Goal: Task Accomplishment & Management: Manage account settings

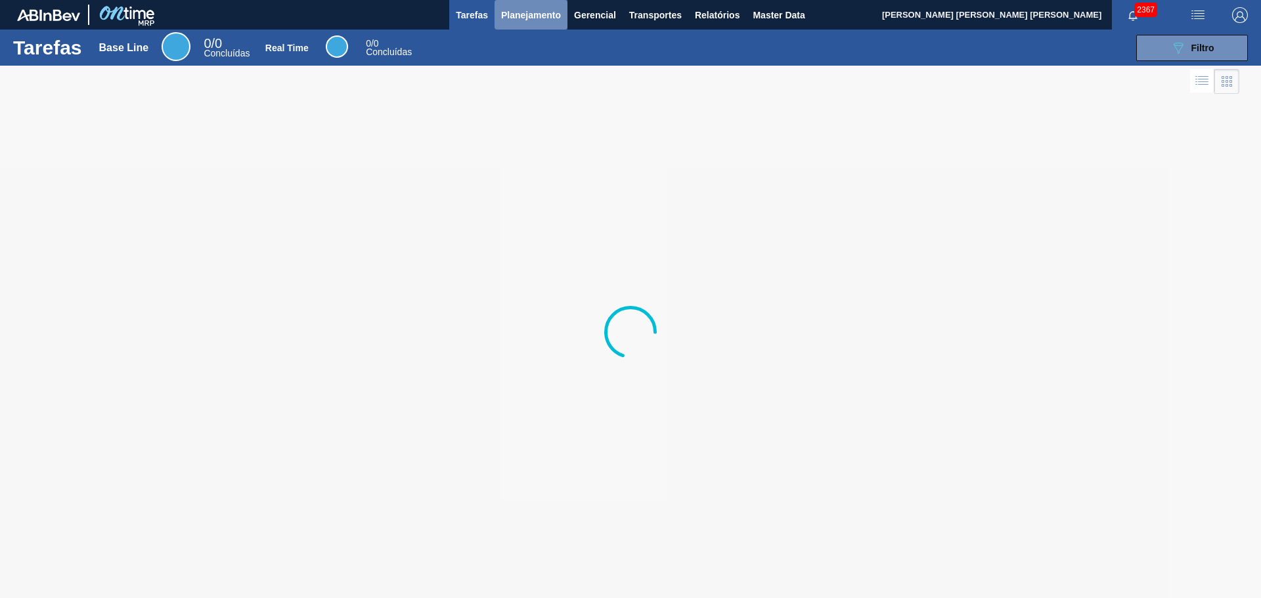
click at [499, 11] on button "Planejamento" at bounding box center [530, 15] width 73 height 30
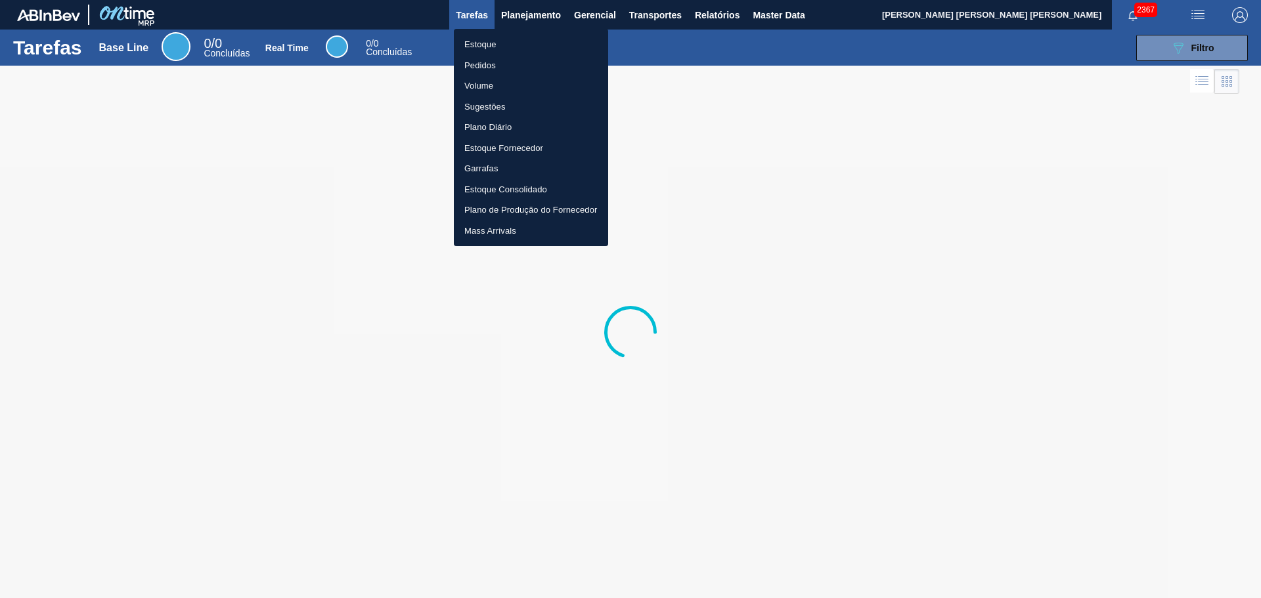
click at [509, 35] on li "Estoque" at bounding box center [531, 44] width 154 height 21
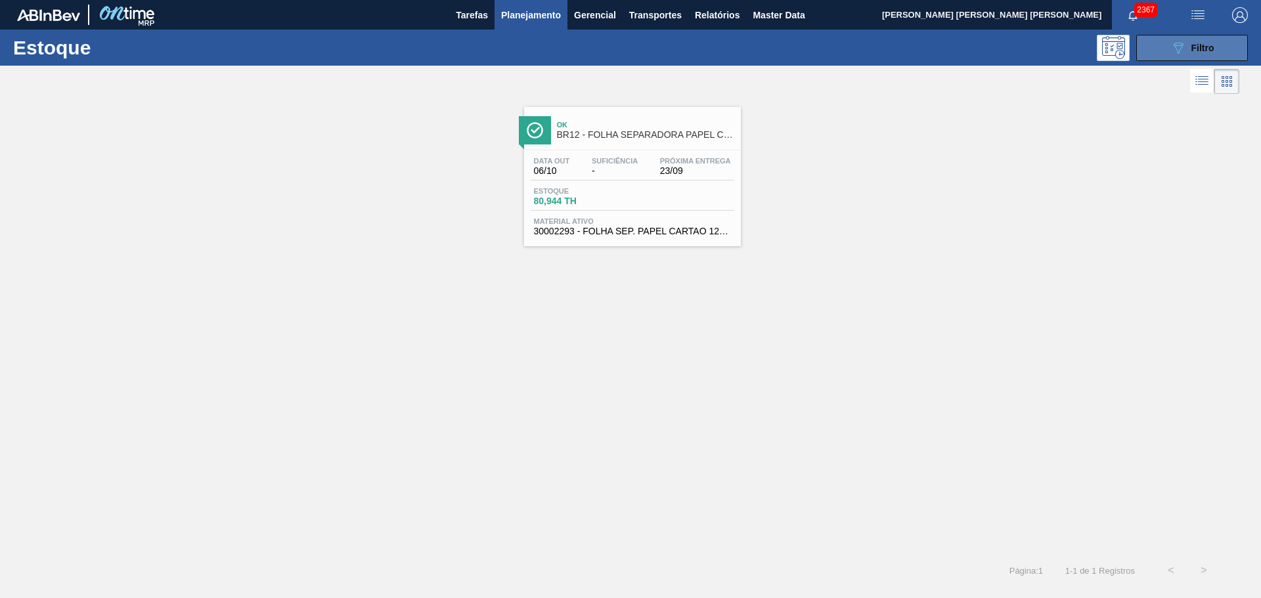
click at [1153, 48] on button "089F7B8B-B2A5-4AFE-B5C0-19BA573D28AC Filtro" at bounding box center [1192, 48] width 112 height 26
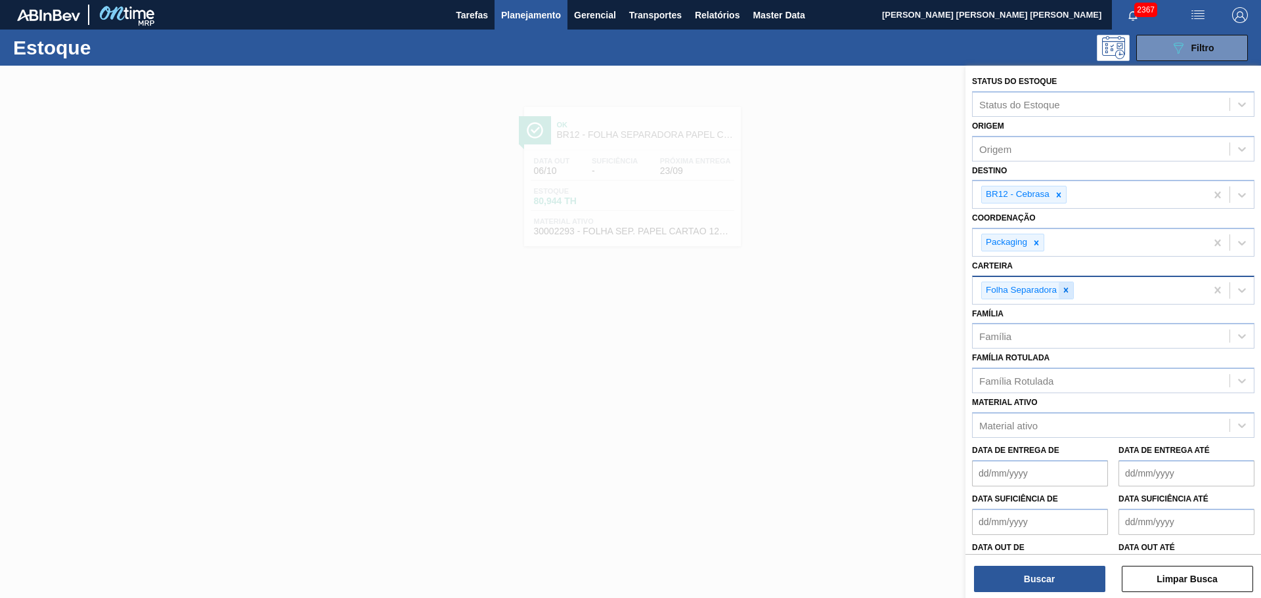
click at [1068, 286] on icon at bounding box center [1065, 290] width 9 height 9
click at [1060, 195] on icon at bounding box center [1058, 194] width 9 height 9
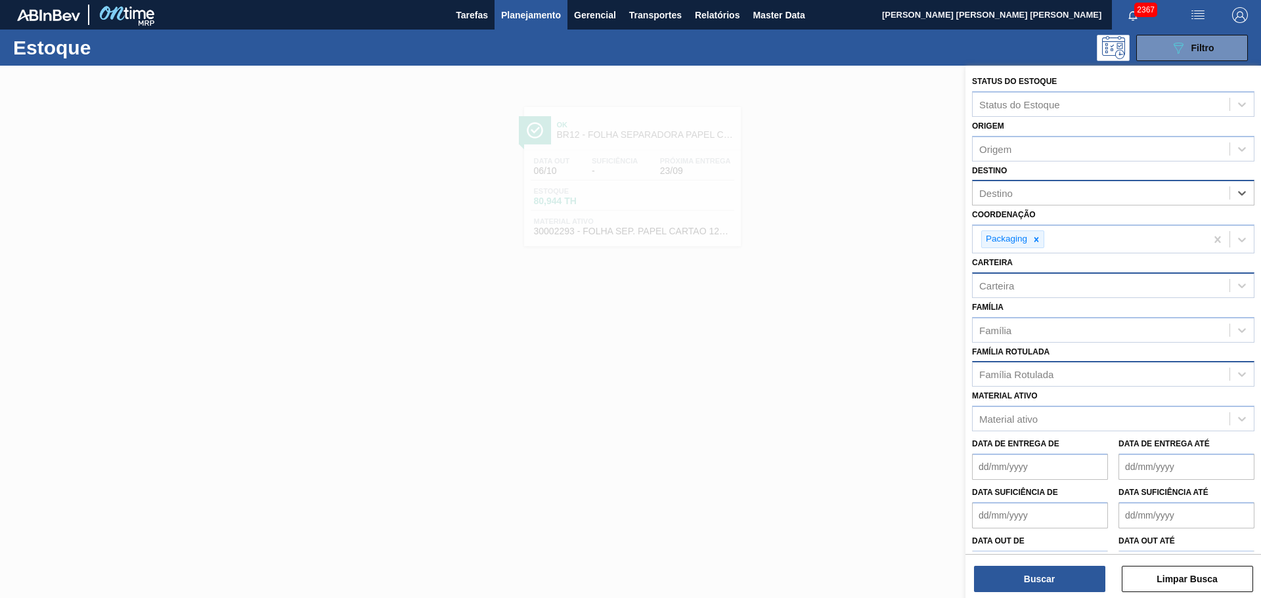
click at [1037, 372] on div "Família Rotulada" at bounding box center [1016, 374] width 74 height 11
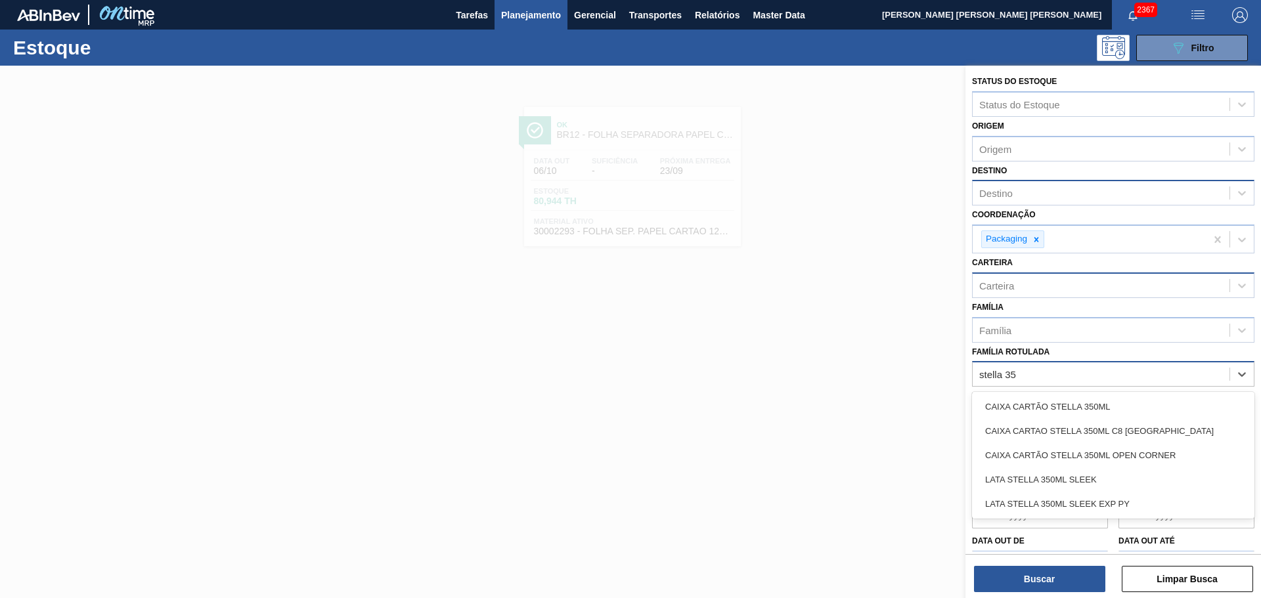
type Rotulada "stella 350"
click at [1054, 404] on div "CAIXA CARTÃO STELLA 350ML" at bounding box center [1113, 407] width 282 height 24
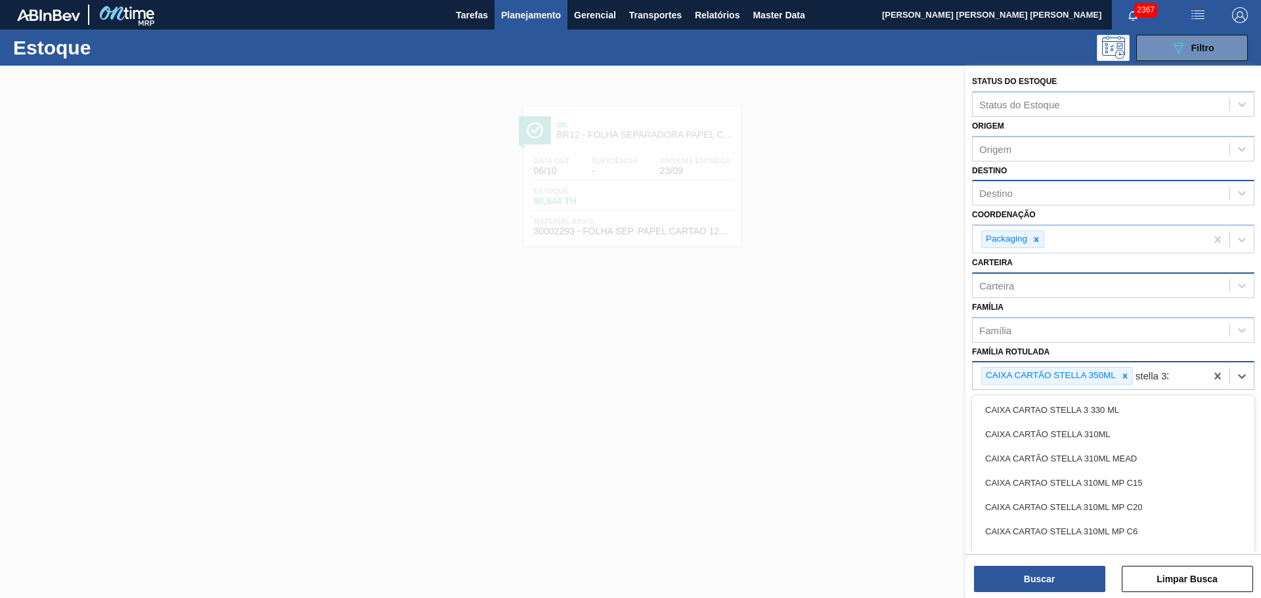
type Rotulada "stella 330"
drag, startPoint x: 1054, startPoint y: 404, endPoint x: 1082, endPoint y: 412, distance: 29.3
click at [1064, 406] on div "CAIXA CARTÃO STELLA 330ML" at bounding box center [1113, 410] width 282 height 24
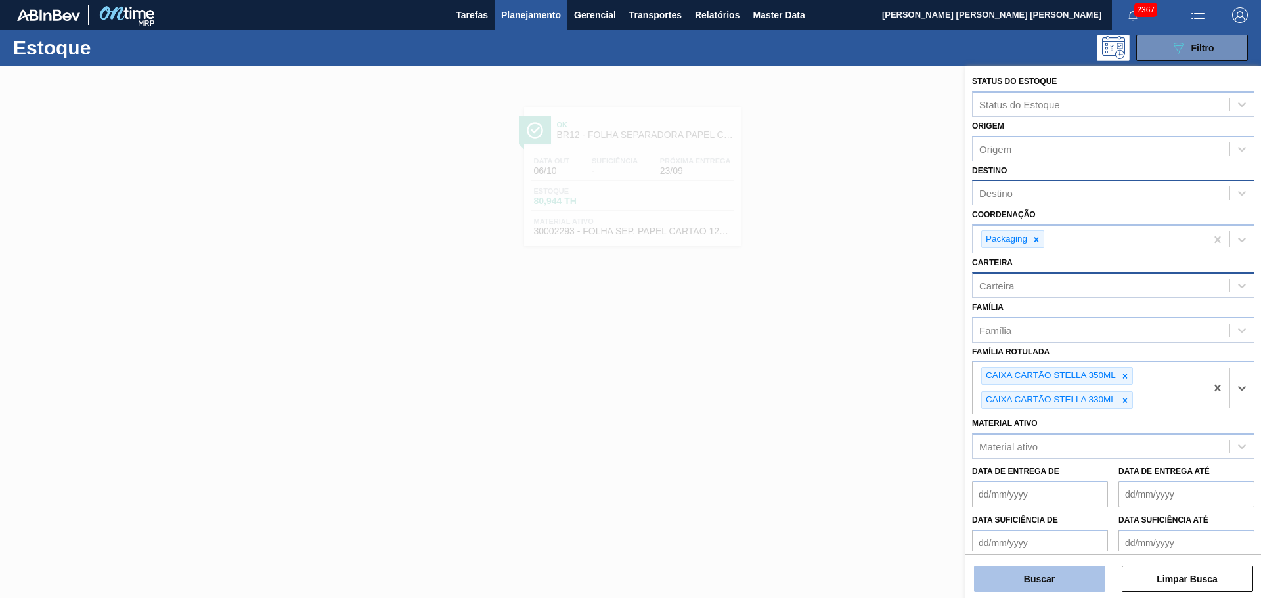
click at [1072, 586] on button "Buscar" at bounding box center [1039, 579] width 131 height 26
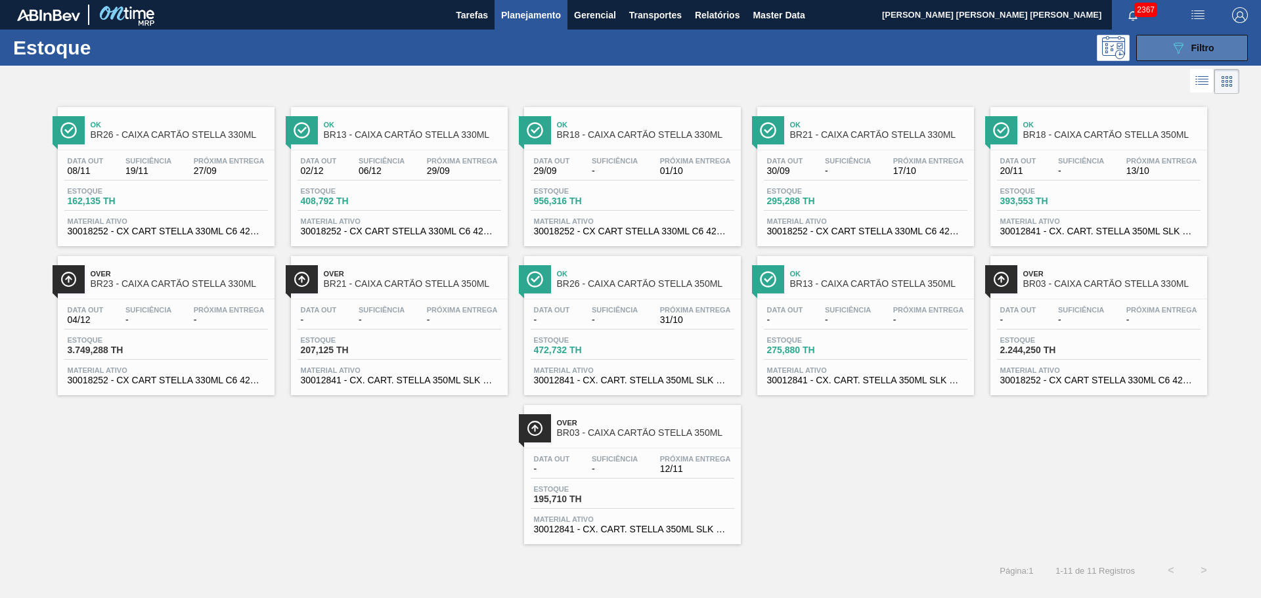
click at [1176, 47] on icon "089F7B8B-B2A5-4AFE-B5C0-19BA573D28AC" at bounding box center [1178, 48] width 16 height 16
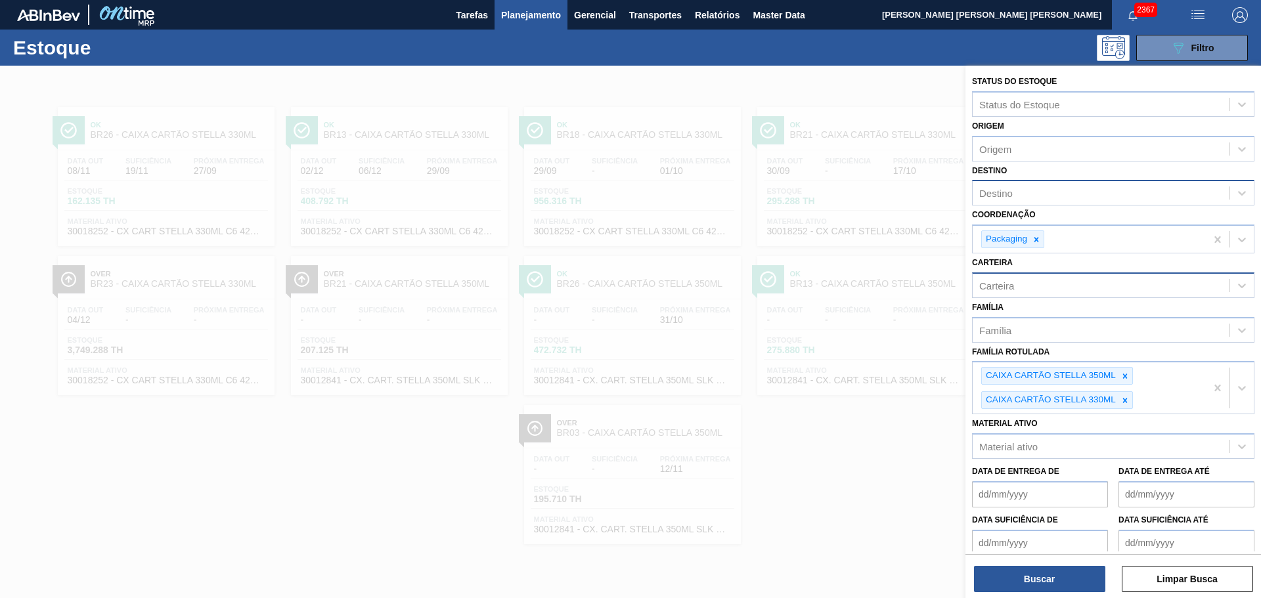
click at [917, 492] on div at bounding box center [630, 365] width 1261 height 598
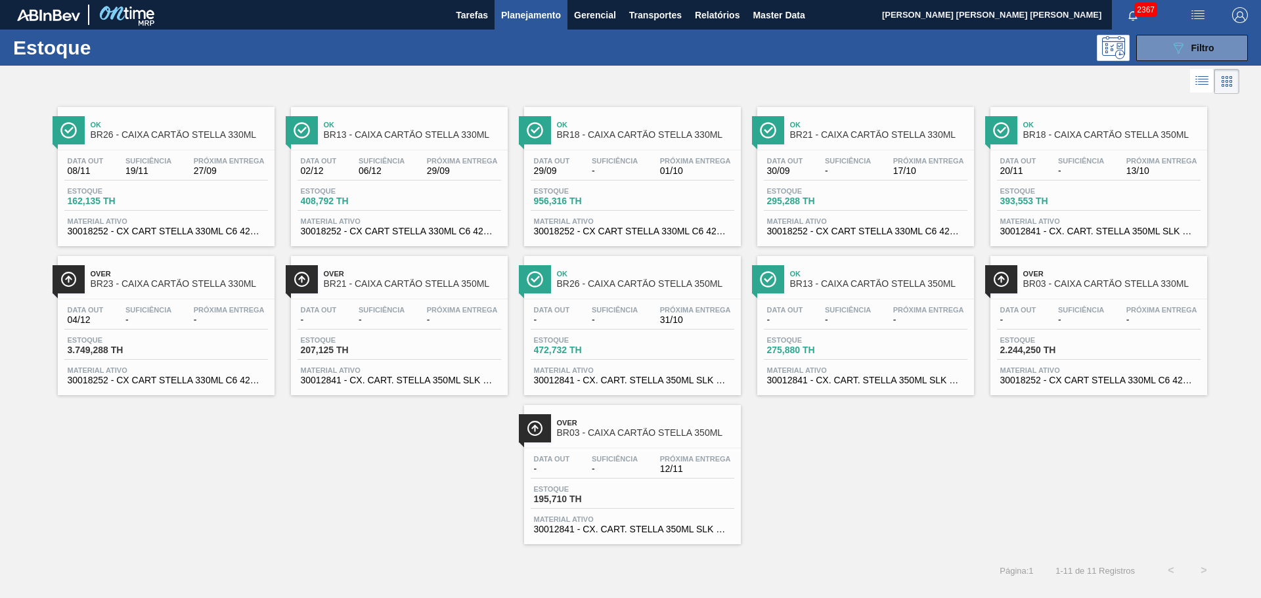
drag, startPoint x: 701, startPoint y: 387, endPoint x: 698, endPoint y: 393, distance: 7.3
drag, startPoint x: 698, startPoint y: 393, endPoint x: 682, endPoint y: 429, distance: 39.1
click at [1177, 49] on icon "089F7B8B-B2A5-4AFE-B5C0-19BA573D28AC" at bounding box center [1178, 48] width 16 height 16
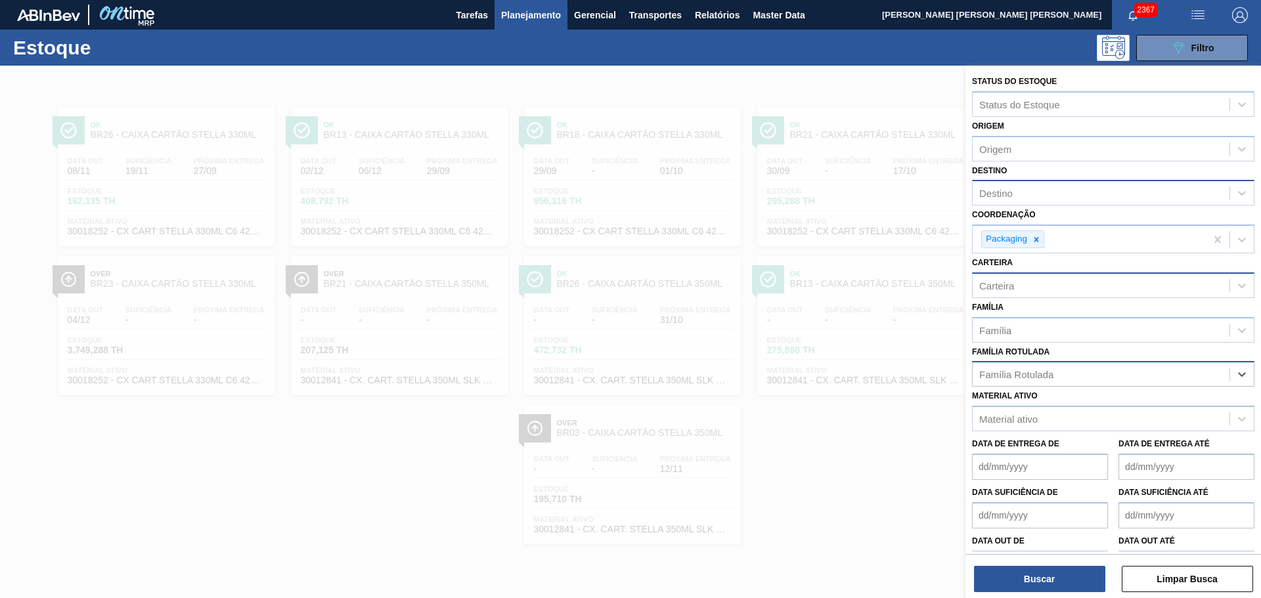
click at [641, 88] on div at bounding box center [630, 365] width 1261 height 598
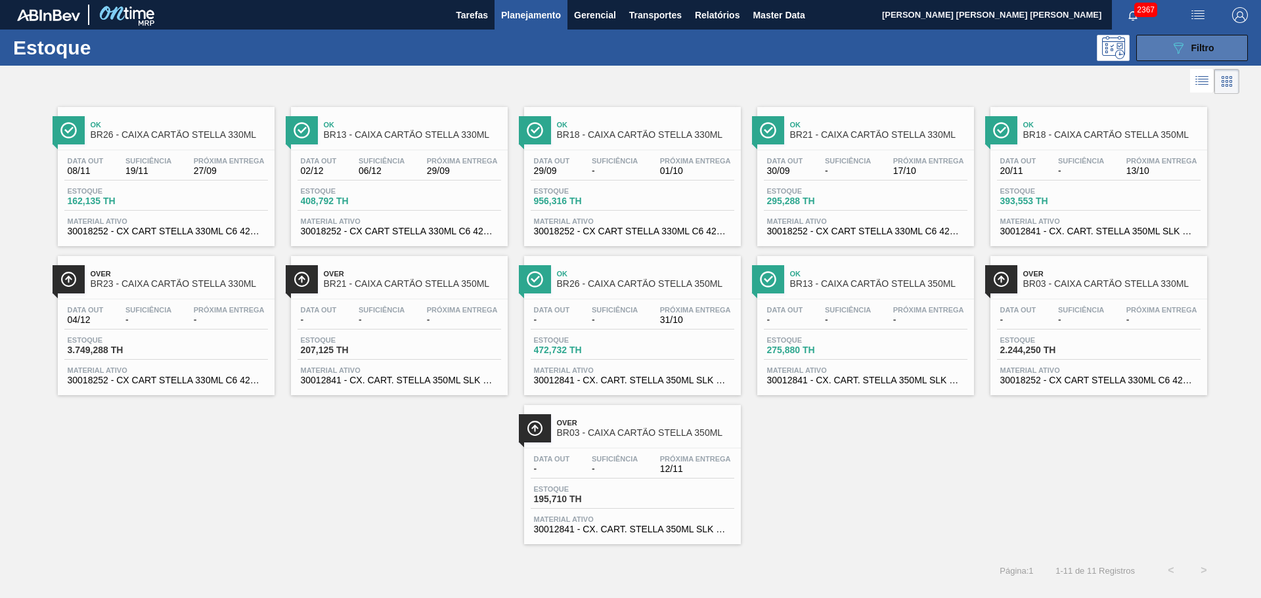
click at [1197, 44] on span "Filtro" at bounding box center [1202, 48] width 23 height 11
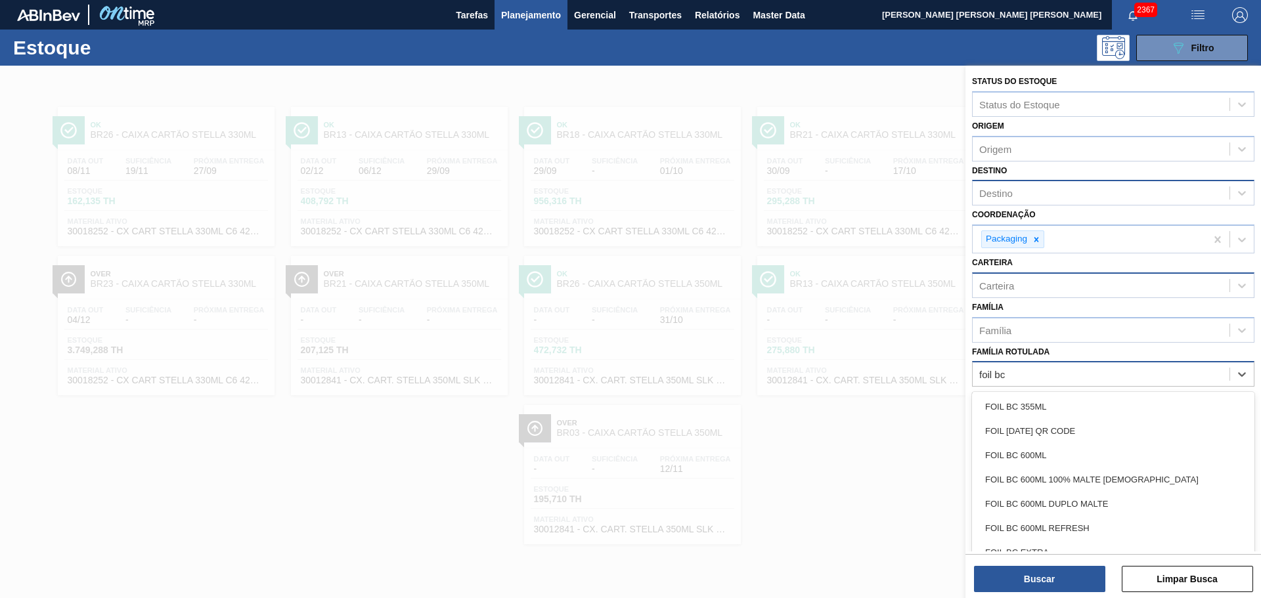
type Rotulada "foil bc p"
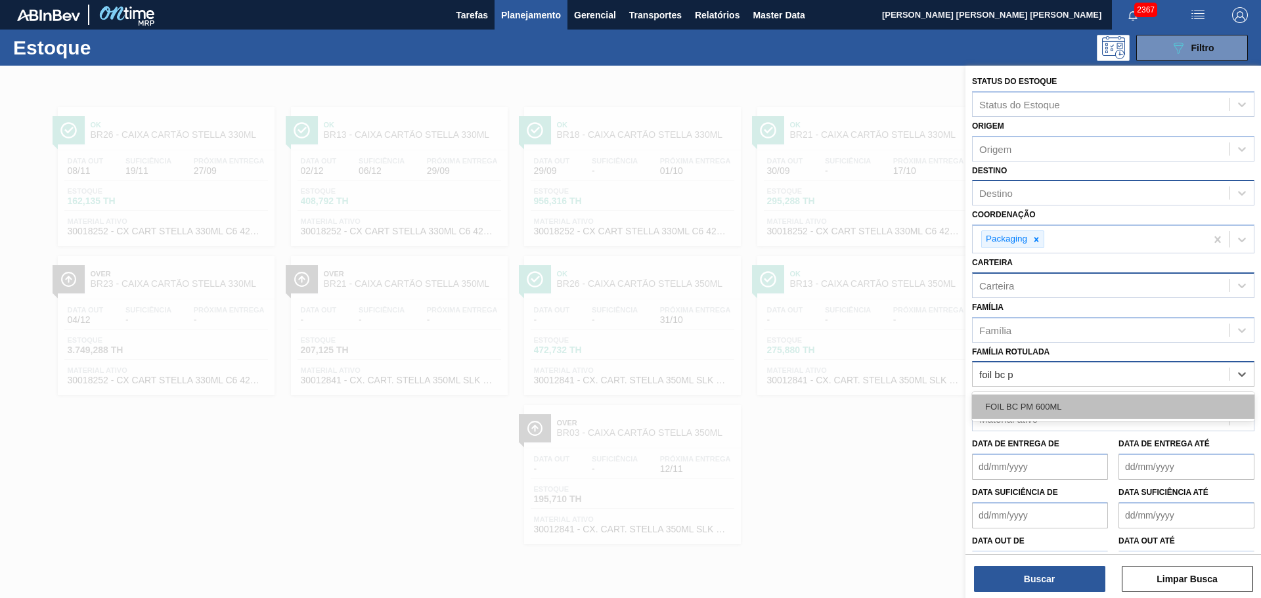
click at [1170, 409] on div "FOIL BC PM 600ML" at bounding box center [1113, 407] width 282 height 24
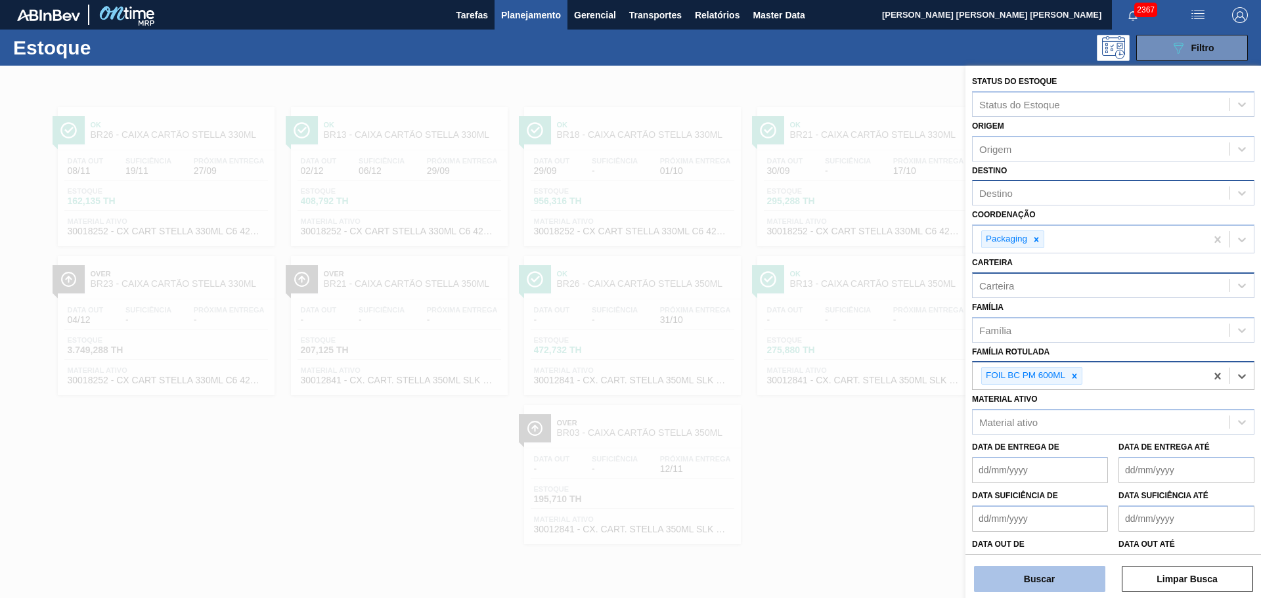
click at [1066, 586] on button "Buscar" at bounding box center [1039, 579] width 131 height 26
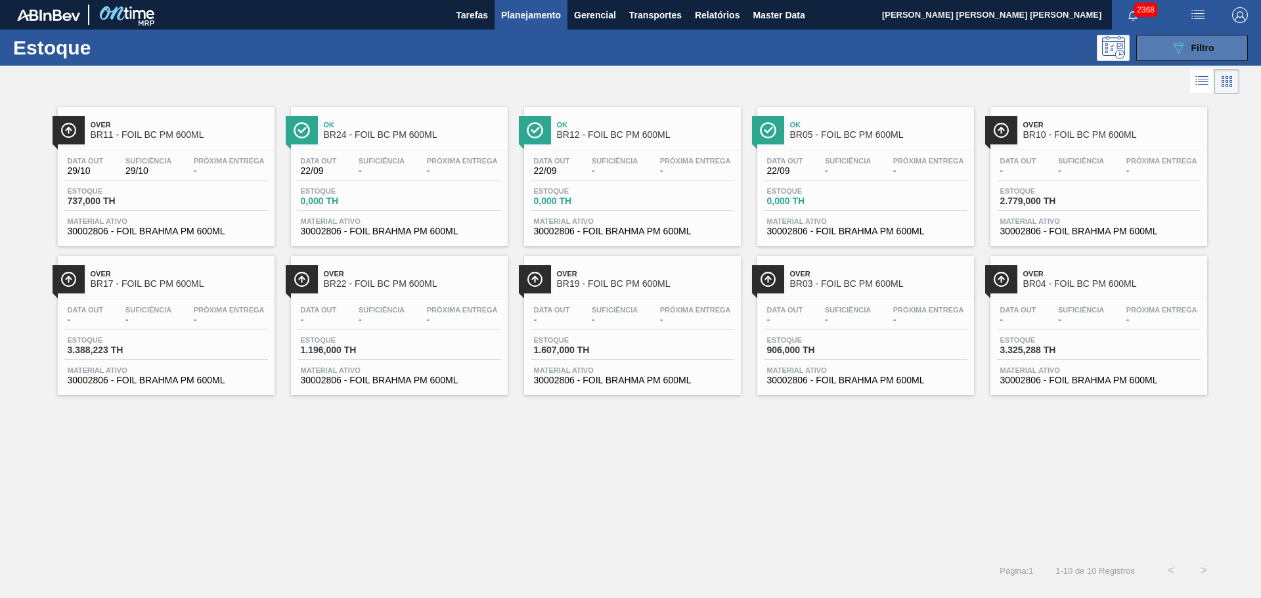
click at [1185, 51] on icon "089F7B8B-B2A5-4AFE-B5C0-19BA573D28AC" at bounding box center [1178, 48] width 16 height 16
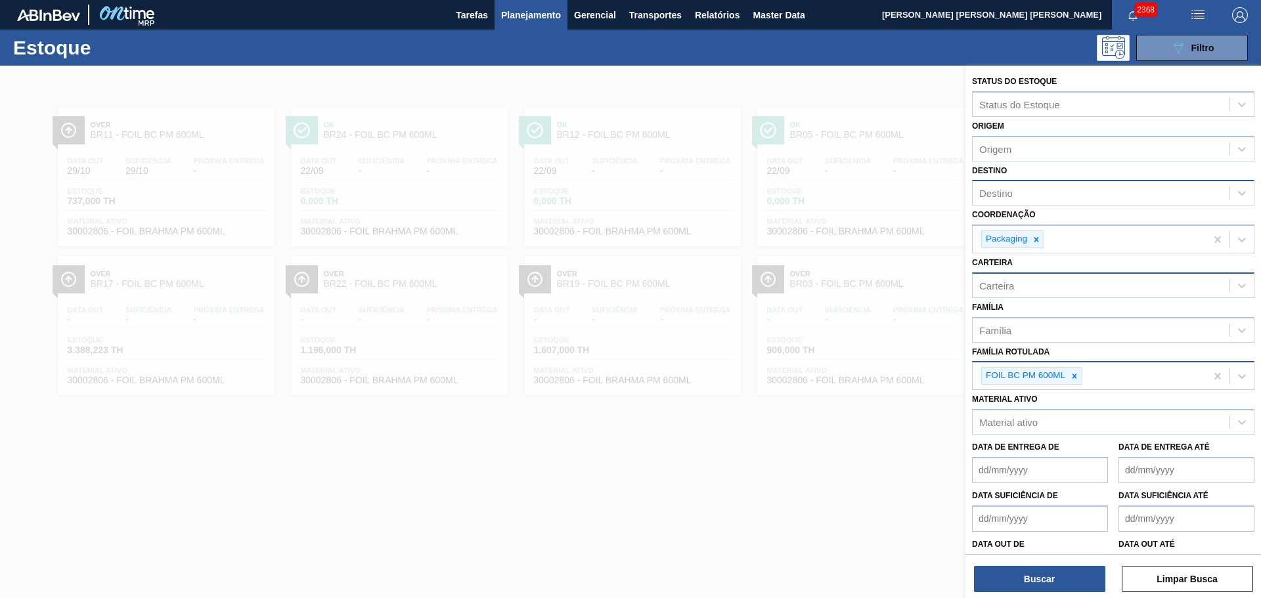
click at [1074, 380] on icon at bounding box center [1074, 376] width 9 height 9
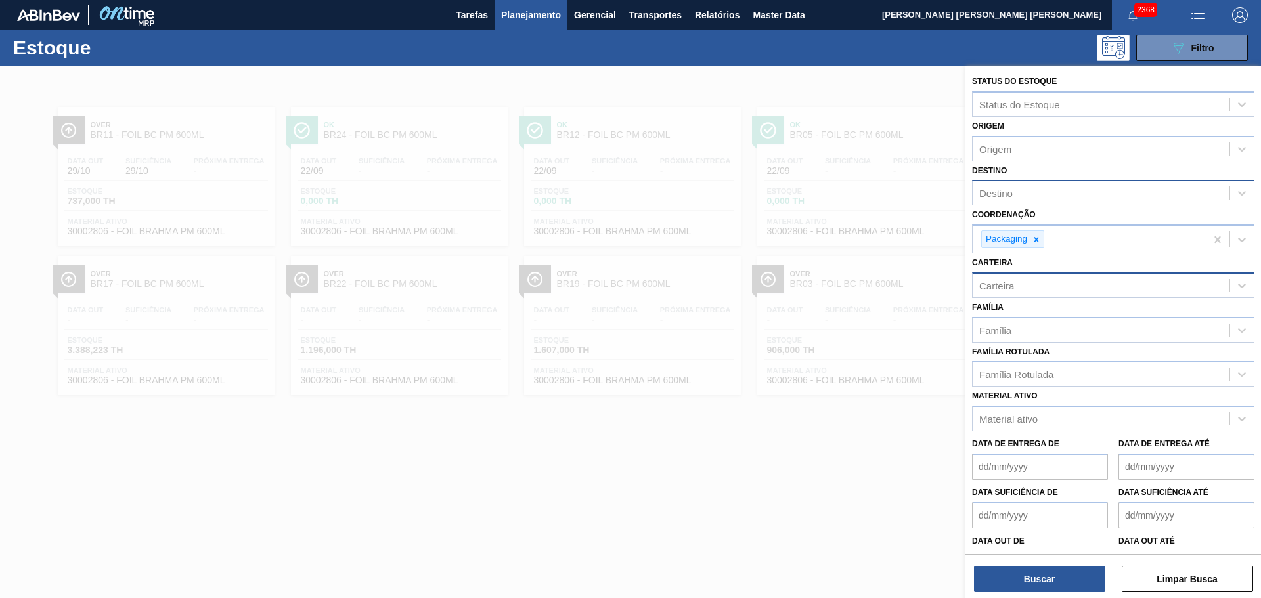
click at [1049, 281] on div "Carteira" at bounding box center [1101, 285] width 257 height 19
type input "folha se"
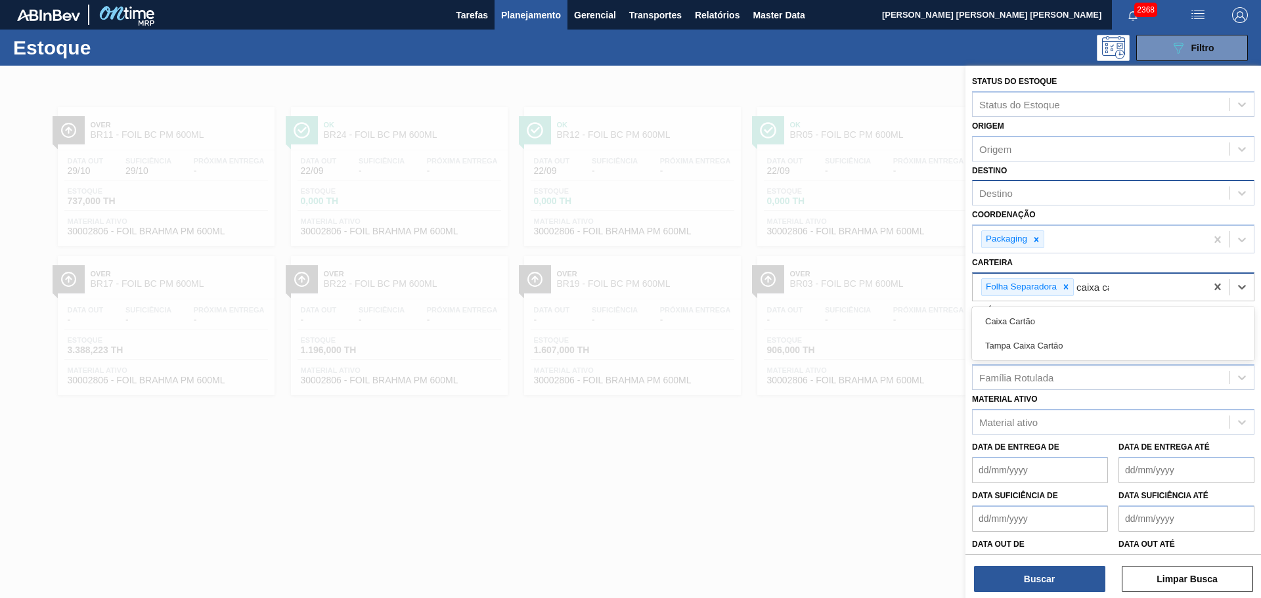
type input "caixa car"
type input "caixa pap"
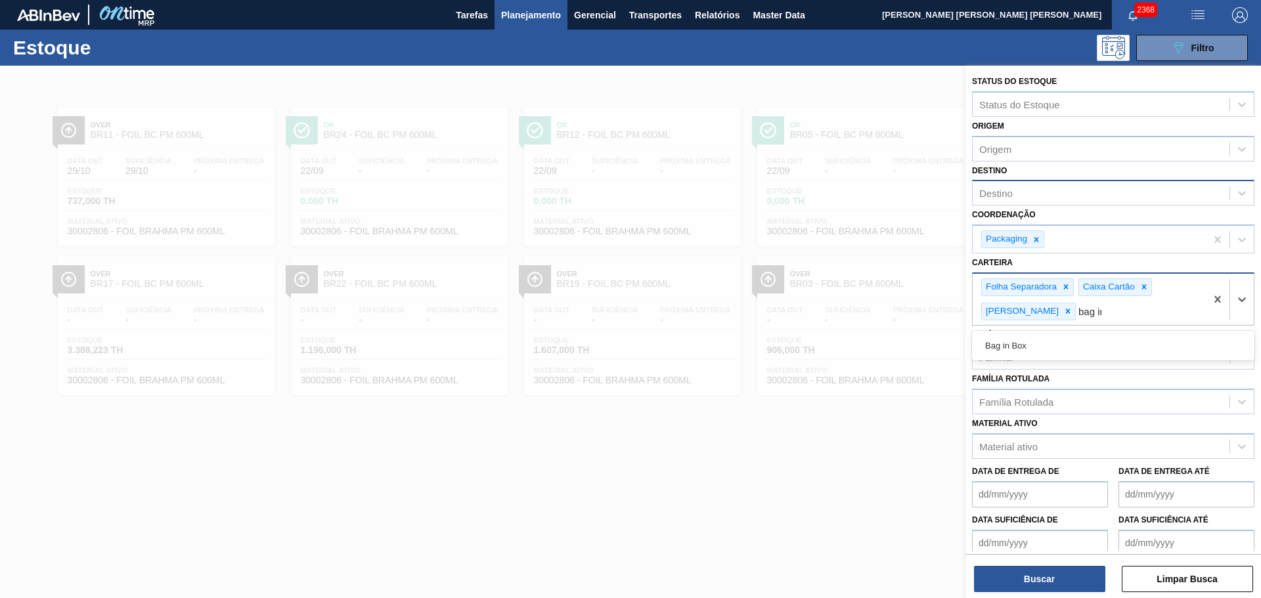
type input "bag in"
type input "lacre"
click at [1056, 580] on button "Buscar" at bounding box center [1039, 579] width 131 height 26
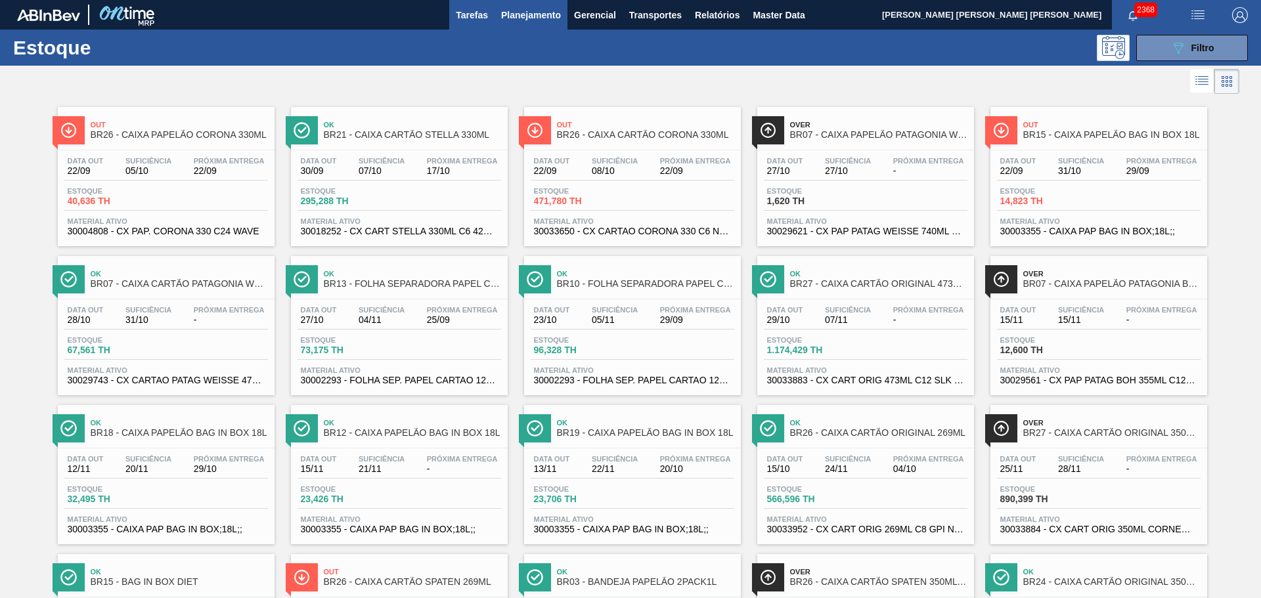
click at [482, 12] on span "Tarefas" at bounding box center [472, 15] width 32 height 16
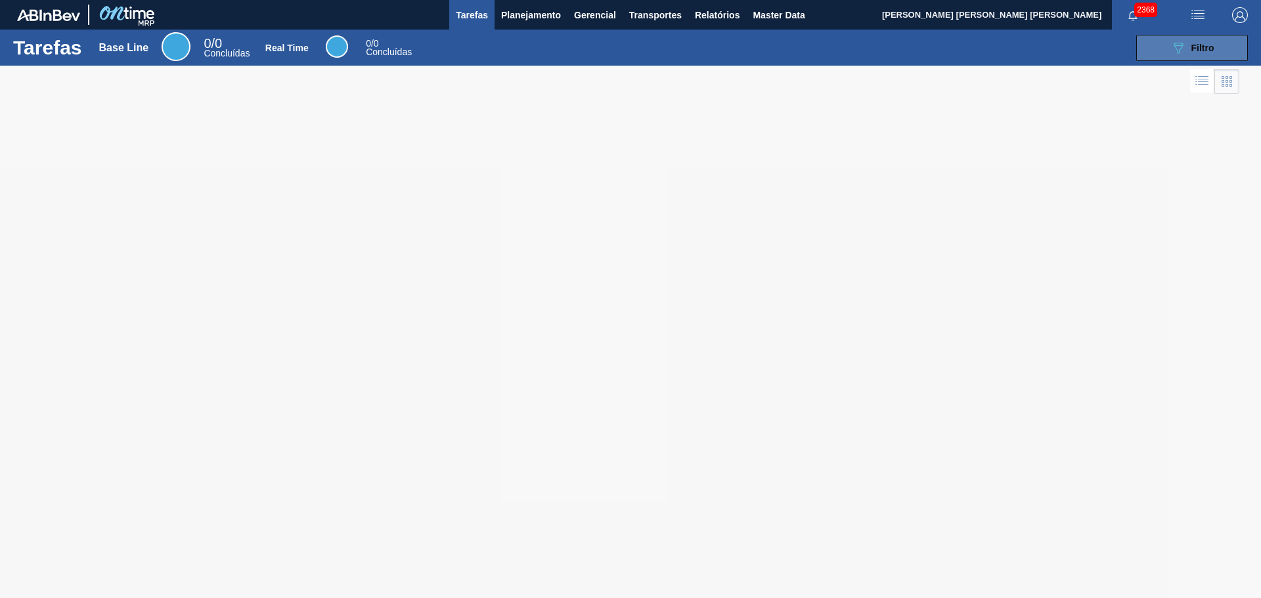
click at [1172, 49] on icon "089F7B8B-B2A5-4AFE-B5C0-19BA573D28AC" at bounding box center [1178, 48] width 16 height 16
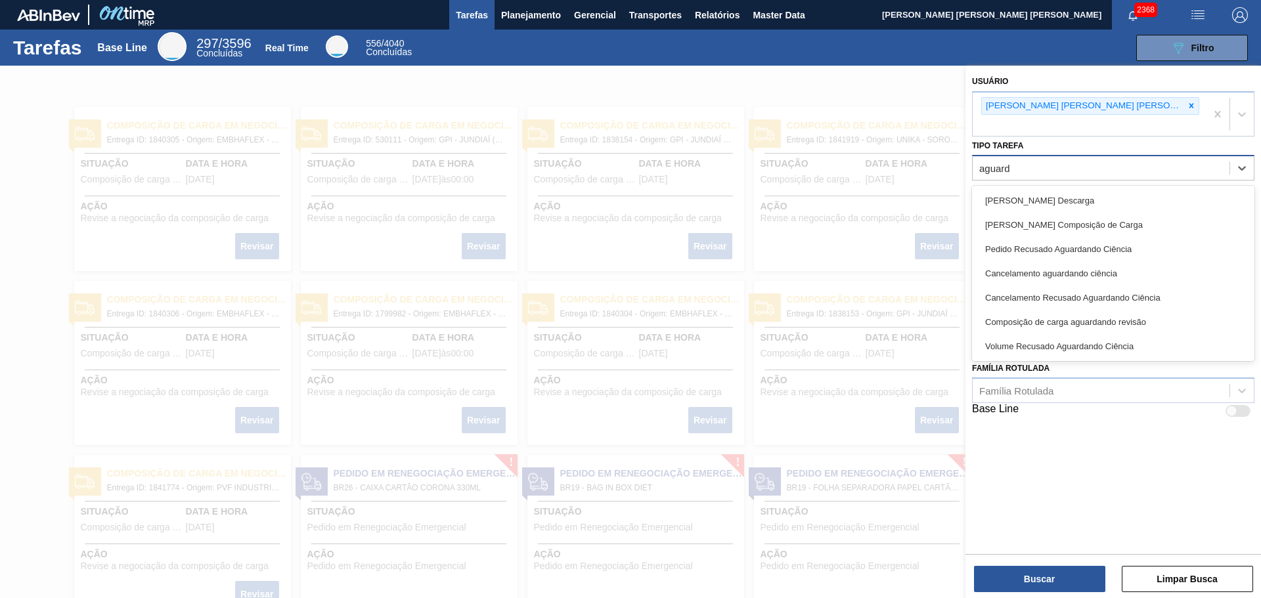
type Tarefa "aguarda"
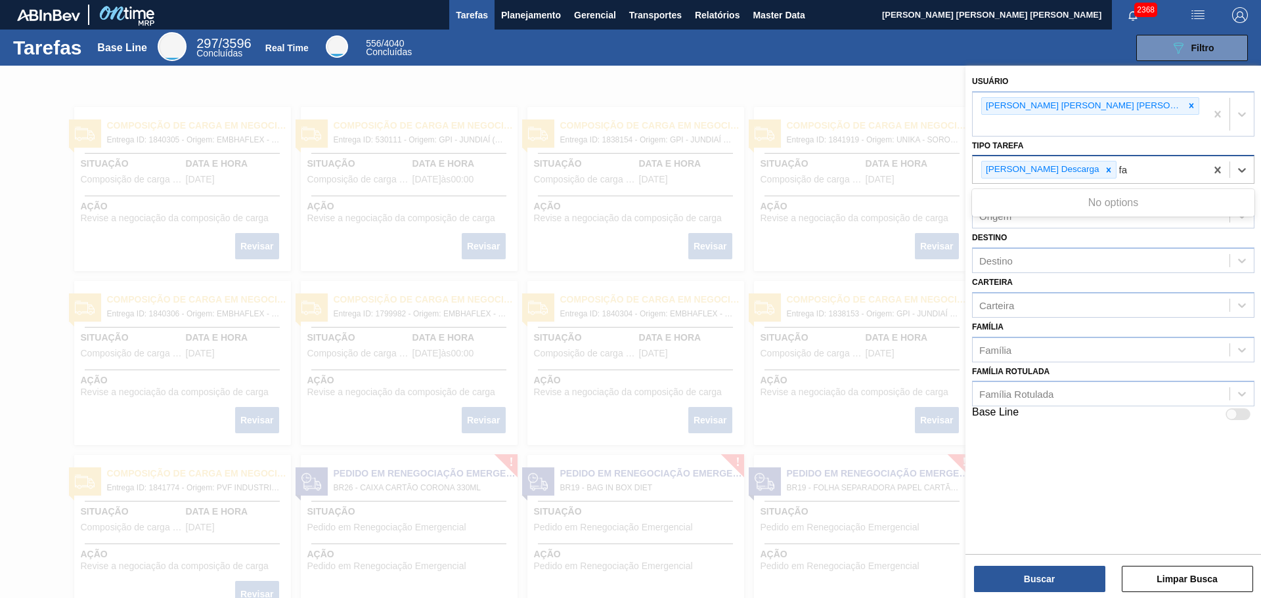
type Tarefa "f"
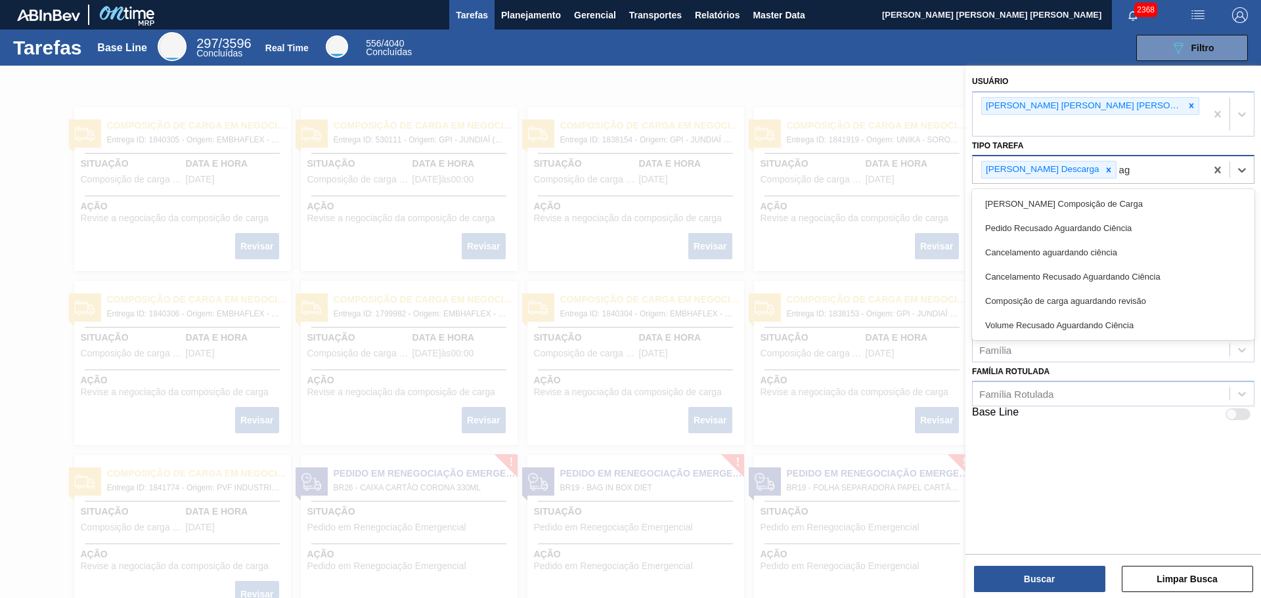
type Tarefa "a"
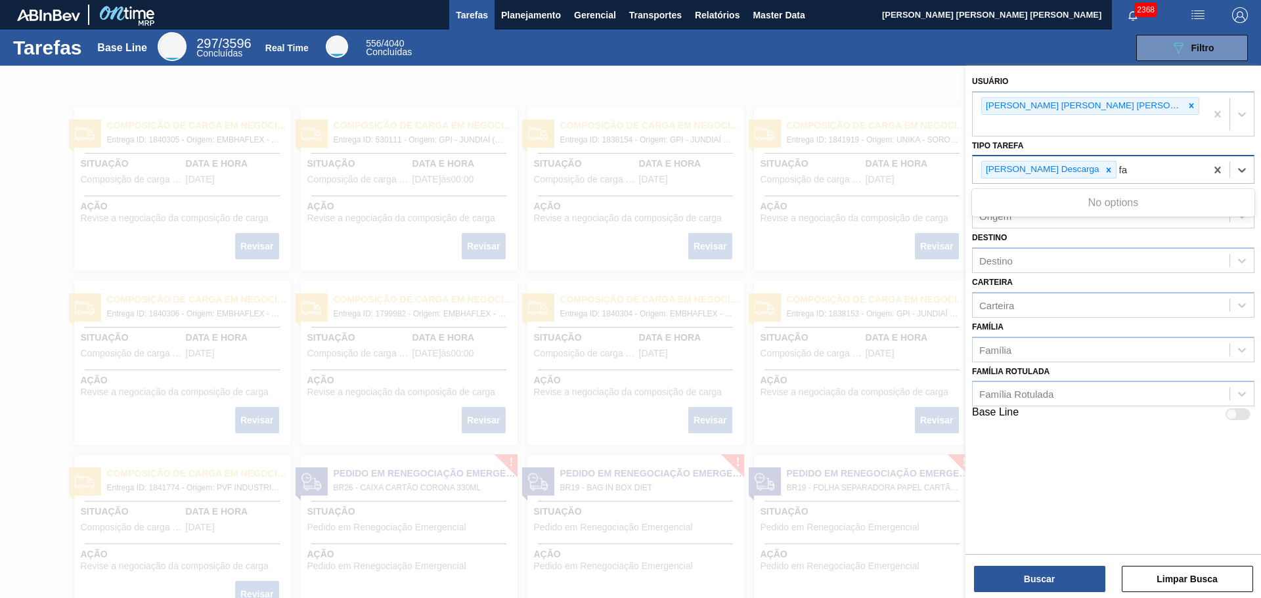
type Tarefa "f"
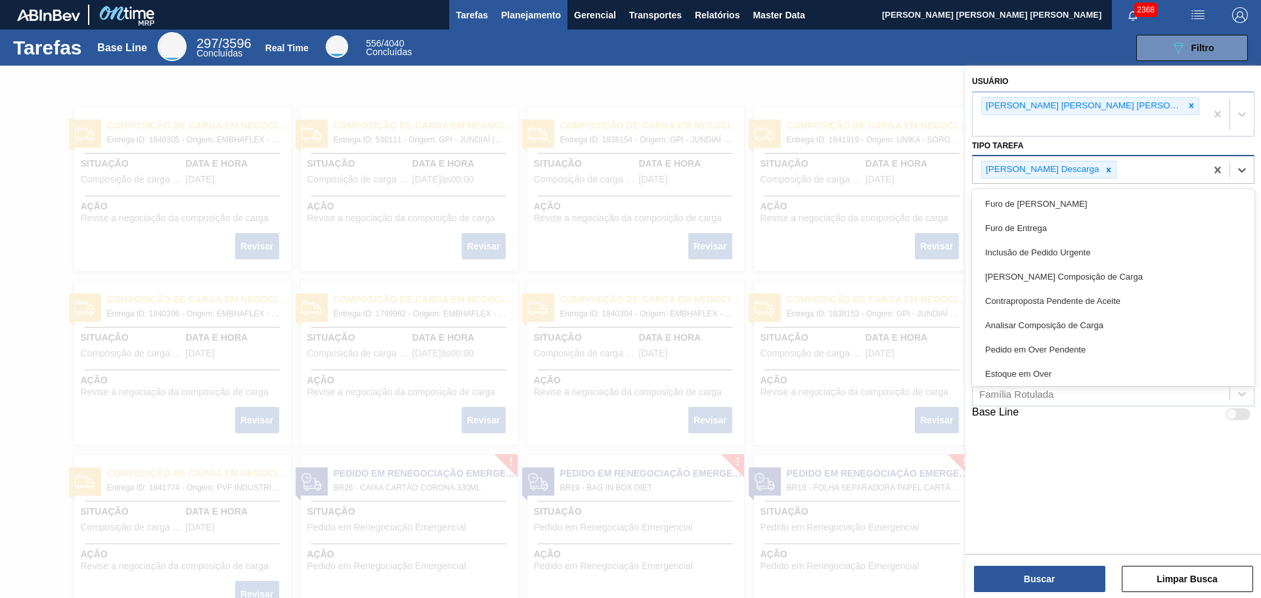
click at [532, 17] on span "Planejamento" at bounding box center [531, 15] width 60 height 16
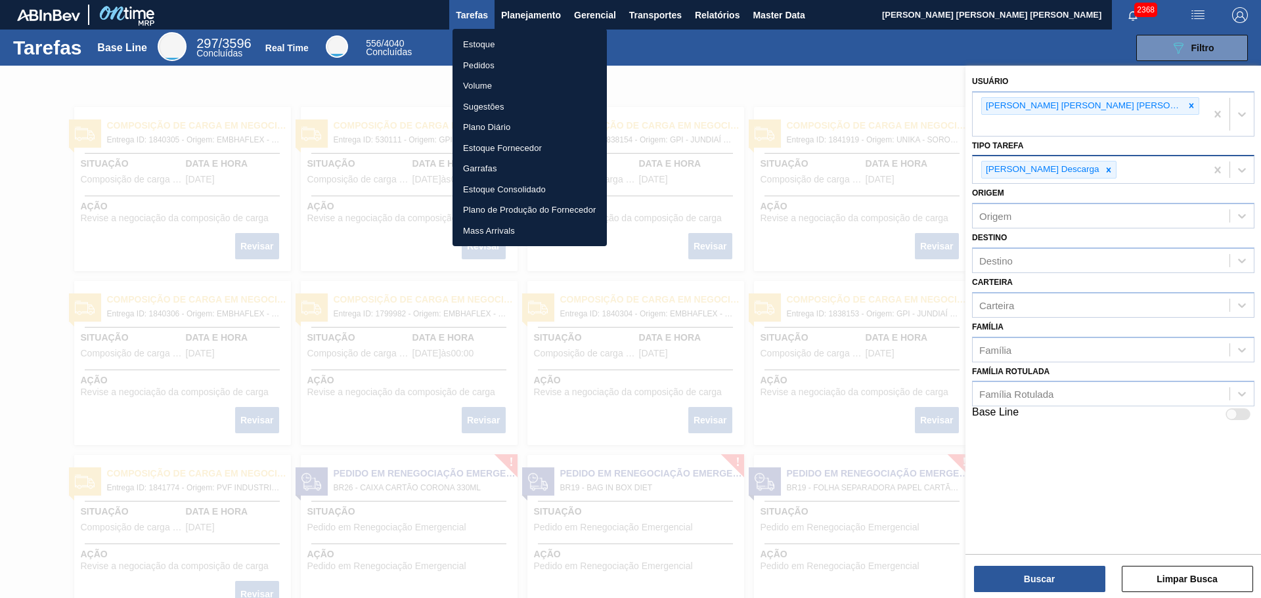
click at [550, 47] on li "Estoque" at bounding box center [529, 44] width 154 height 21
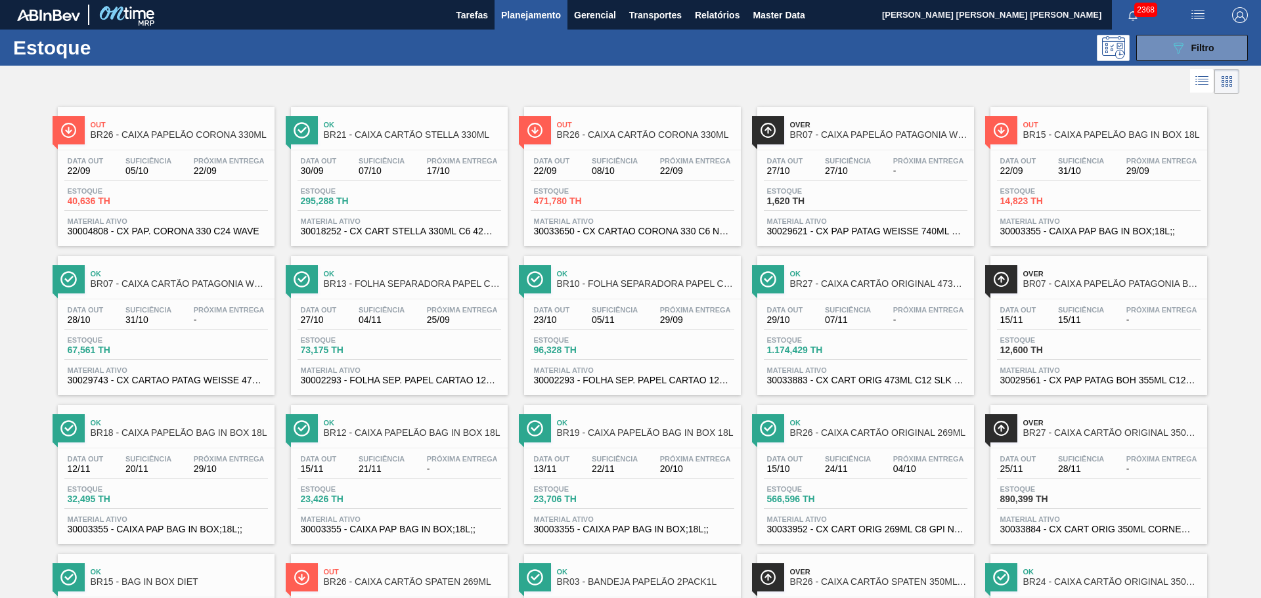
click at [533, 20] on span "Planejamento" at bounding box center [531, 15] width 60 height 16
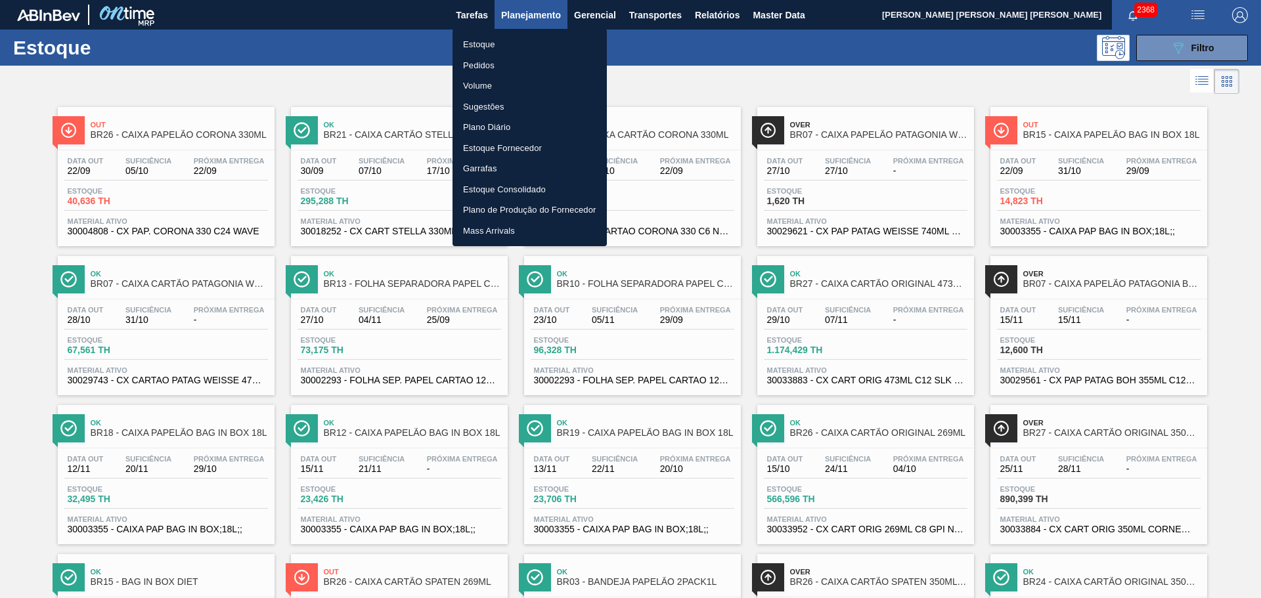
click at [494, 62] on li "Pedidos" at bounding box center [529, 65] width 154 height 21
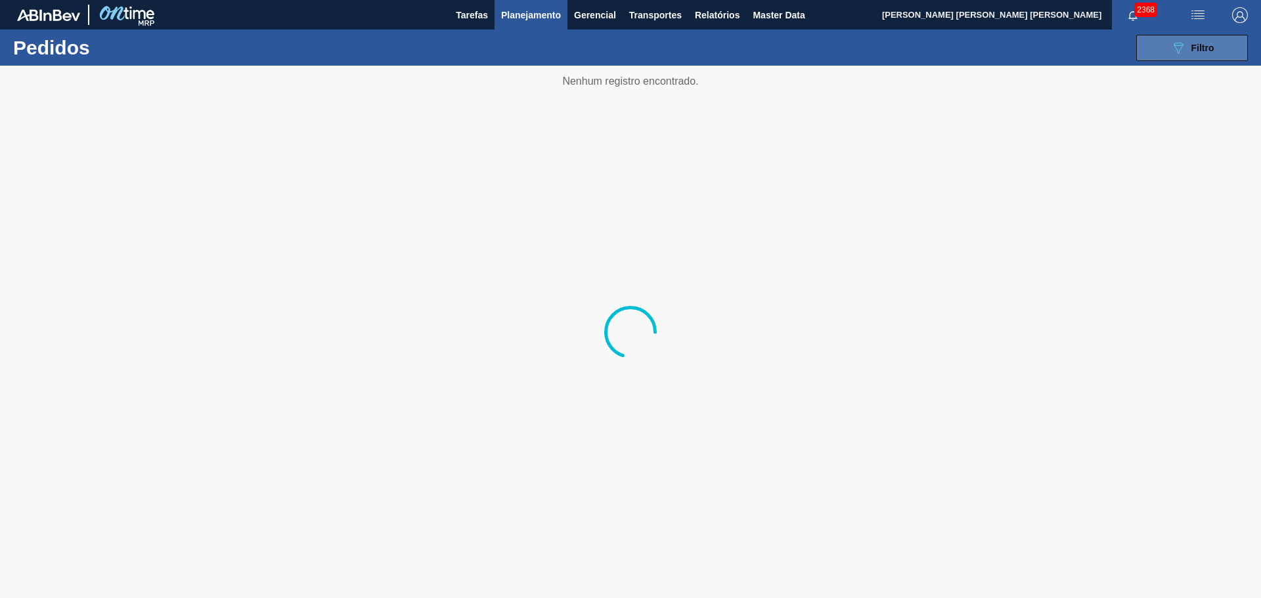
click at [1165, 57] on button "089F7B8B-B2A5-4AFE-B5C0-19BA573D28AC Filtro" at bounding box center [1192, 48] width 112 height 26
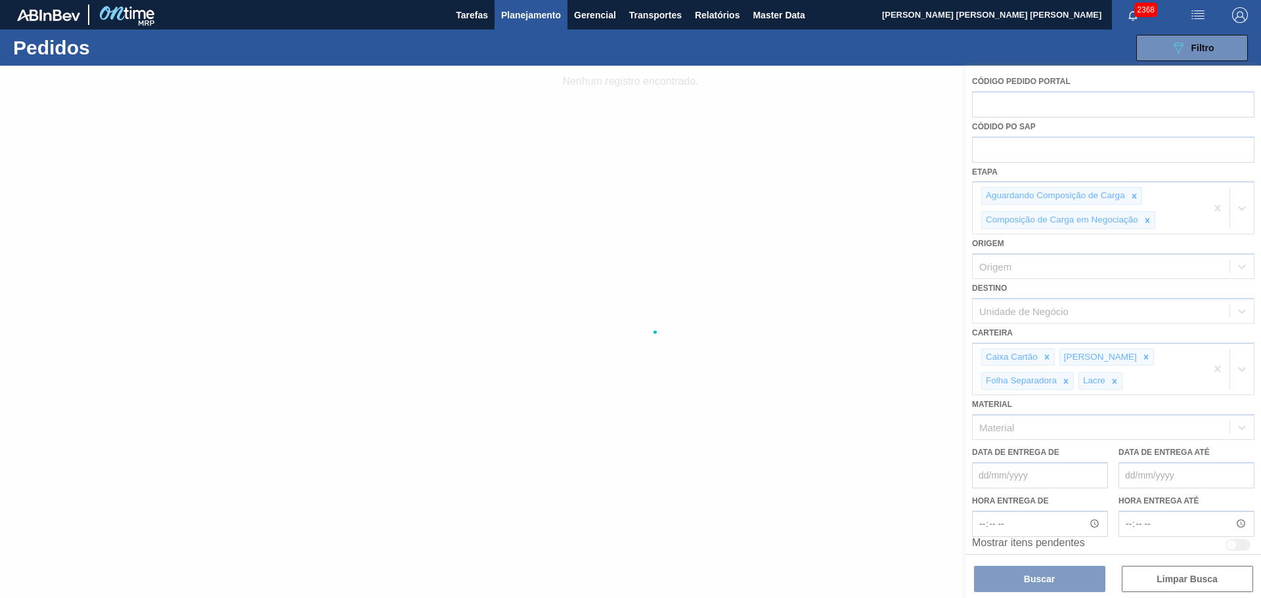
click at [1217, 206] on div at bounding box center [630, 332] width 1261 height 533
click at [1219, 207] on div at bounding box center [630, 332] width 1261 height 533
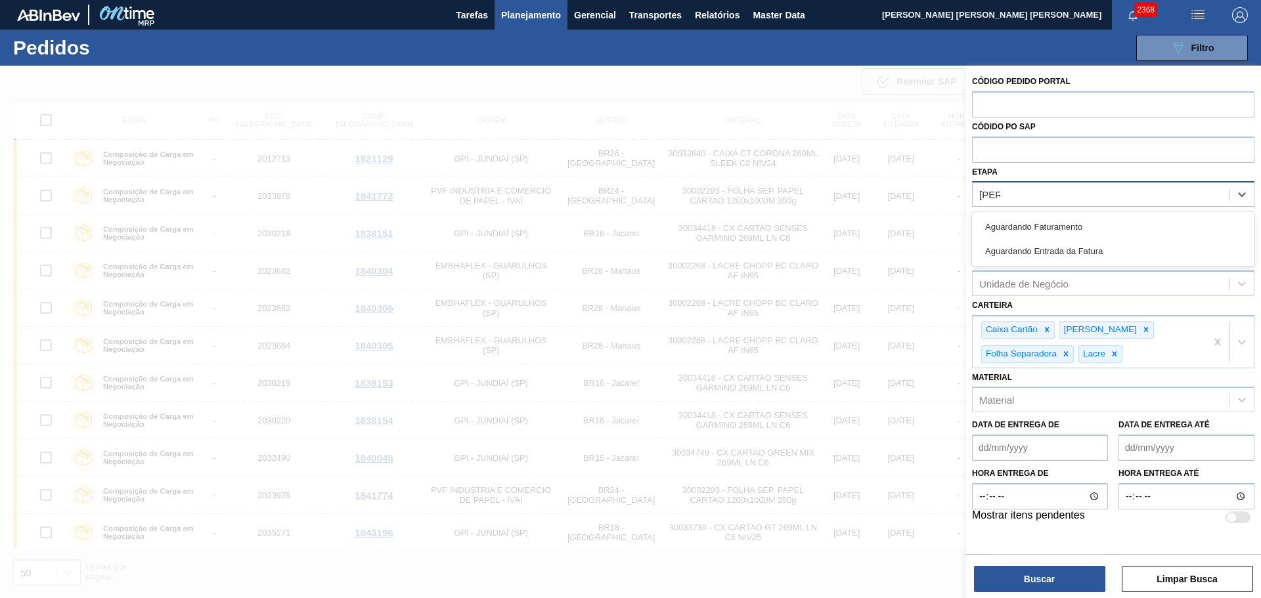
type input "fatura"
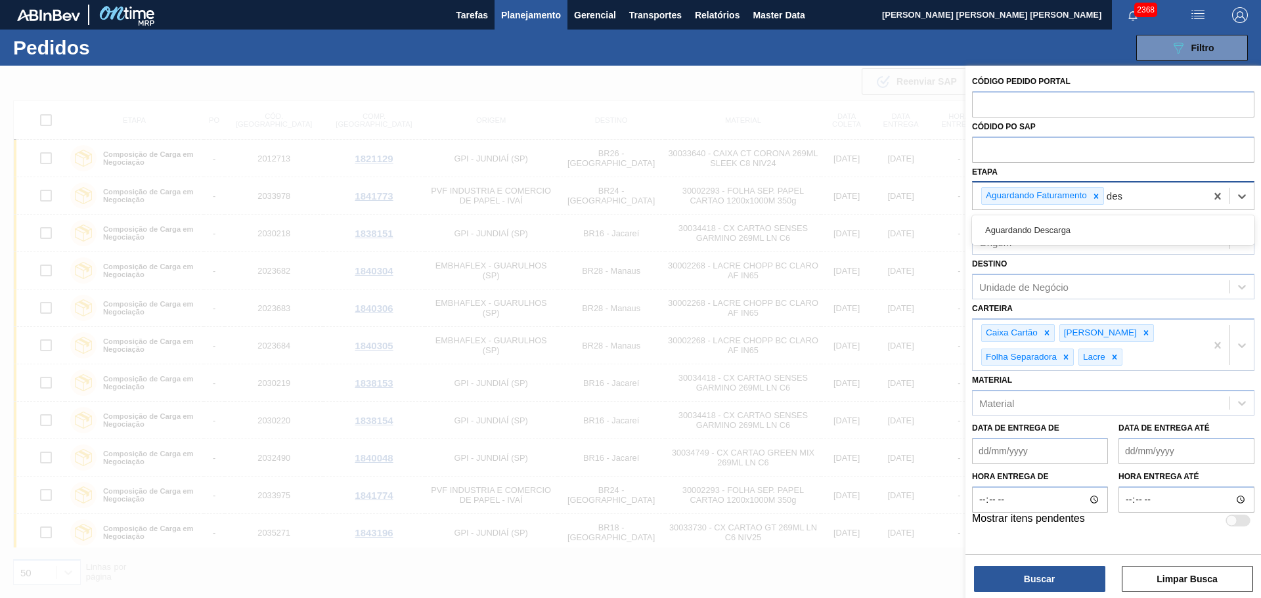
type input "desc"
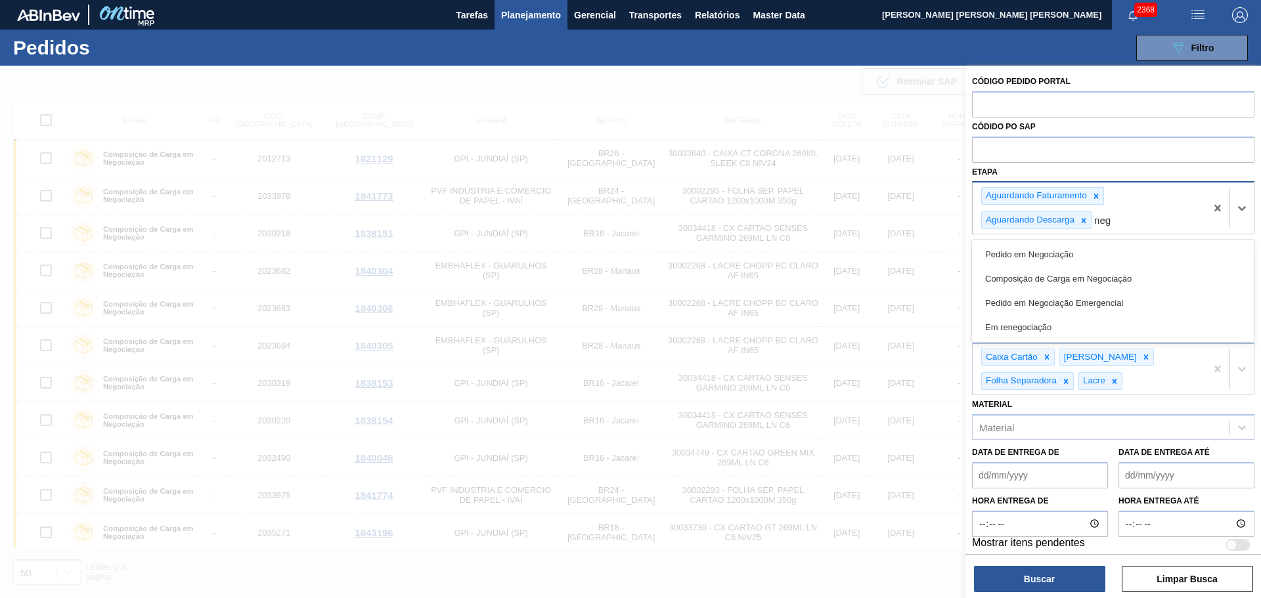
type input "nego"
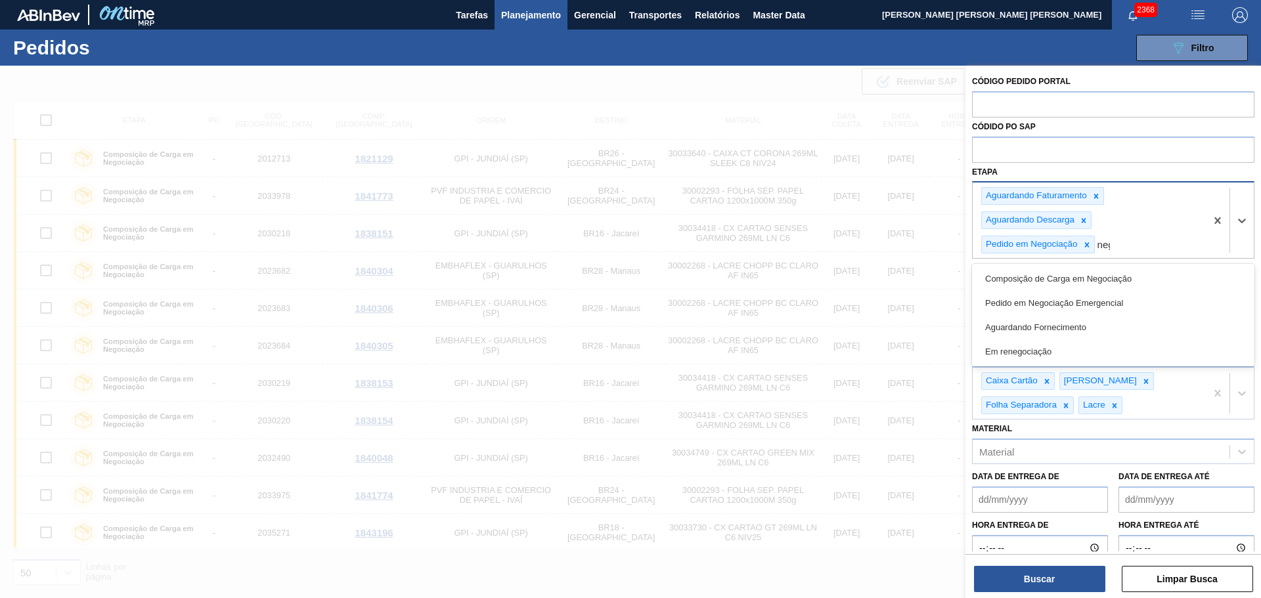
type input "nego"
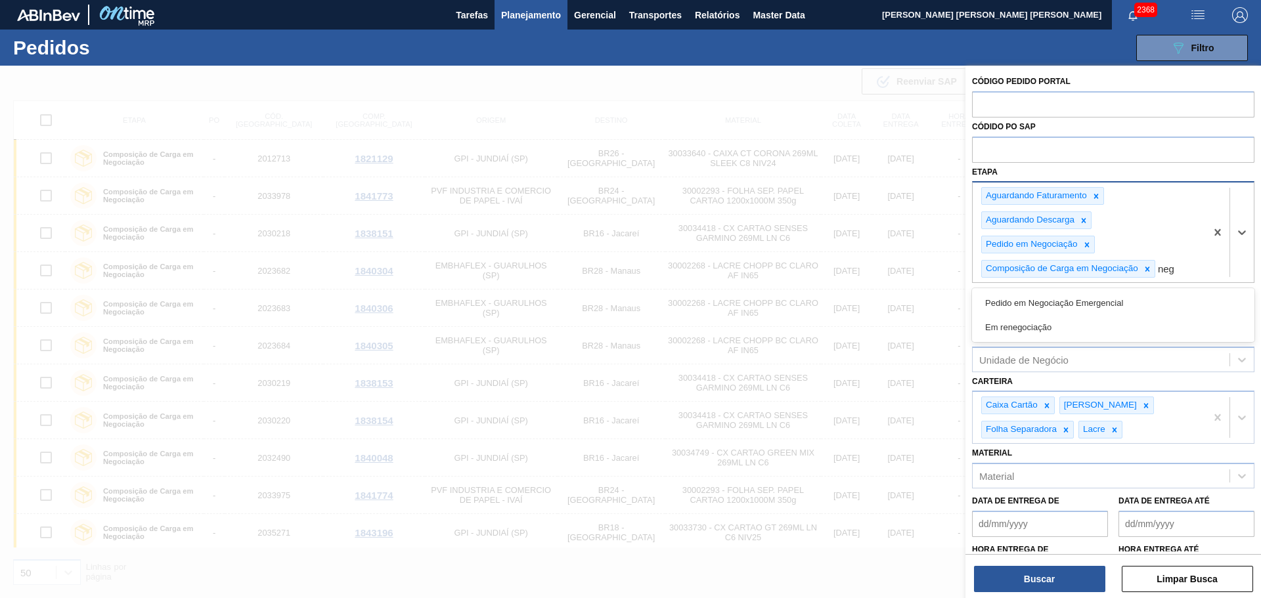
type input "nego"
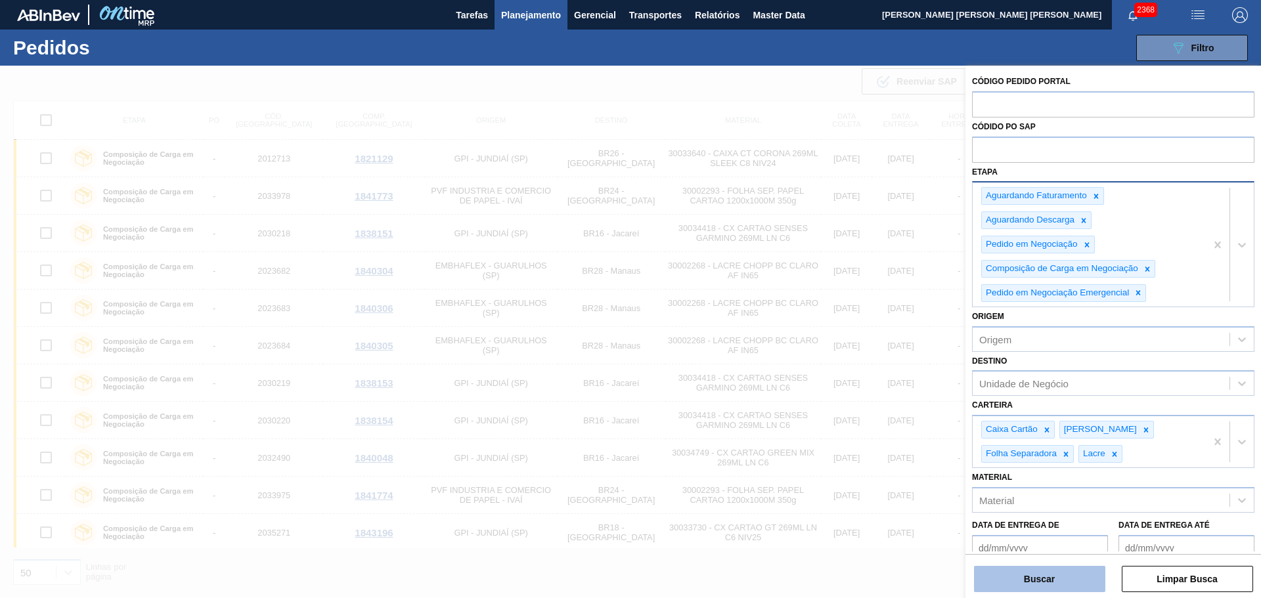
click at [1084, 576] on button "Buscar" at bounding box center [1039, 579] width 131 height 26
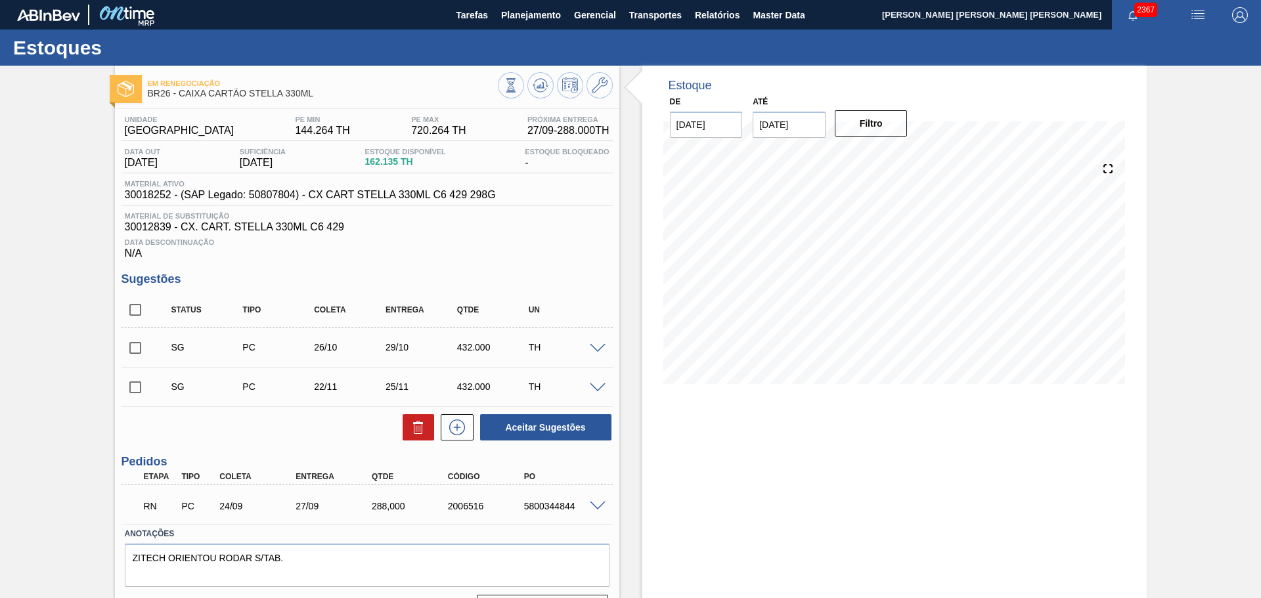
scroll to position [34, 0]
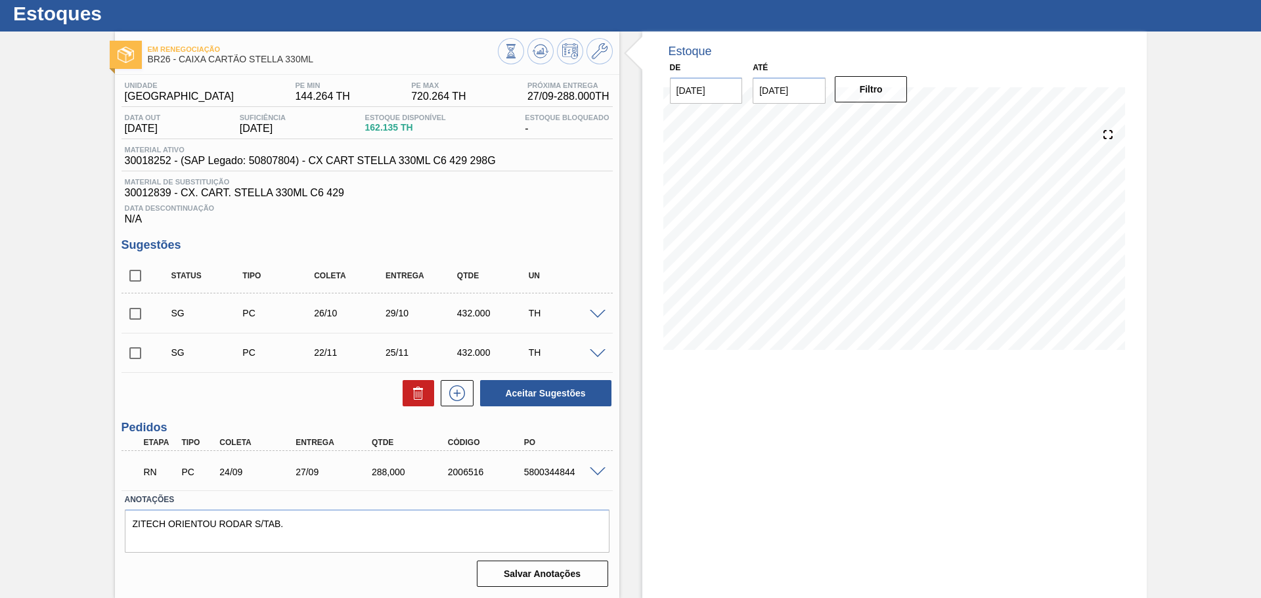
click at [594, 314] on span at bounding box center [598, 315] width 16 height 10
type input "28,800"
type input "0,75"
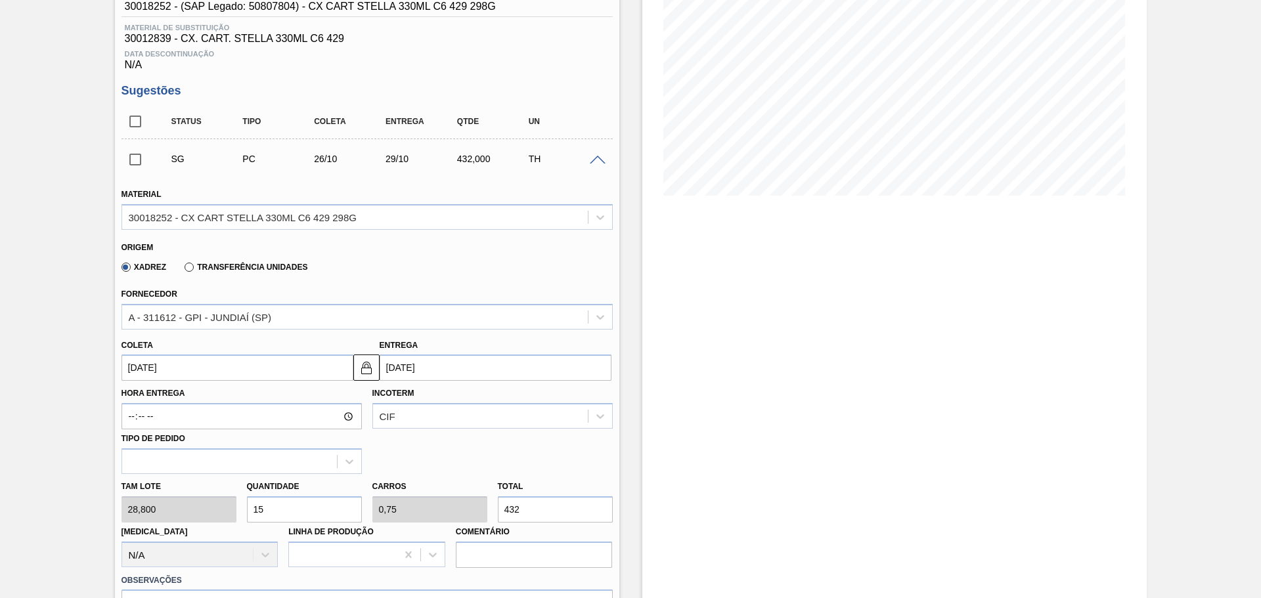
scroll to position [165, 0]
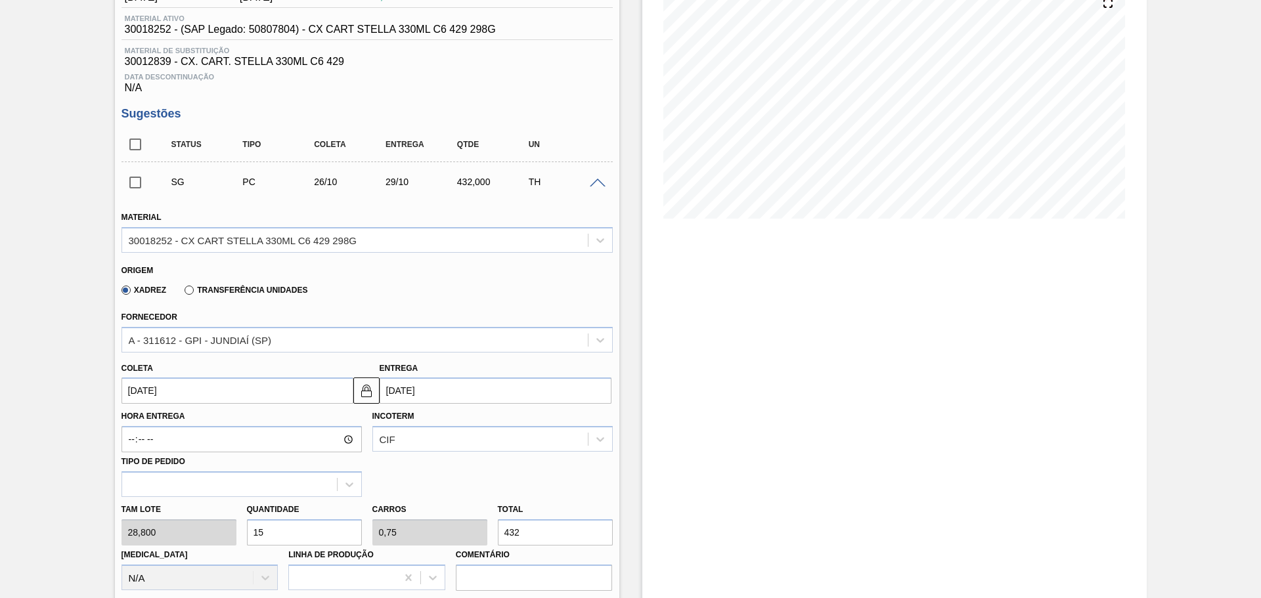
click at [446, 399] on input "29/10/2025" at bounding box center [496, 391] width 232 height 26
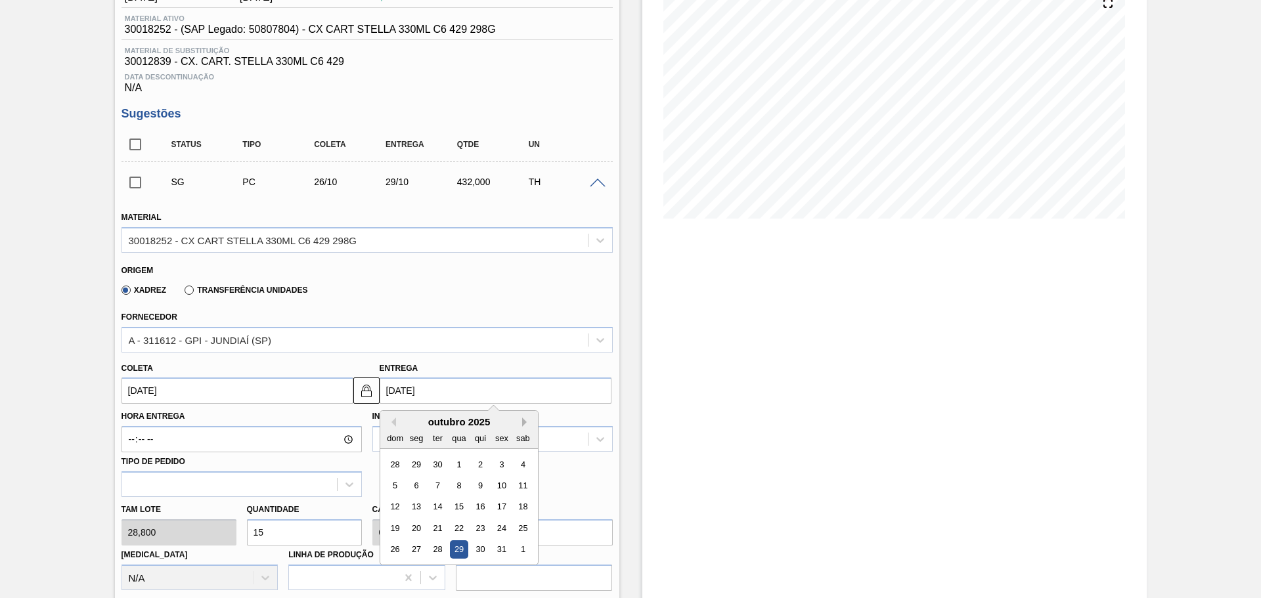
click at [523, 422] on button "Next Month" at bounding box center [526, 422] width 9 height 9
click at [429, 481] on div "4" at bounding box center [437, 486] width 18 height 18
type input "01/11/2025"
type input "04/11/2025"
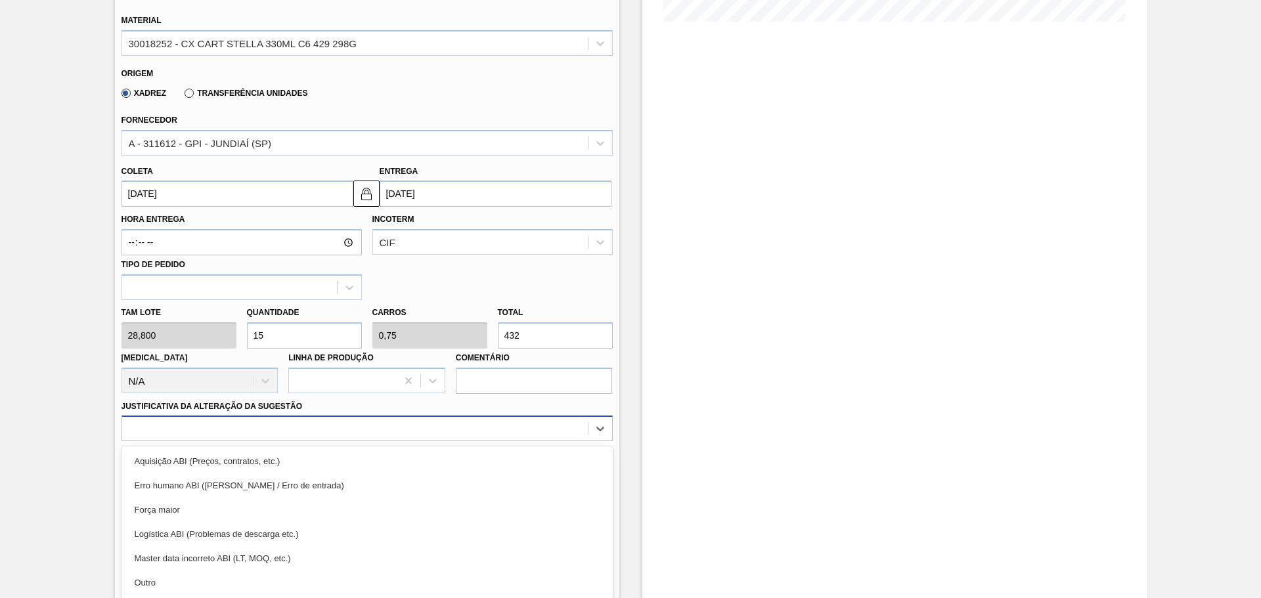
click at [402, 440] on div "option Erro humano ABI (Cálculo / Erro de entrada) focused, 2 of 18. 18 results…" at bounding box center [366, 429] width 491 height 26
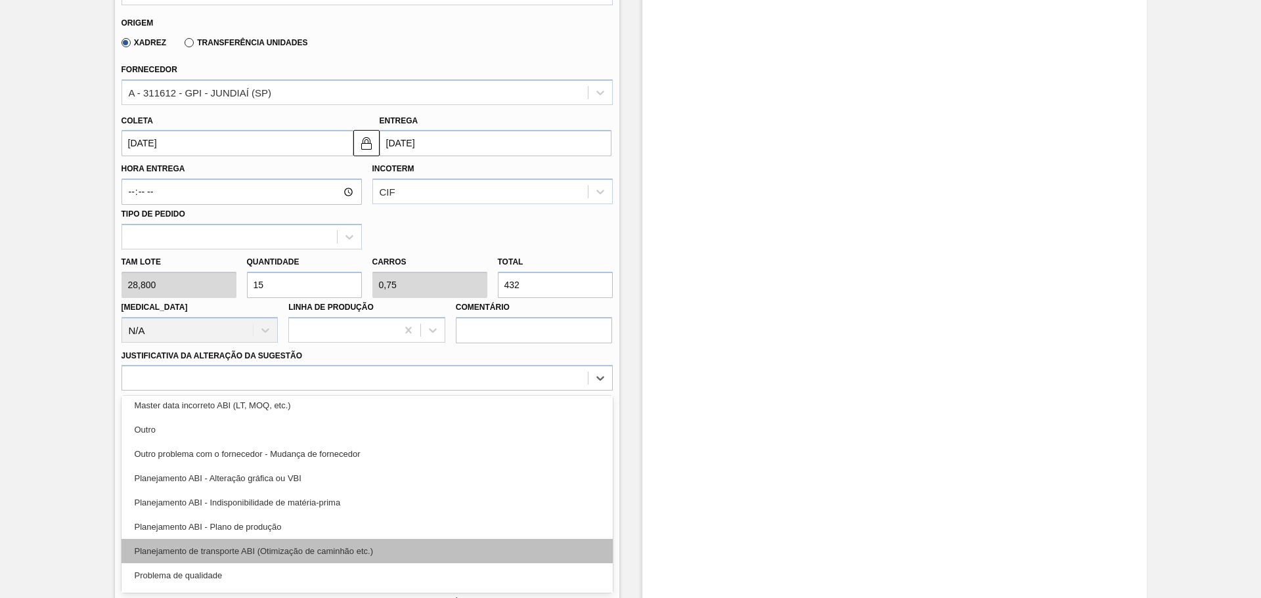
scroll to position [131, 0]
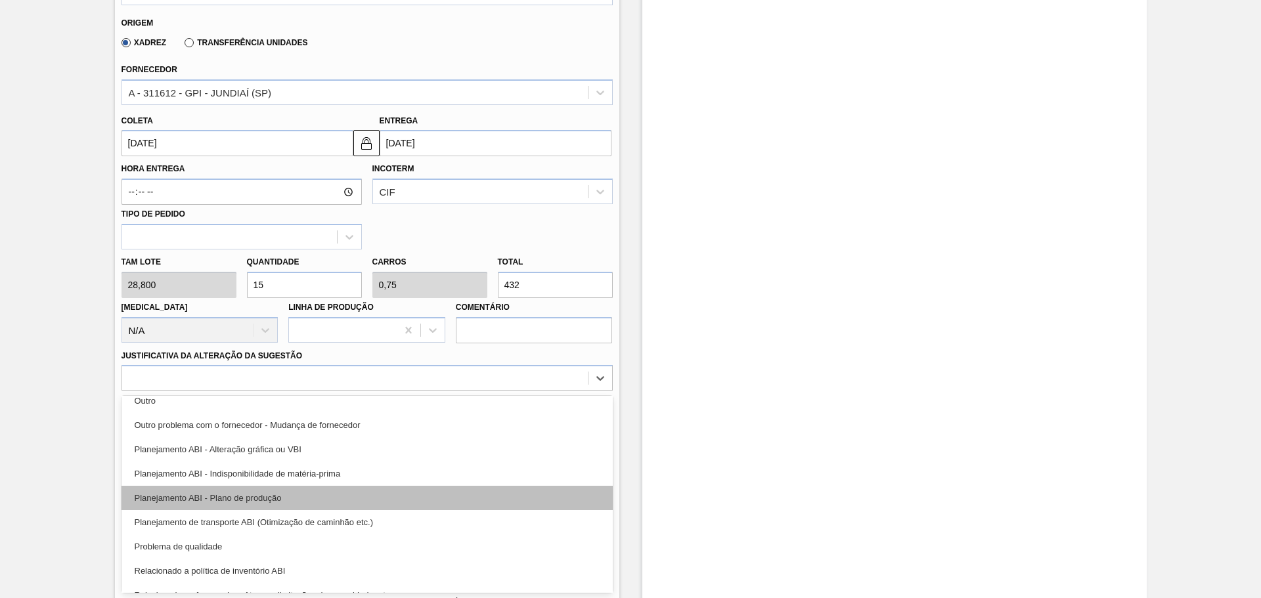
click at [337, 500] on div "Planejamento ABI - Plano de produção" at bounding box center [366, 498] width 491 height 24
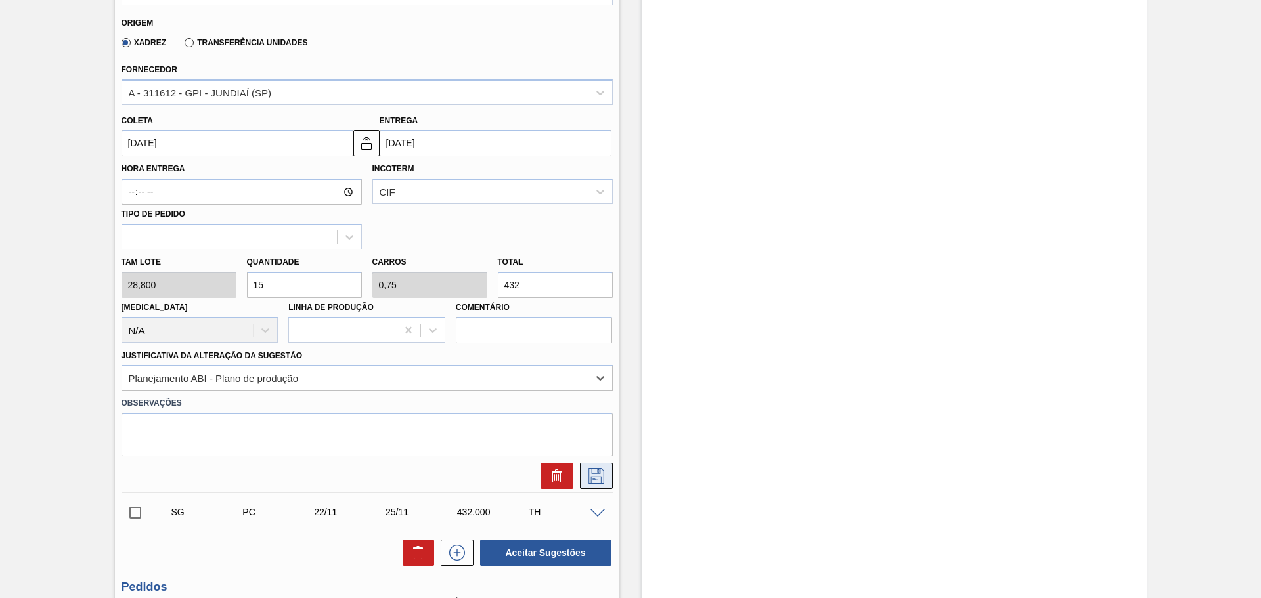
click at [594, 487] on button at bounding box center [596, 476] width 33 height 26
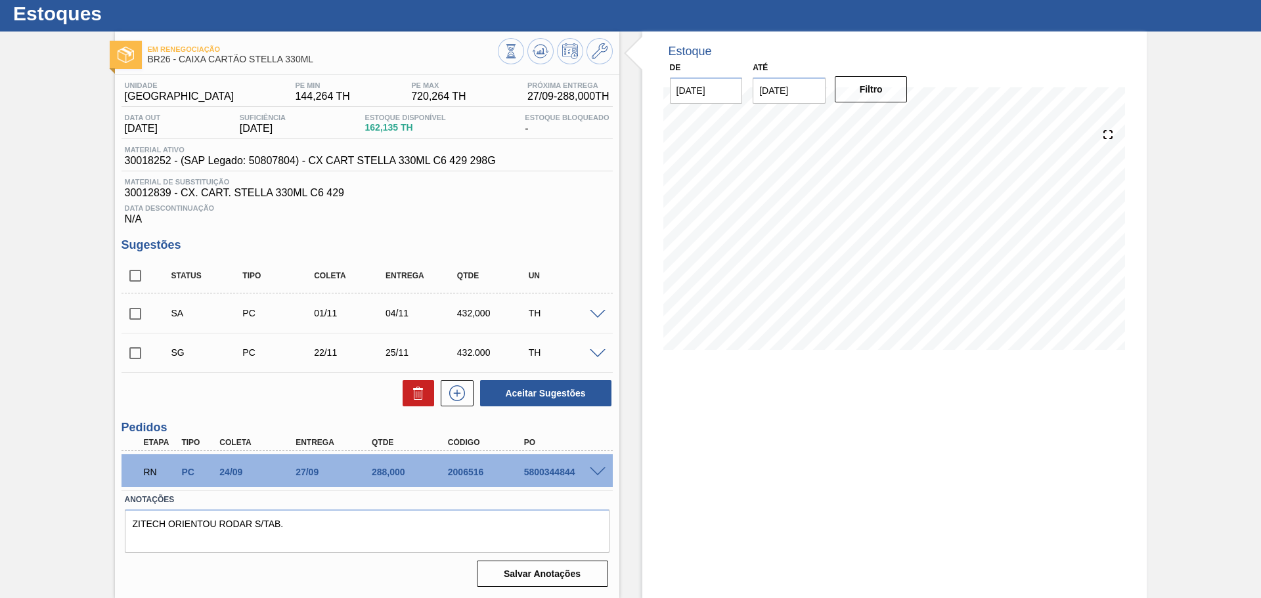
scroll to position [34, 0]
click at [595, 313] on span at bounding box center [598, 315] width 16 height 10
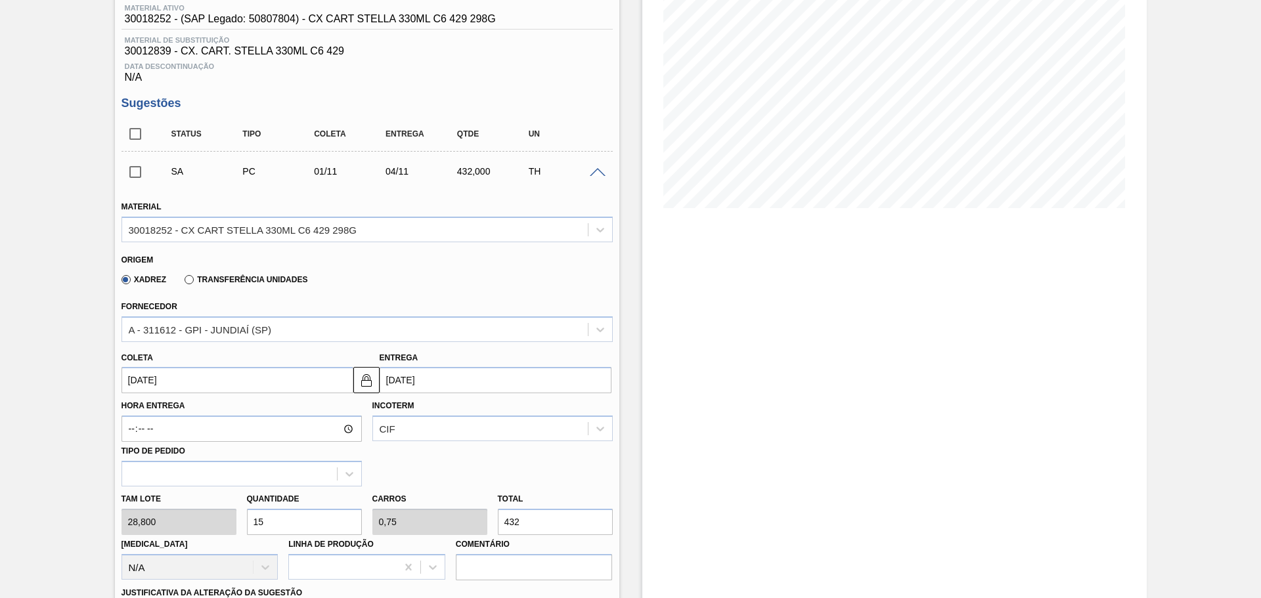
scroll to position [208, 0]
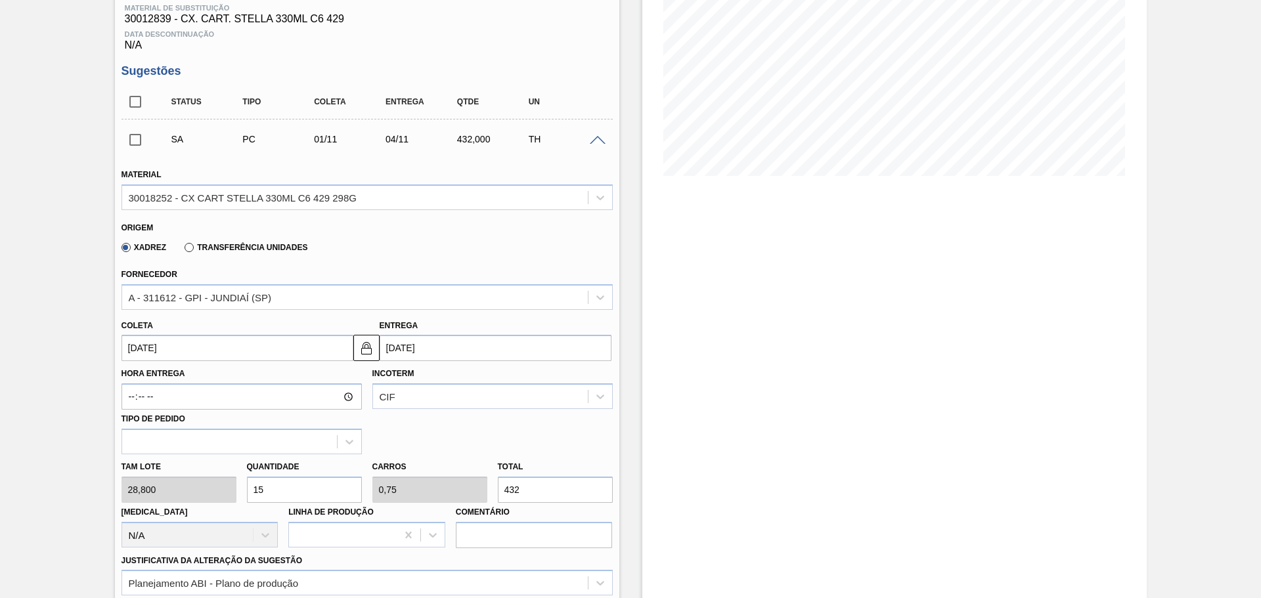
click at [341, 486] on input "15" at bounding box center [304, 490] width 115 height 26
type input "1"
type input "0,05"
type input "28,8"
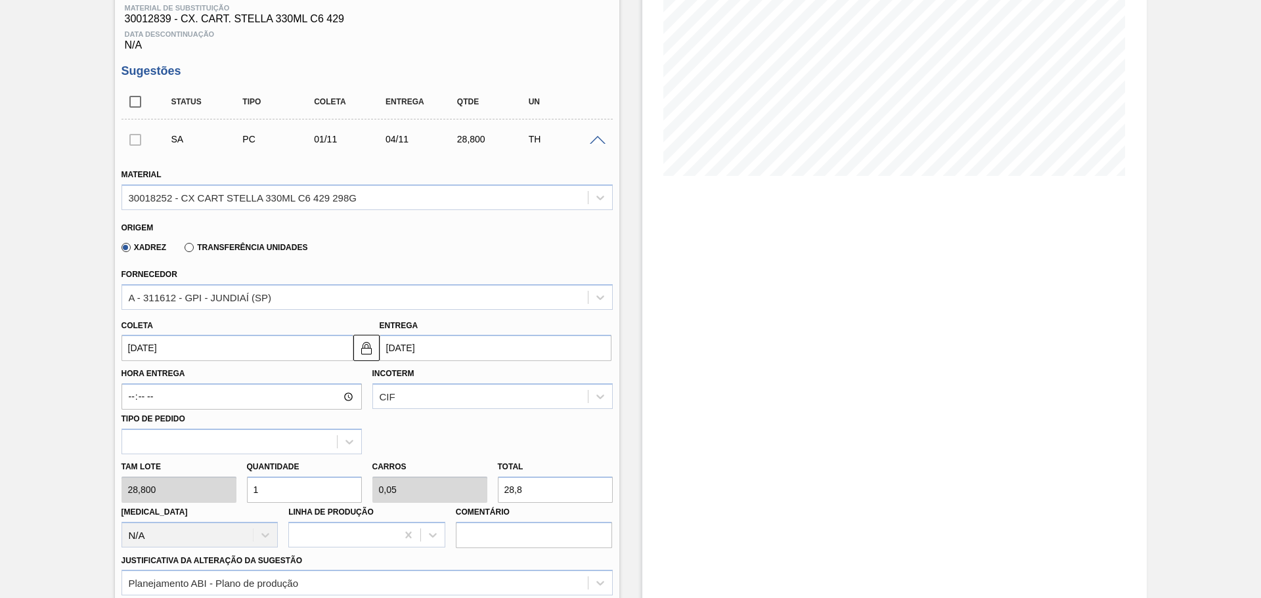
type input "10"
type input "0,5"
type input "288"
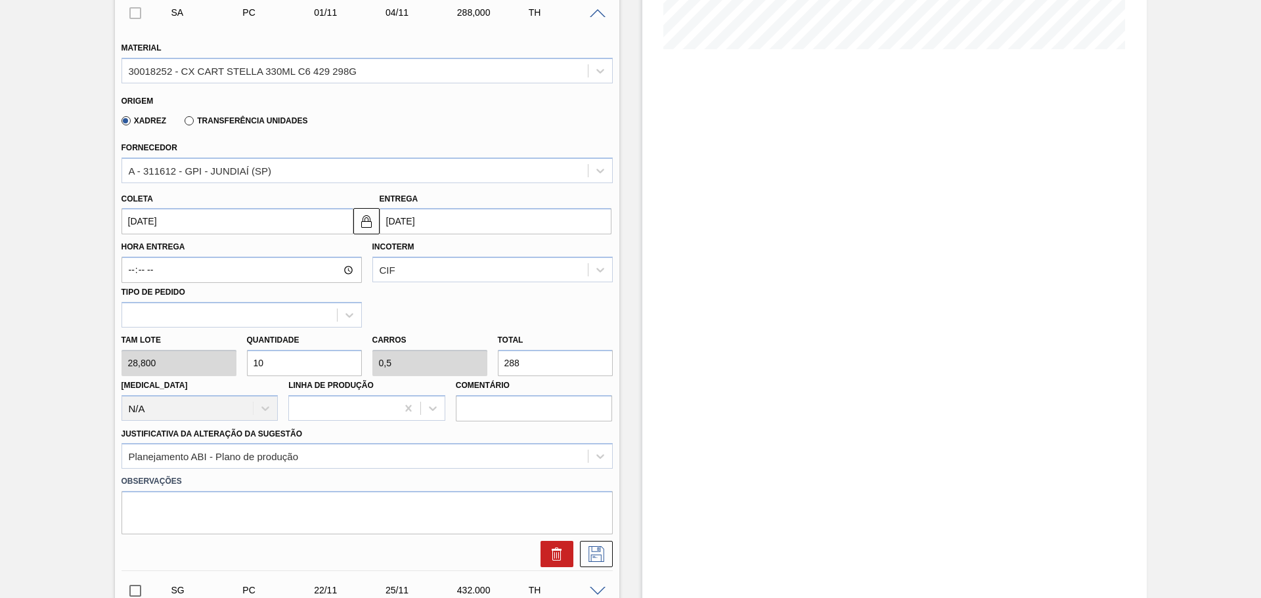
scroll to position [340, 0]
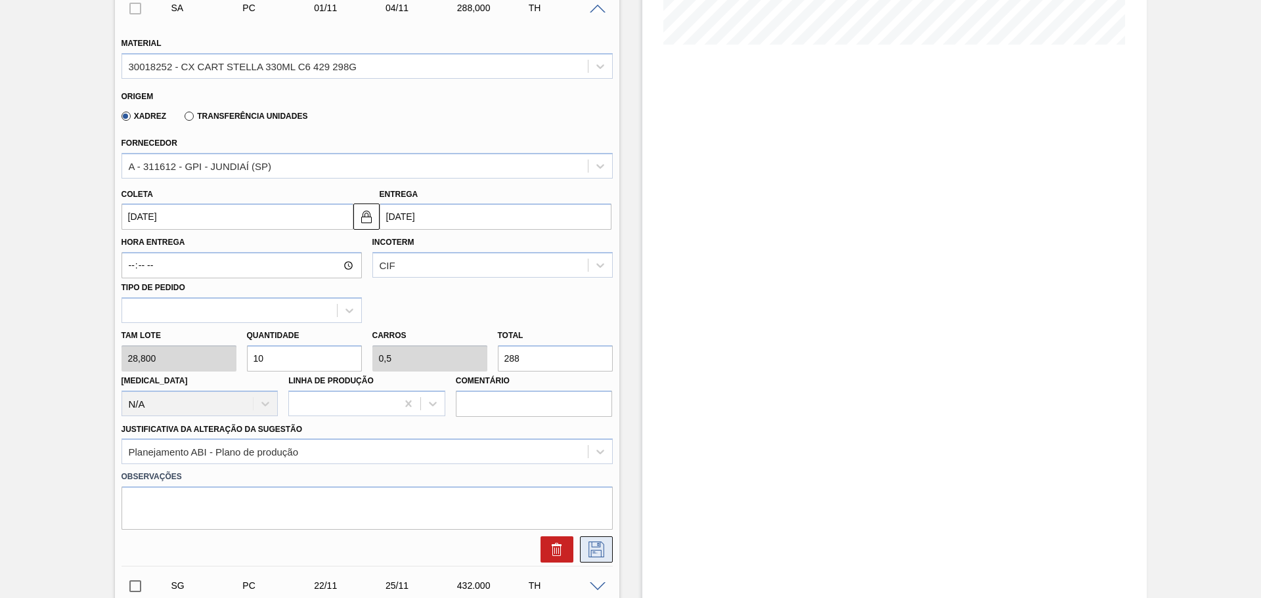
type input "10"
click at [601, 546] on icon at bounding box center [596, 550] width 21 height 16
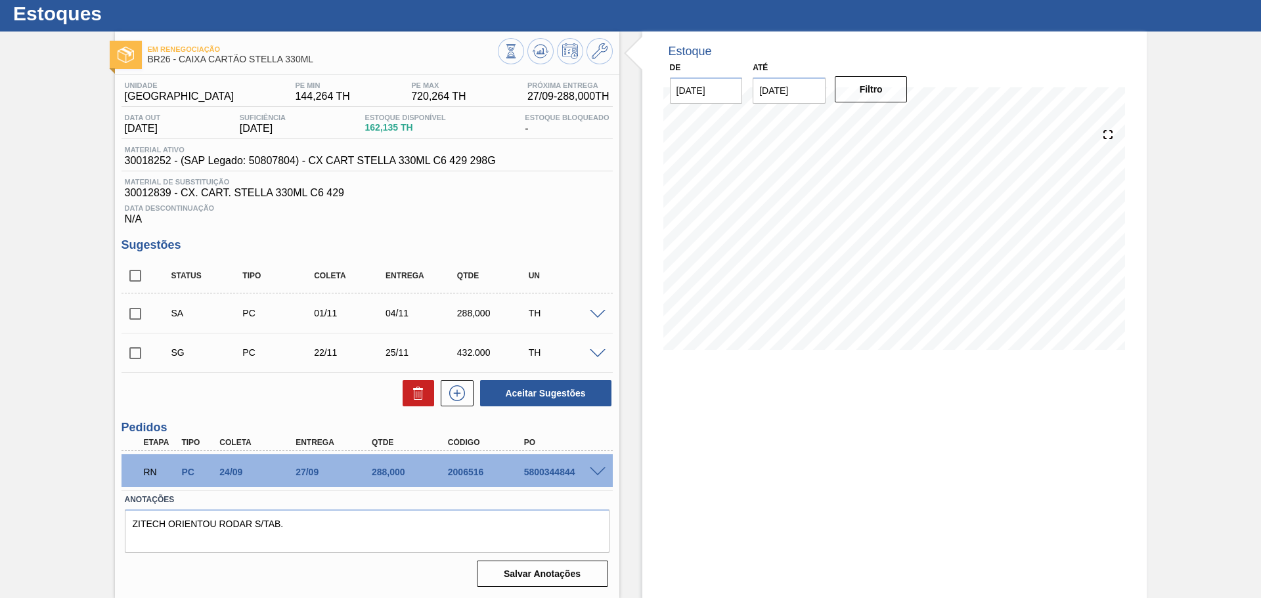
scroll to position [34, 0]
click at [602, 354] on span at bounding box center [598, 354] width 16 height 10
type input "28,800"
type input "0,75"
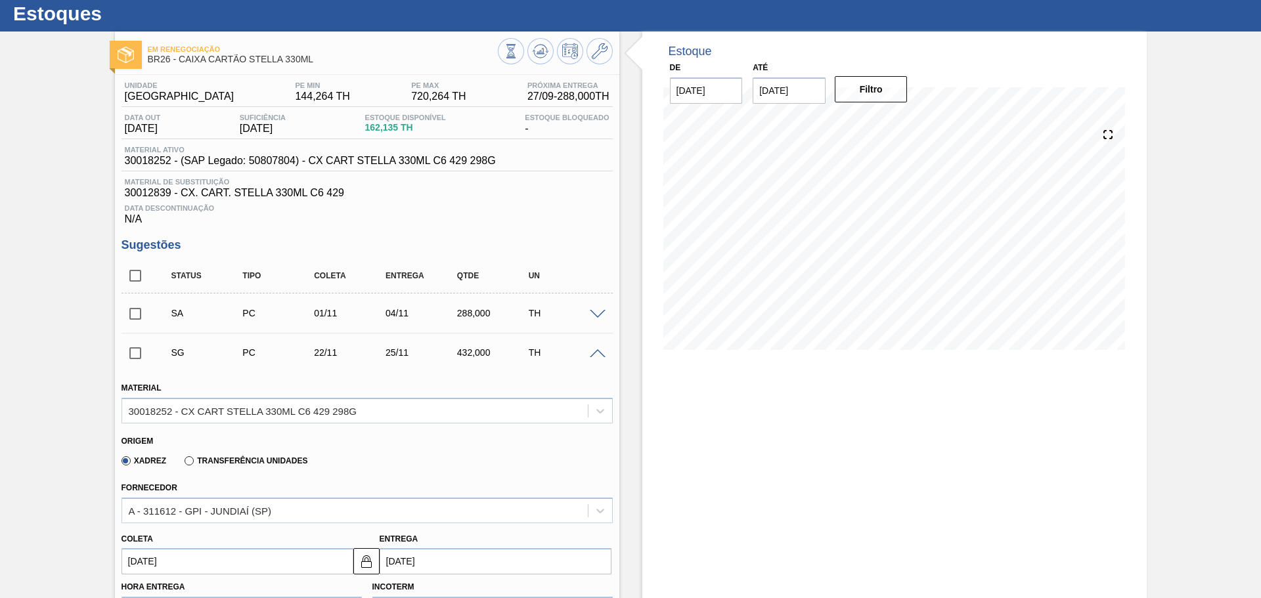
scroll to position [165, 0]
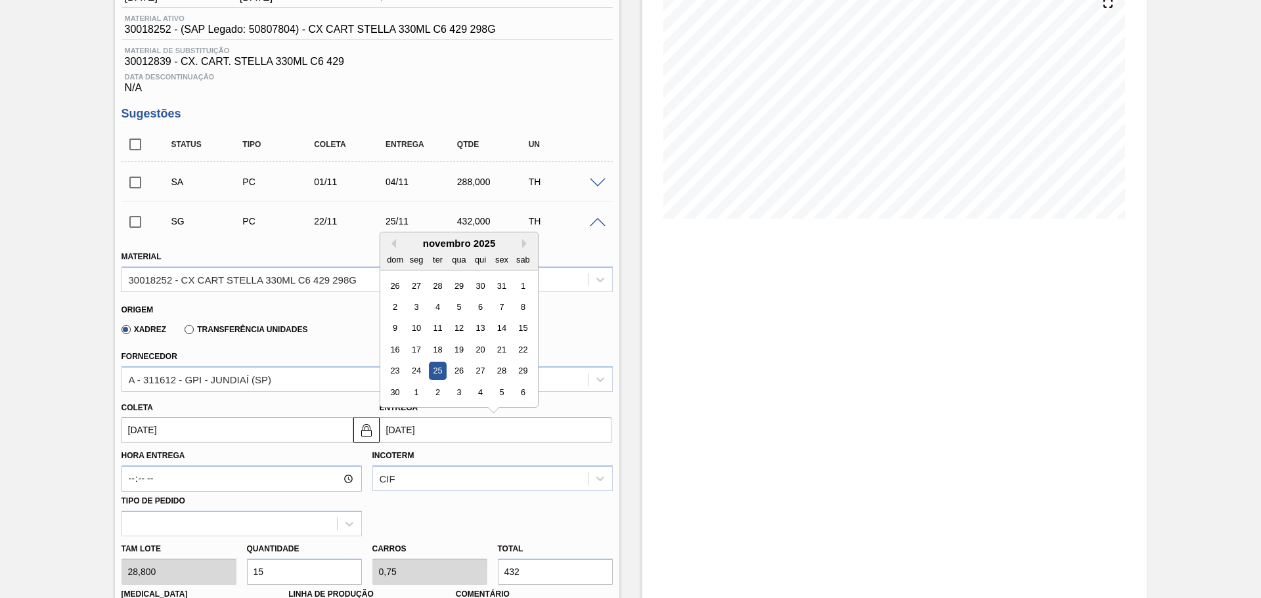
click at [457, 429] on input "25/11/2025" at bounding box center [496, 430] width 232 height 26
click at [468, 349] on div "16 17 18 19 20 21 22" at bounding box center [458, 350] width 149 height 21
click at [460, 350] on div "19" at bounding box center [459, 350] width 18 height 18
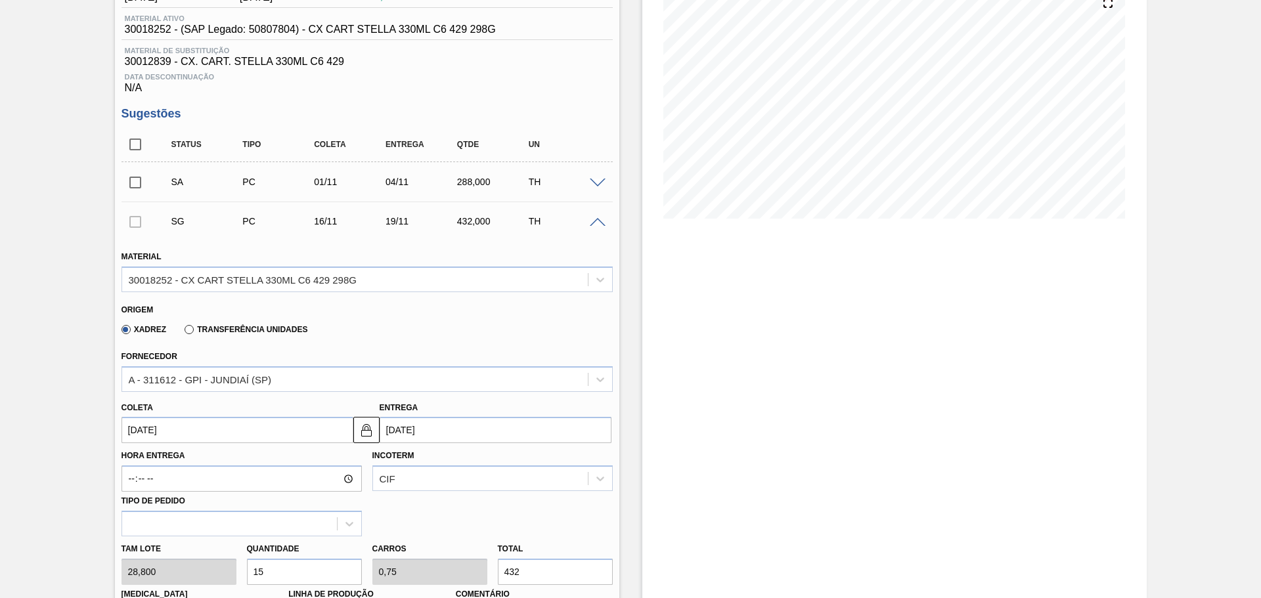
type input "16/11/2025"
type input "19/11/2025"
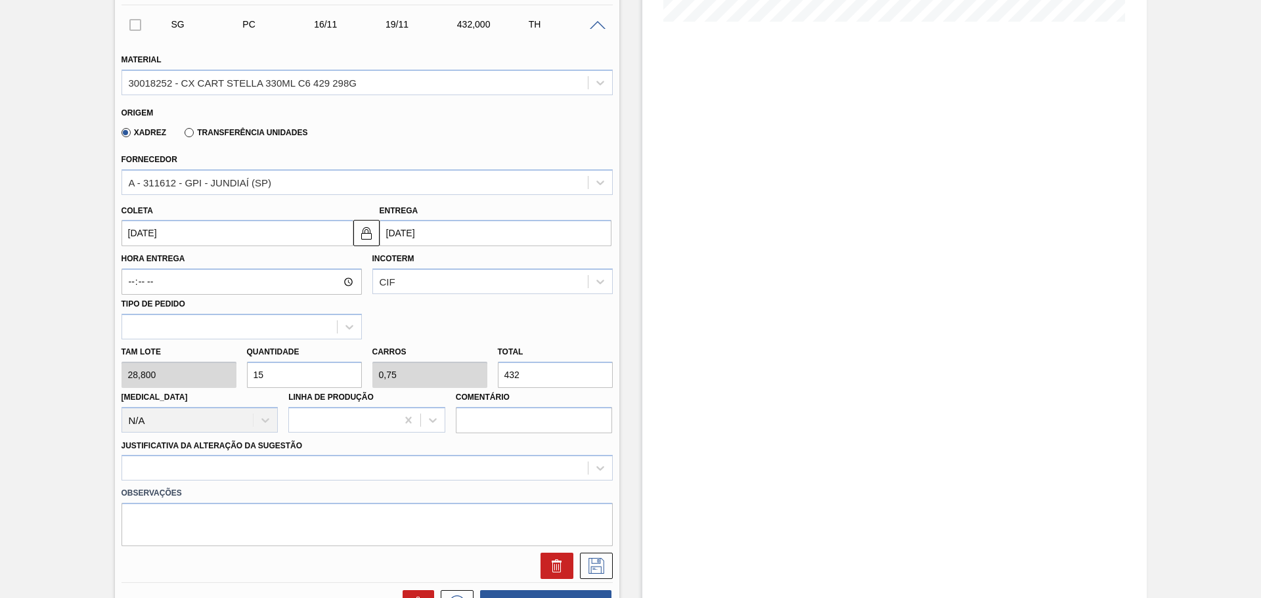
click at [541, 452] on div "Justificativa da Alteração da Sugestão" at bounding box center [366, 459] width 491 height 45
click at [526, 469] on div at bounding box center [366, 468] width 491 height 26
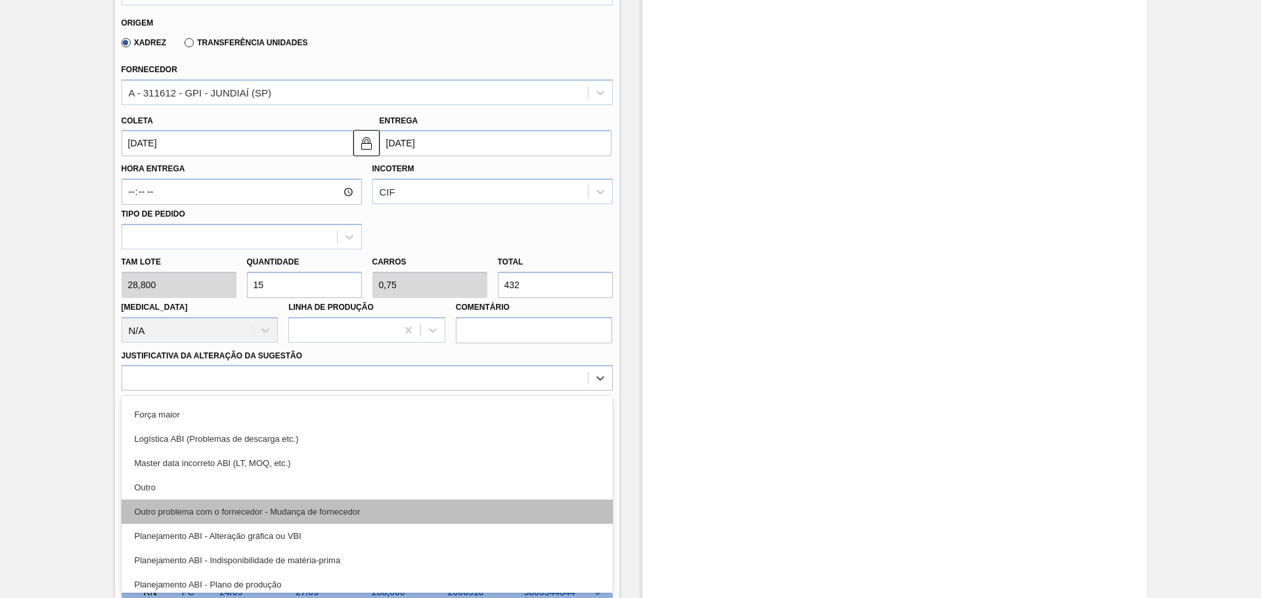
scroll to position [66, 0]
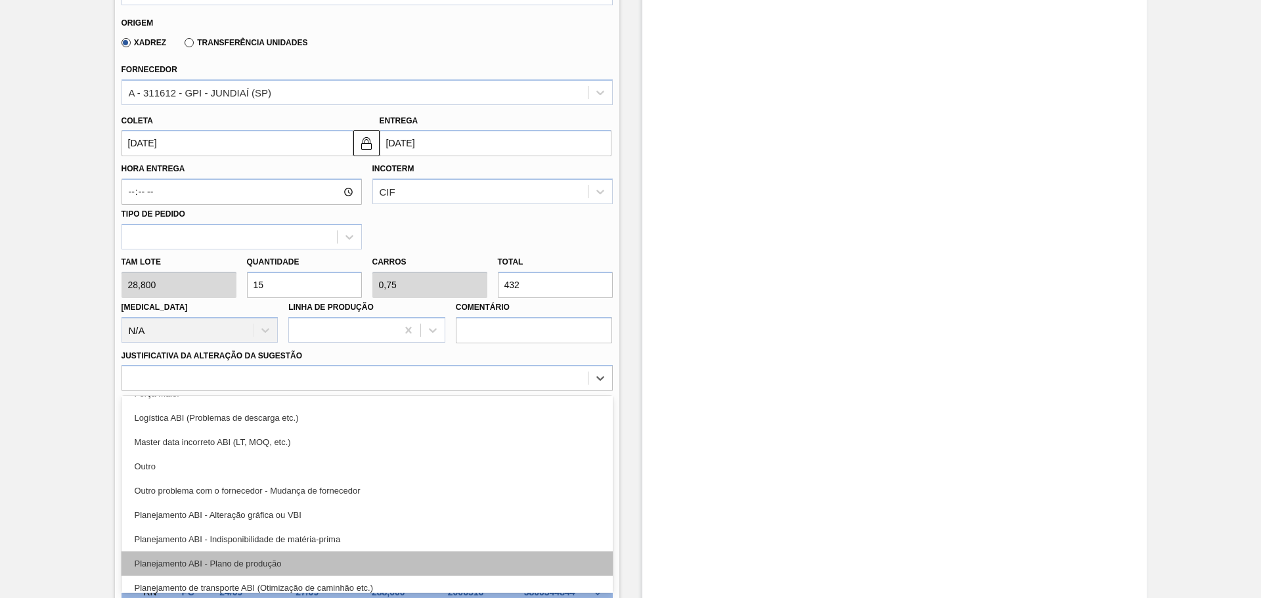
click at [326, 567] on div "Planejamento ABI - Plano de produção" at bounding box center [366, 564] width 491 height 24
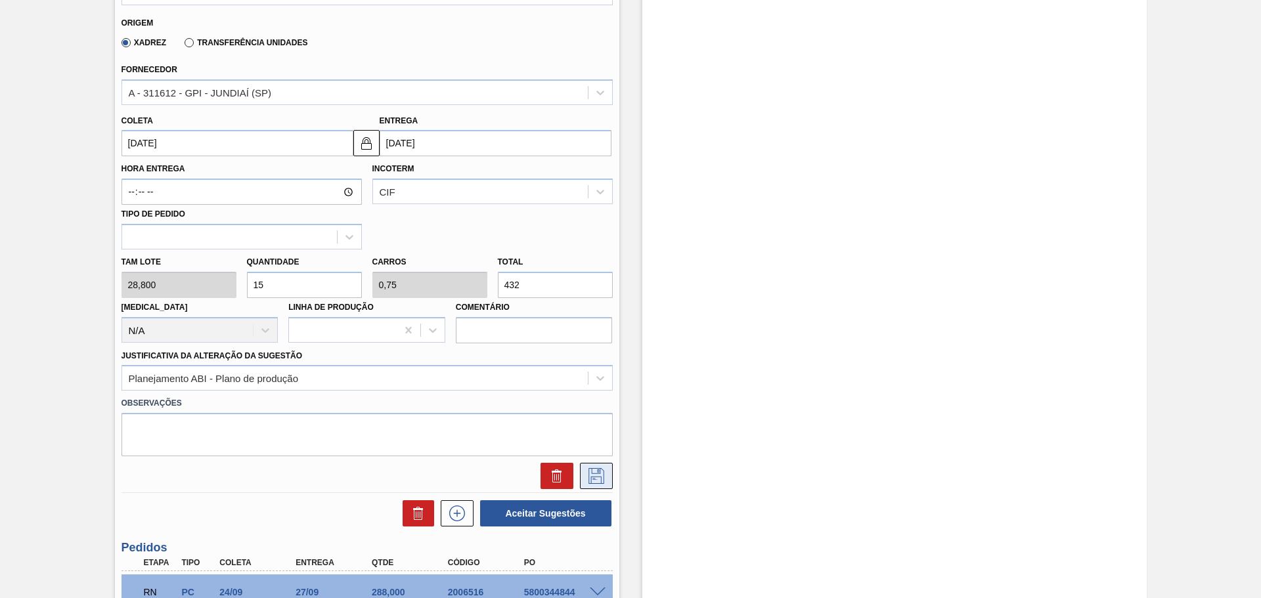
click at [599, 471] on icon at bounding box center [596, 476] width 16 height 16
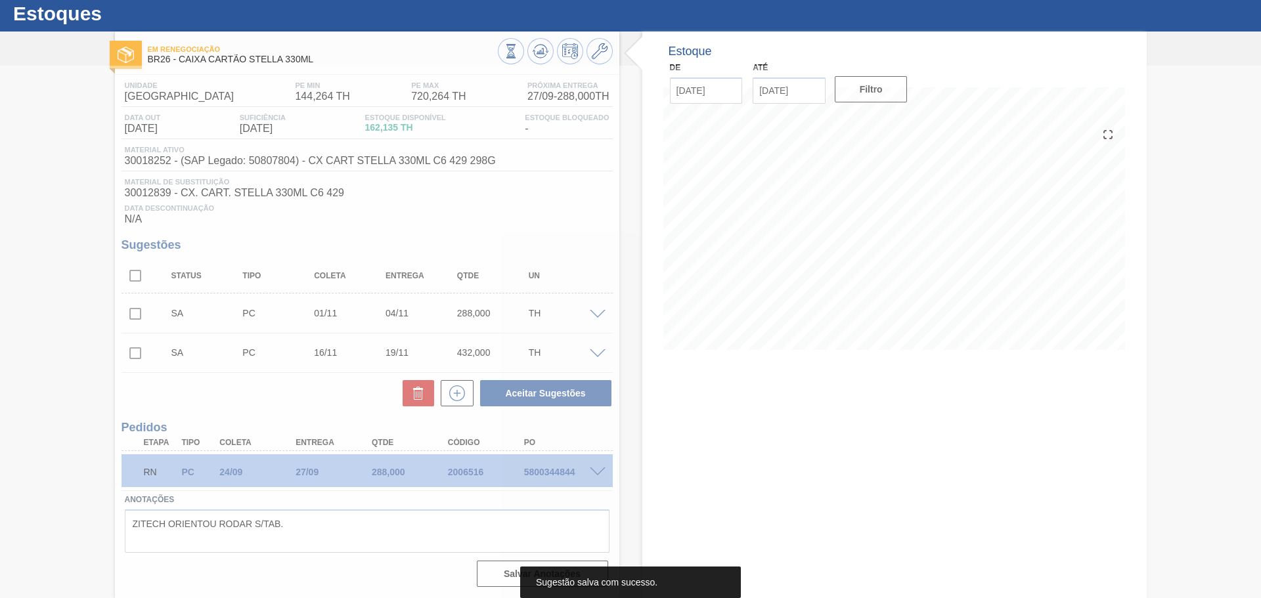
scroll to position [34, 0]
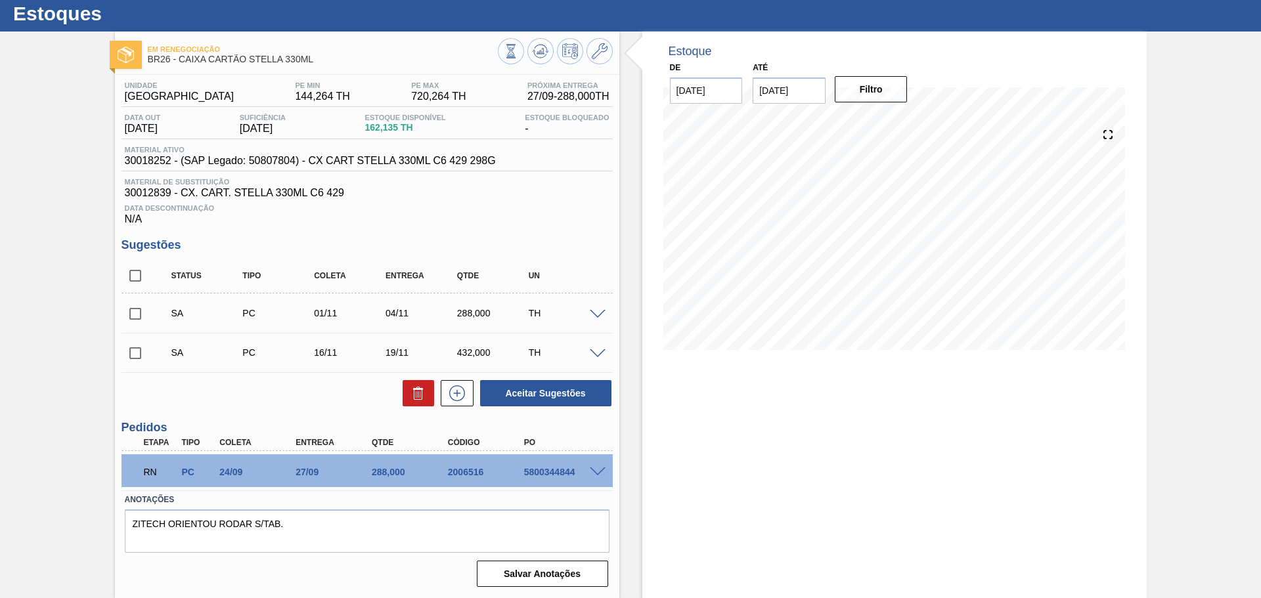
click at [136, 282] on input "checkbox" at bounding box center [135, 276] width 28 height 28
checkbox input "true"
click at [519, 391] on button "Aceitar Sugestões" at bounding box center [545, 393] width 131 height 26
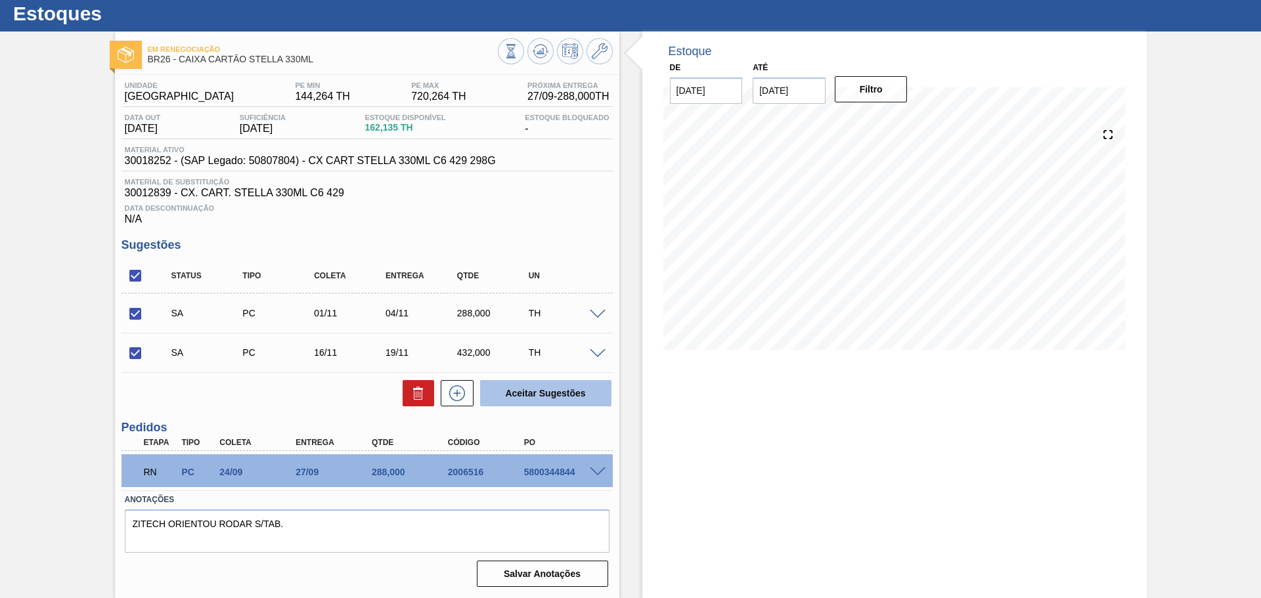
checkbox input "false"
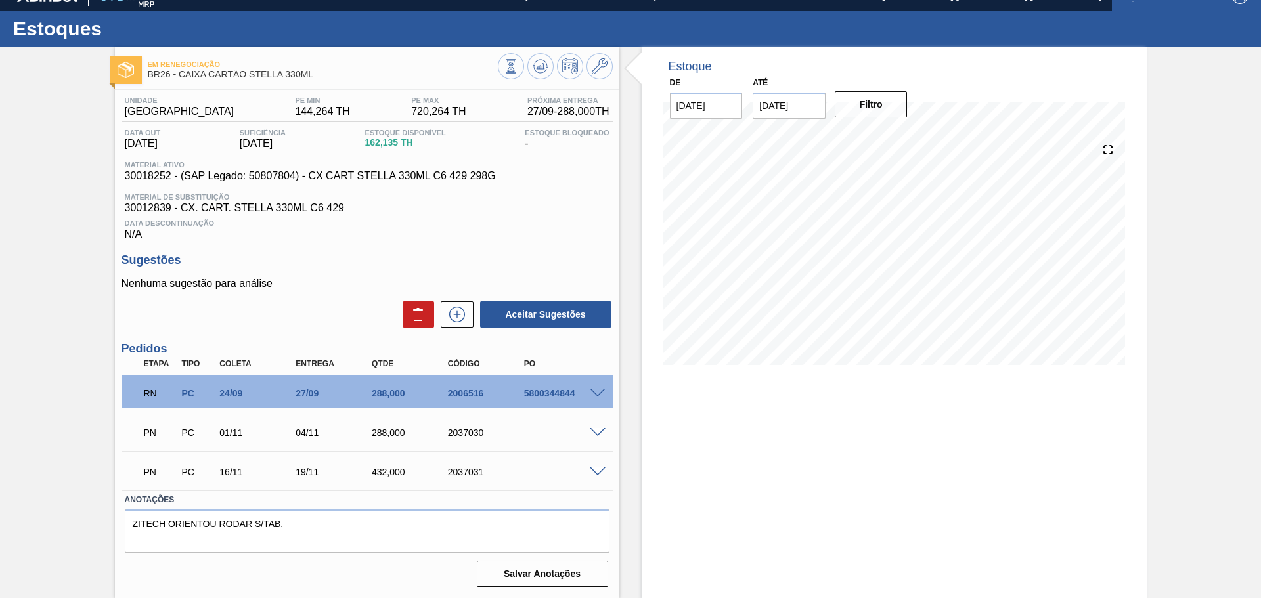
scroll to position [19, 0]
click at [537, 66] on icon at bounding box center [541, 66] width 16 height 16
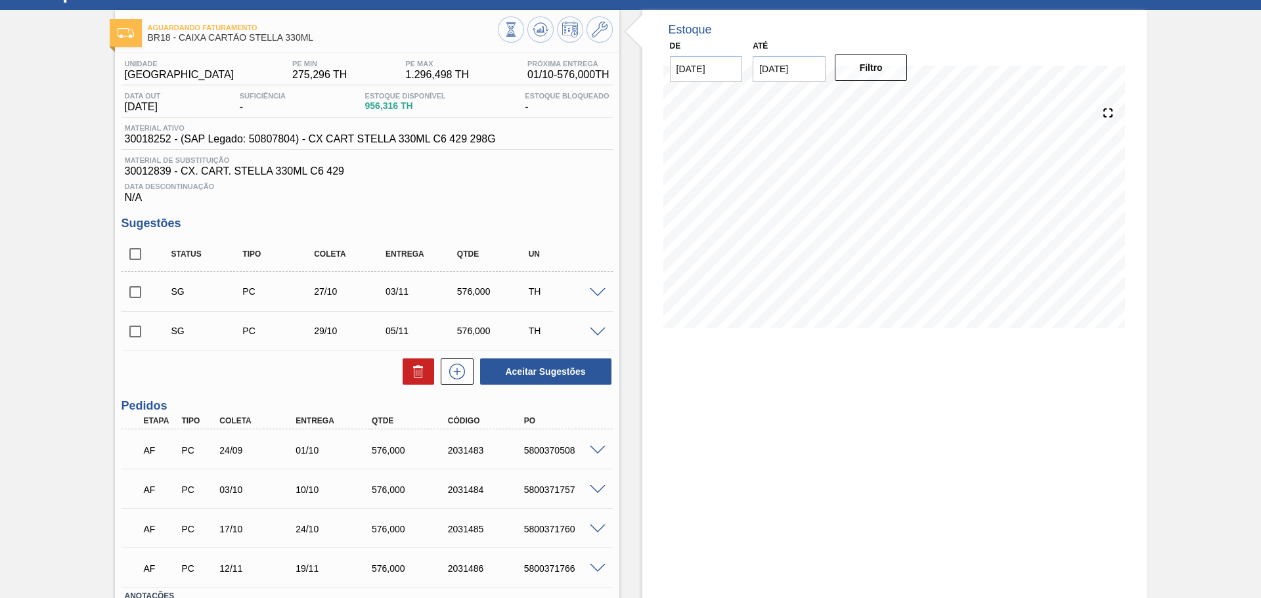
scroll to position [131, 0]
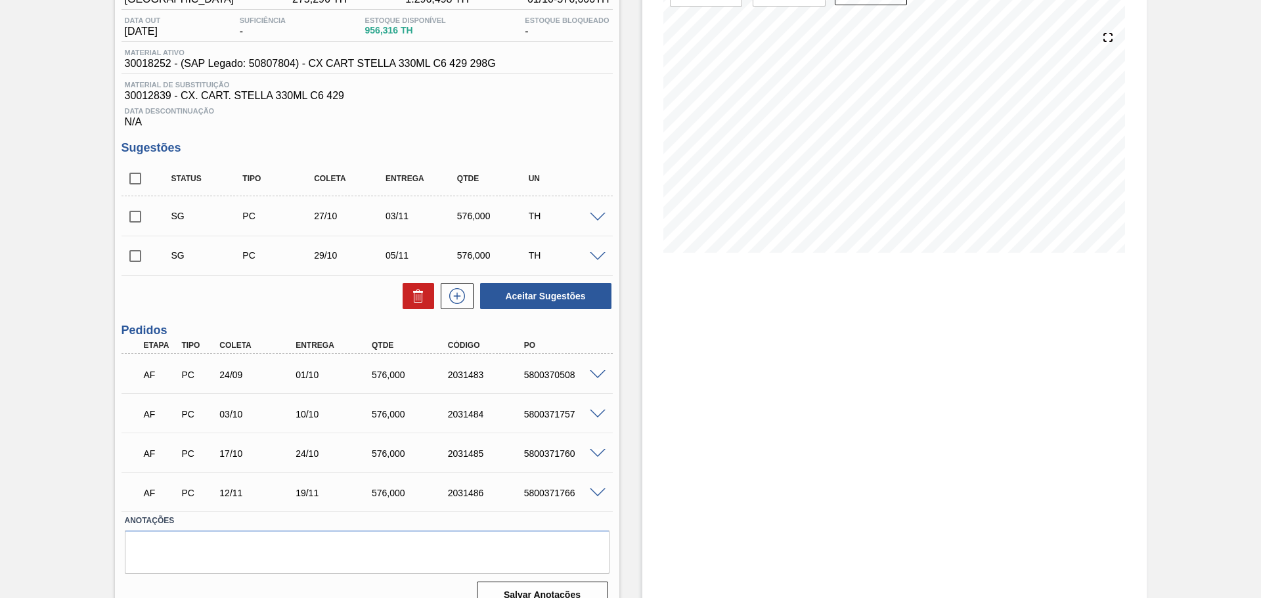
click at [593, 374] on span at bounding box center [598, 375] width 16 height 10
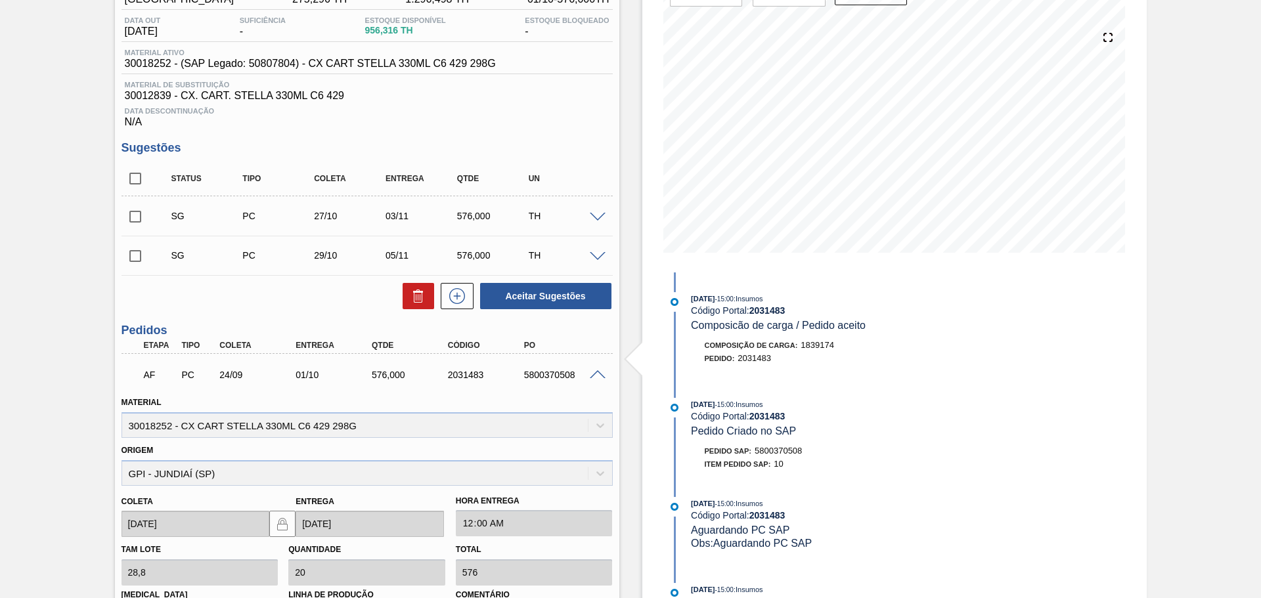
click at [601, 374] on span at bounding box center [598, 375] width 16 height 10
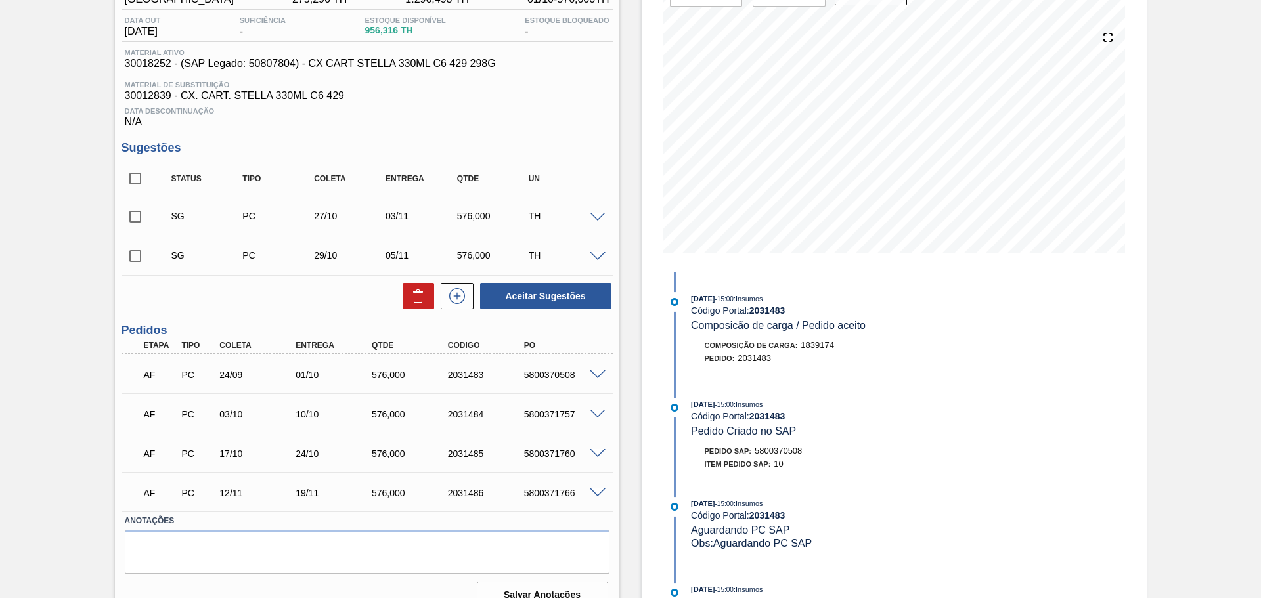
click at [595, 410] on span at bounding box center [598, 415] width 16 height 10
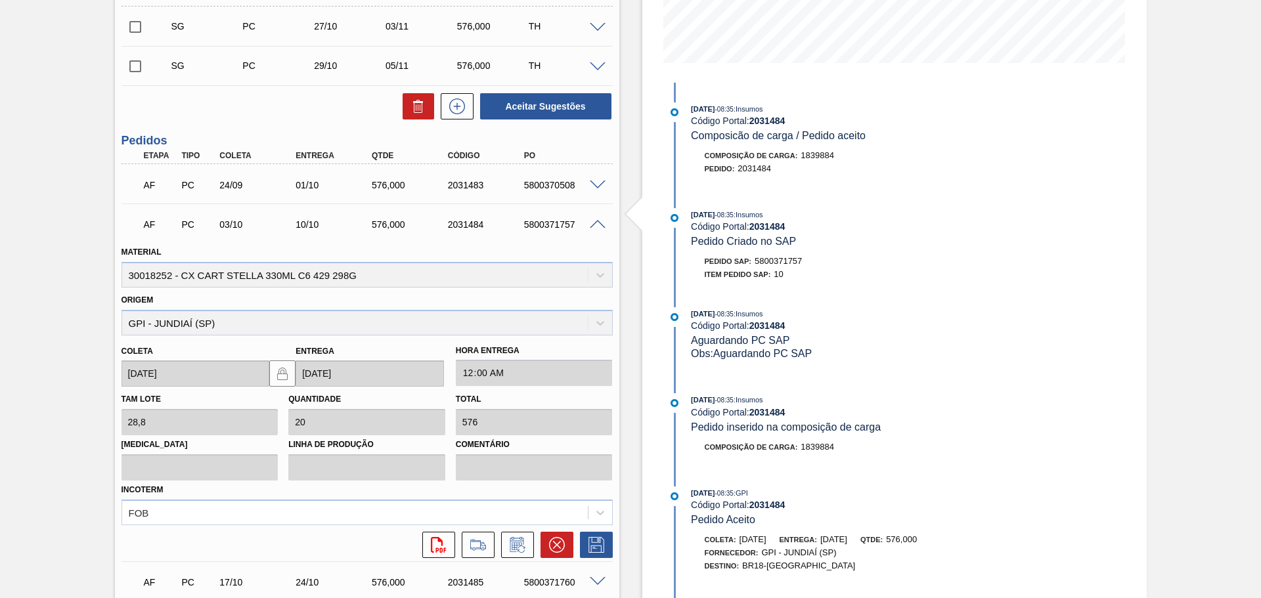
scroll to position [328, 0]
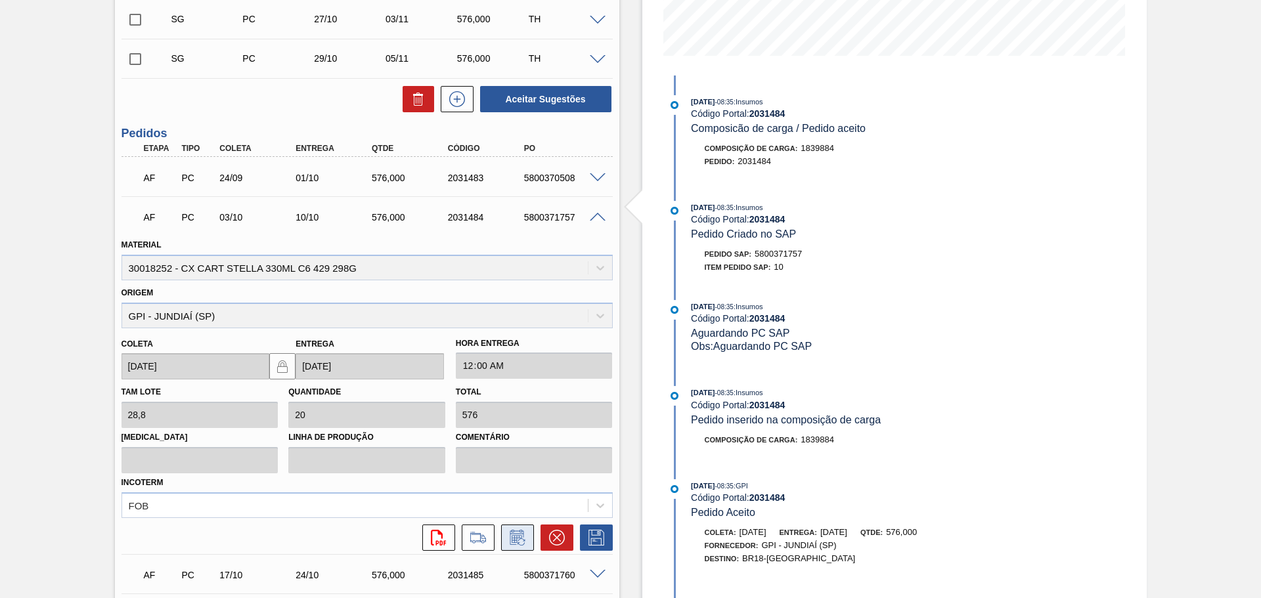
click at [515, 538] on icon at bounding box center [517, 539] width 10 height 8
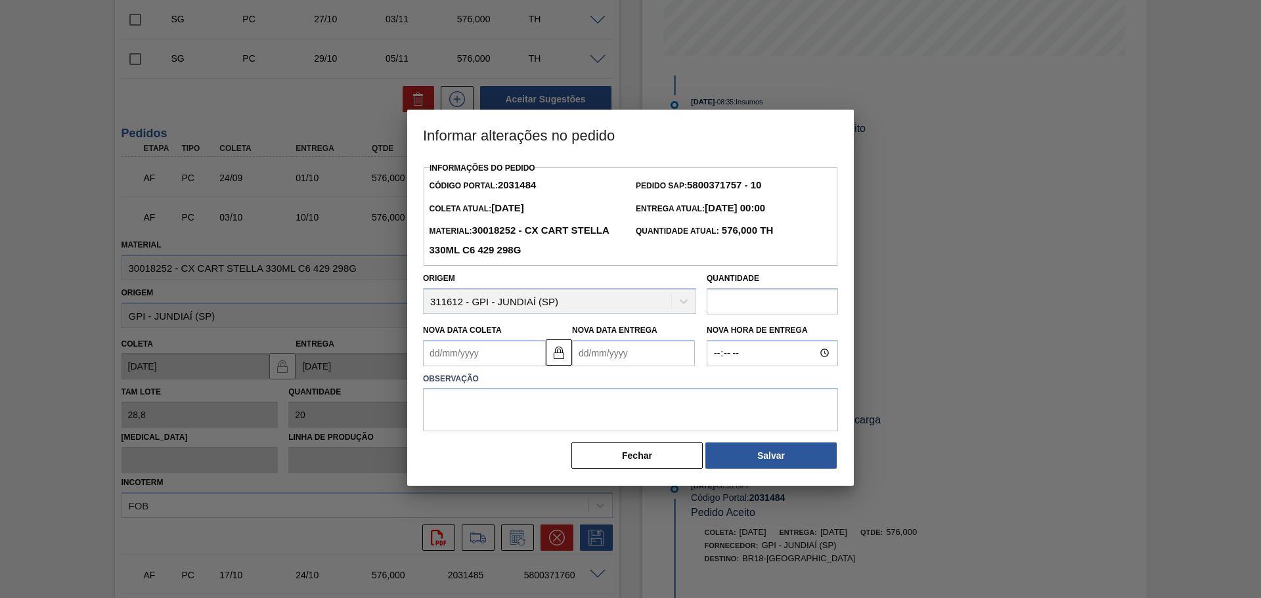
click at [638, 349] on Entrega2031484 "Nova Data Entrega" at bounding box center [633, 353] width 123 height 26
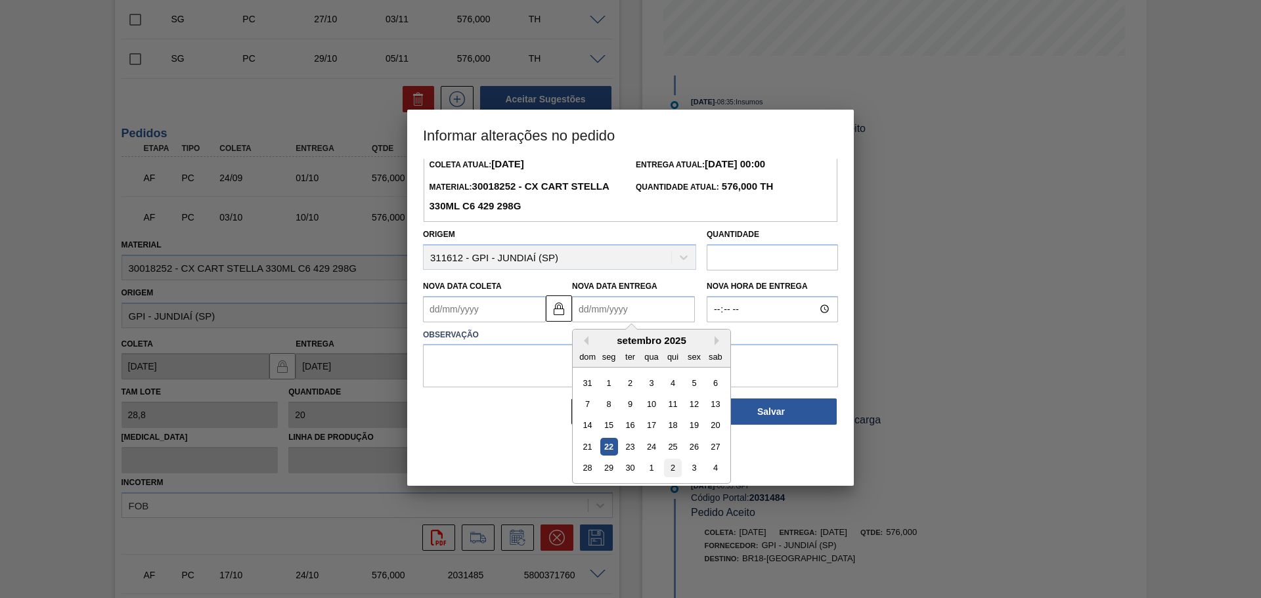
click at [672, 470] on div "2" at bounding box center [673, 468] width 18 height 18
type Coleta2031484 "25/09/2025"
type Entrega2031484 "02/10/2025"
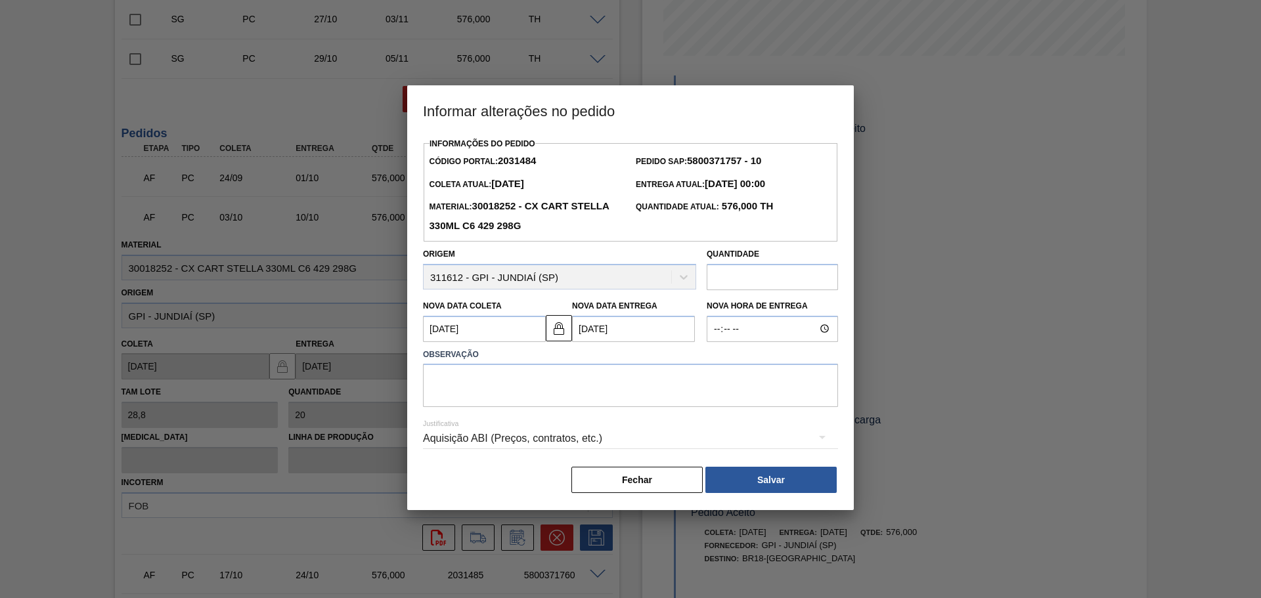
click at [592, 443] on div "Aquisição ABI (Preços, contratos, etc.)" at bounding box center [630, 438] width 415 height 37
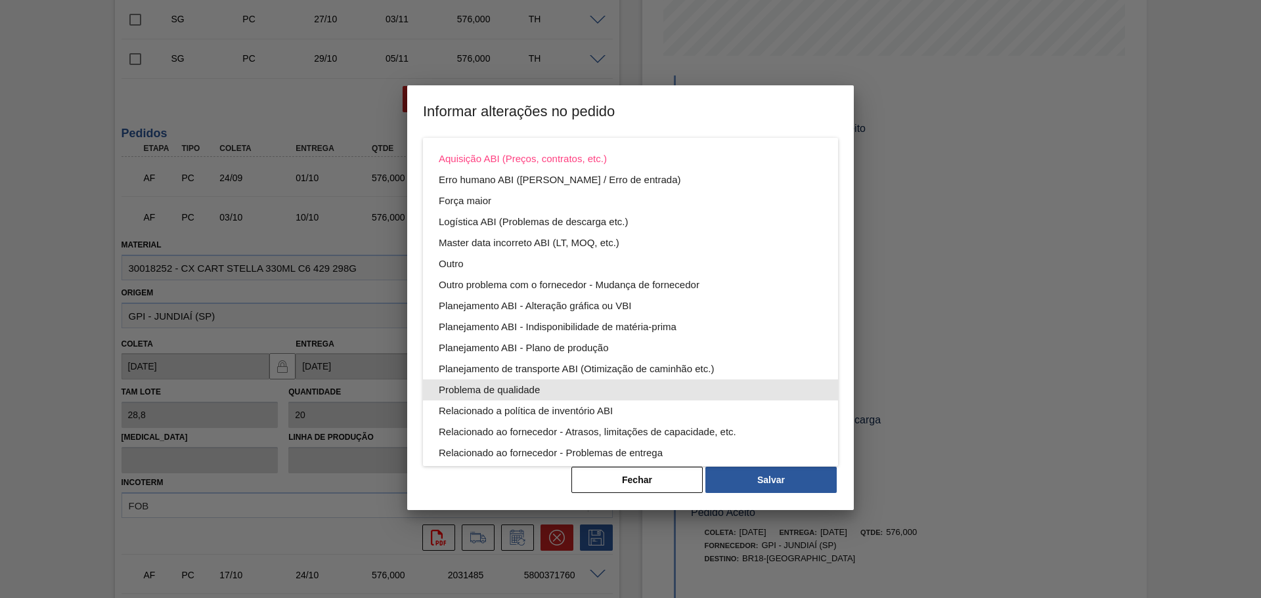
click at [590, 386] on div "Problema de qualidade" at bounding box center [630, 390] width 383 height 21
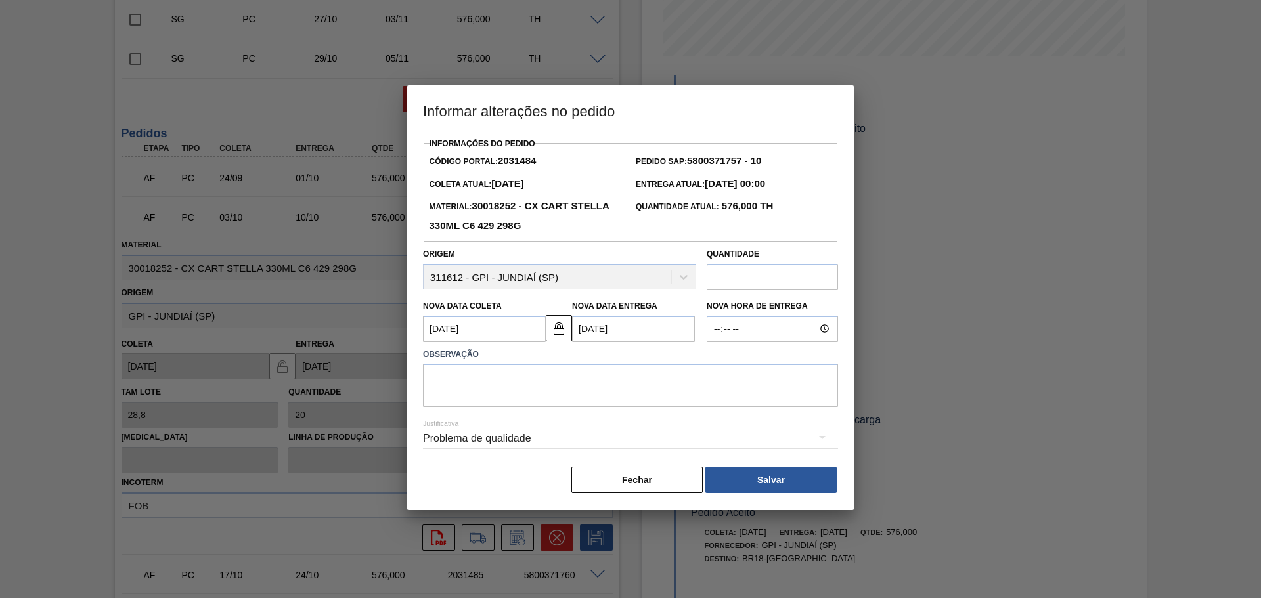
click at [554, 440] on div "Problema de qualidade" at bounding box center [630, 438] width 415 height 37
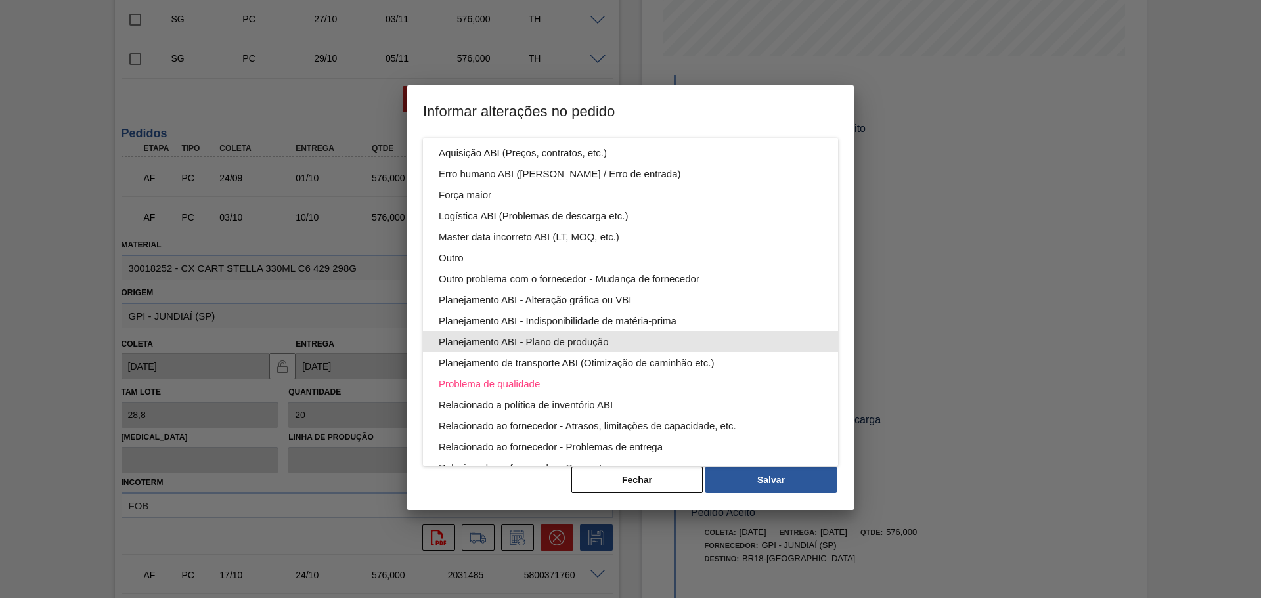
scroll to position [5, 0]
click at [576, 336] on div "Planejamento ABI - Plano de produção" at bounding box center [630, 342] width 383 height 21
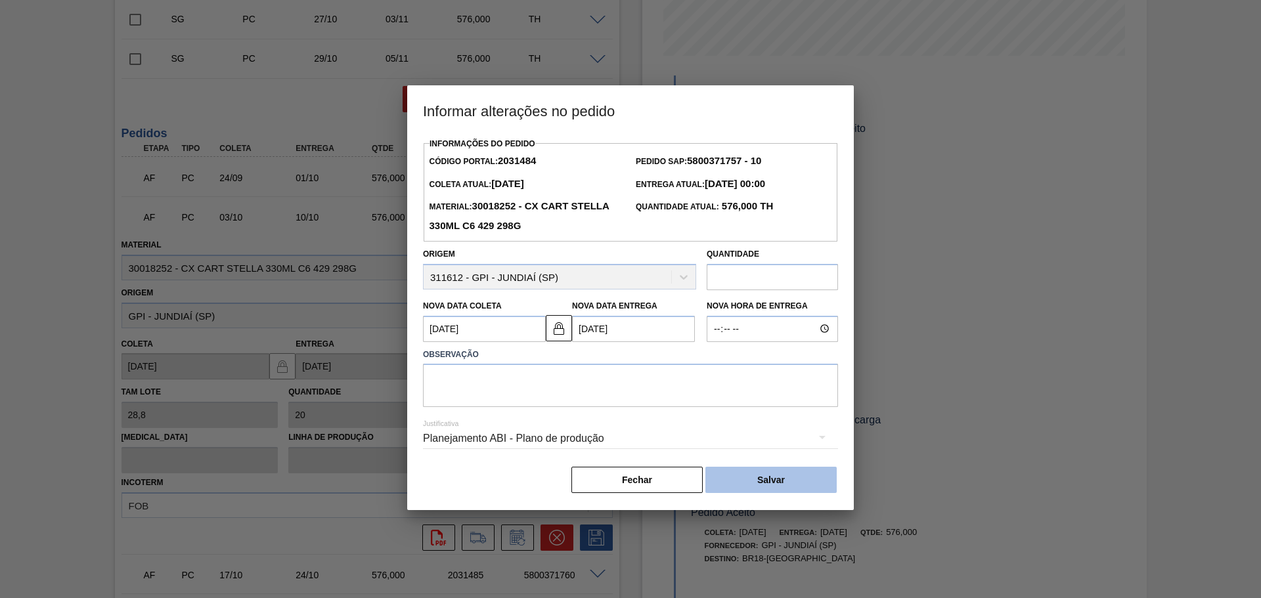
click at [768, 479] on button "Salvar" at bounding box center [770, 480] width 131 height 26
click at [779, 477] on button "Salvar" at bounding box center [770, 480] width 131 height 26
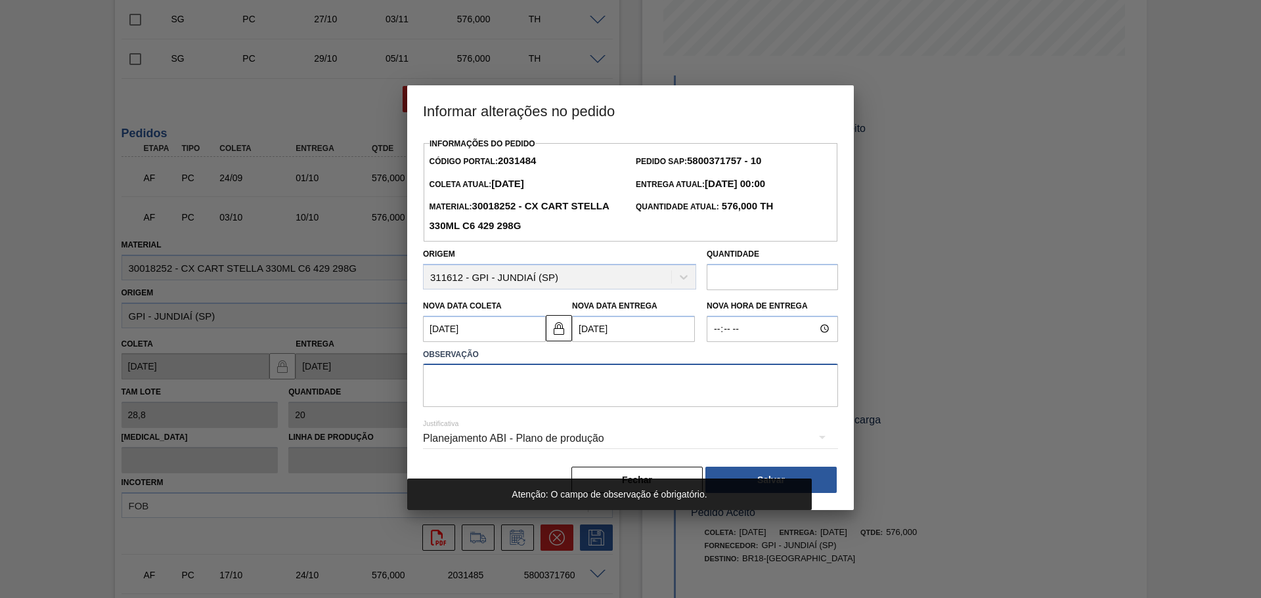
click at [588, 384] on textarea at bounding box center [630, 385] width 415 height 43
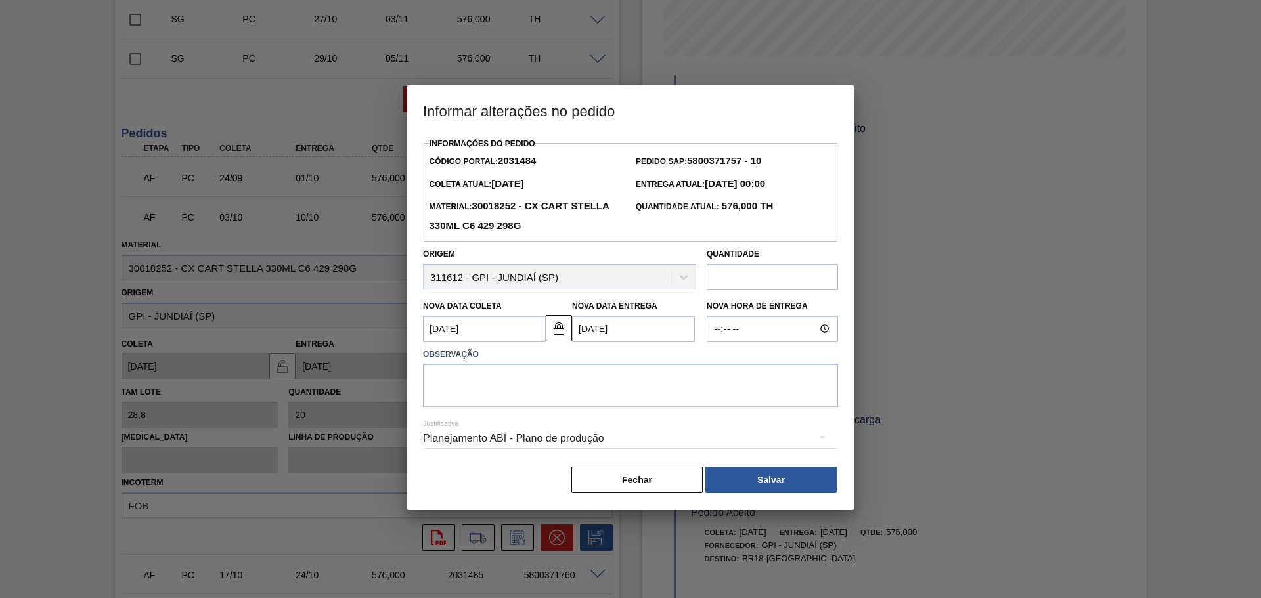
click at [613, 432] on div "Planejamento ABI - Plano de produção" at bounding box center [630, 438] width 415 height 37
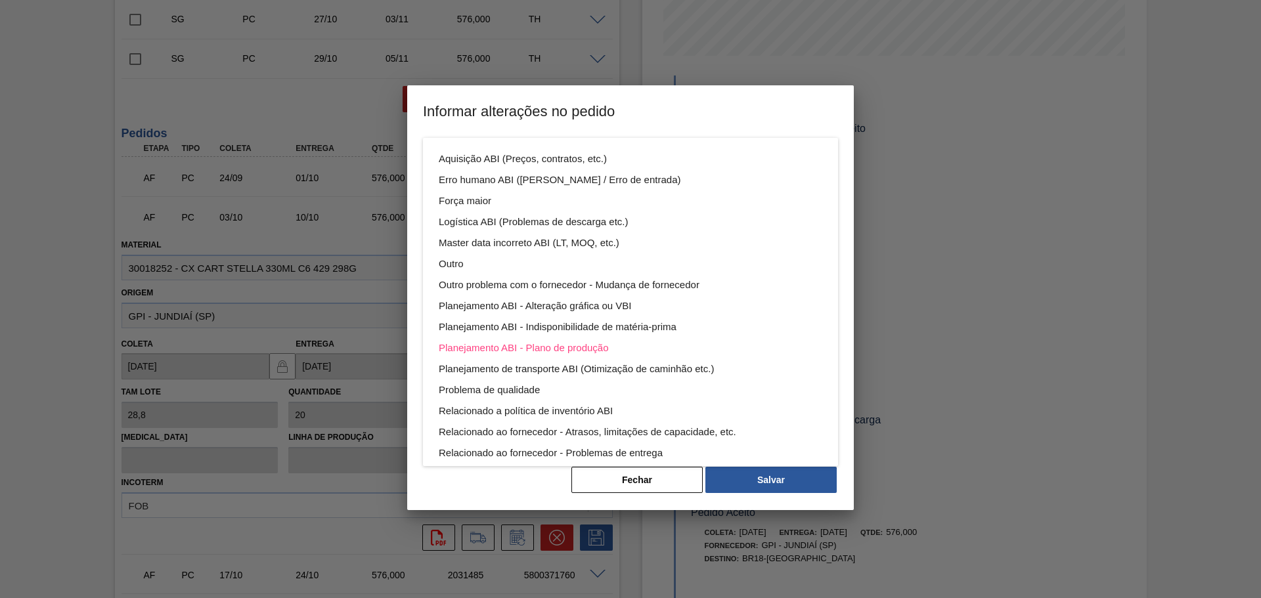
scroll to position [71, 0]
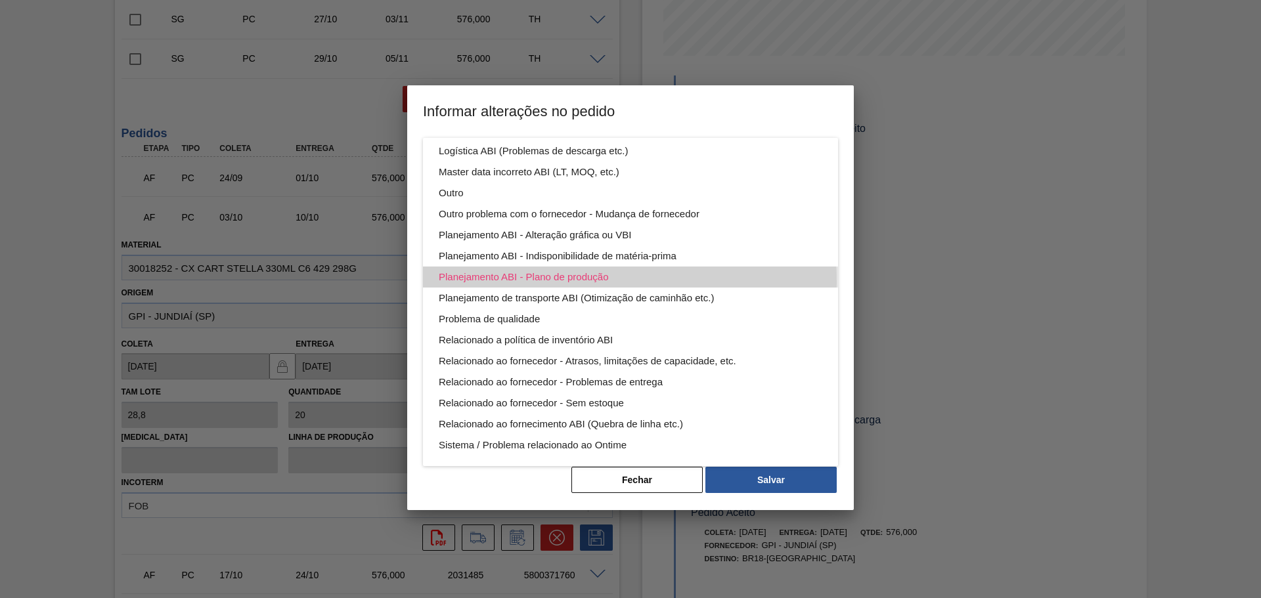
click at [535, 281] on div "Planejamento ABI - Plano de produção" at bounding box center [630, 277] width 383 height 21
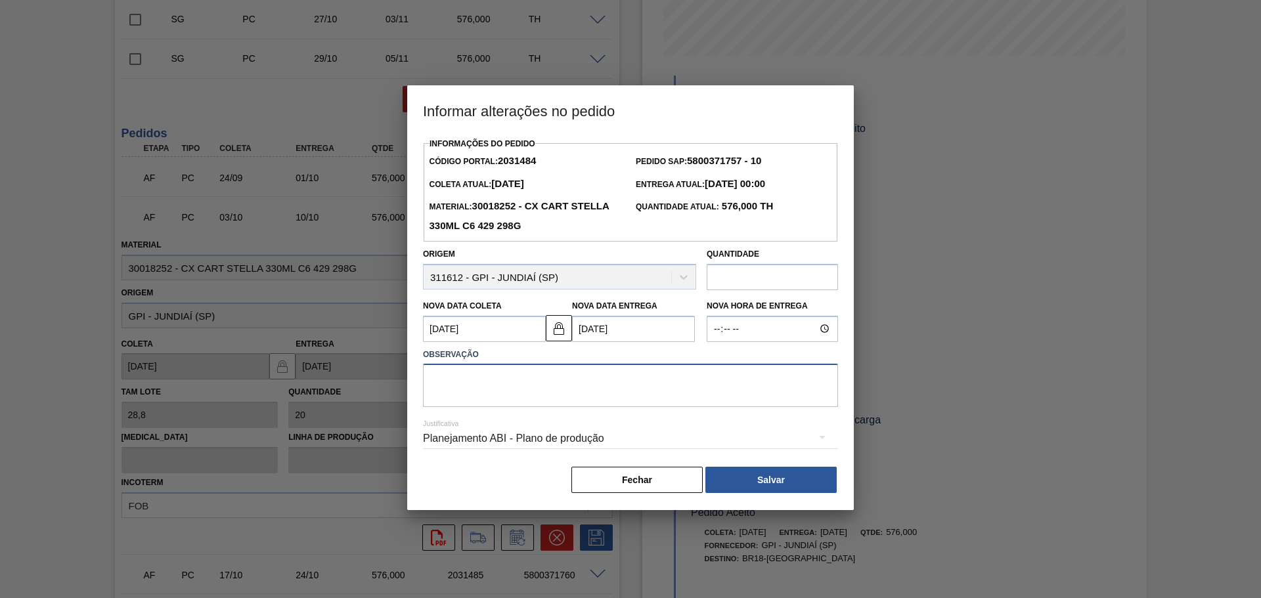
click at [547, 382] on textarea at bounding box center [630, 385] width 415 height 43
type textarea "AJUSTE DATA"
click at [766, 470] on button "Salvar" at bounding box center [770, 480] width 131 height 26
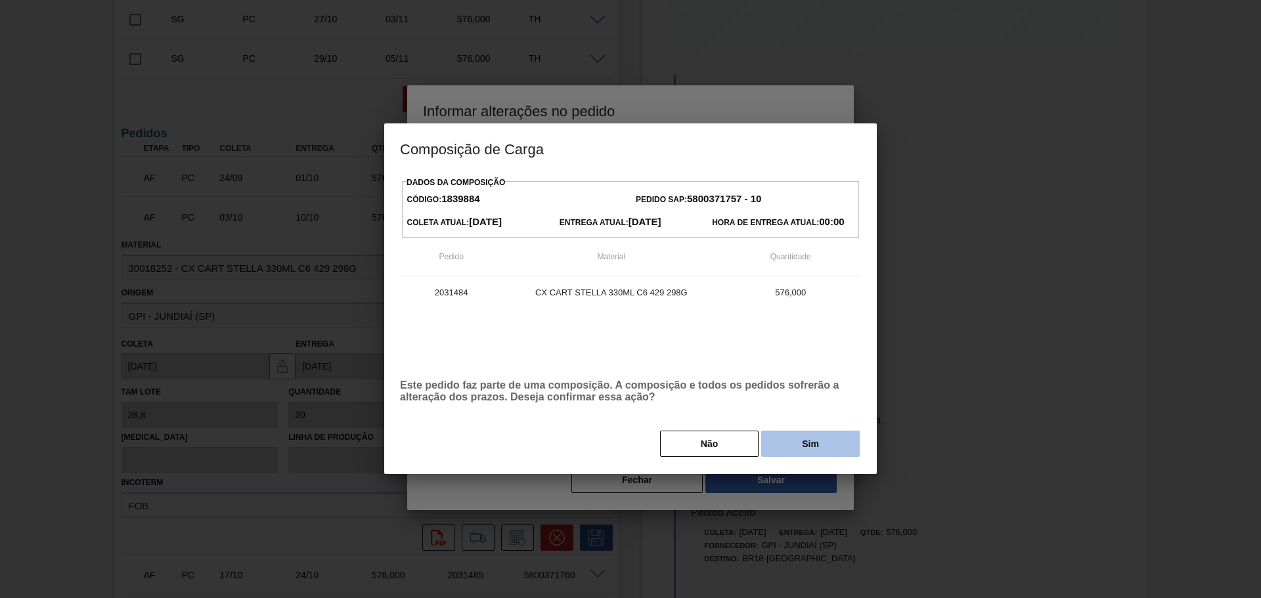
click at [795, 439] on button "Sim" at bounding box center [810, 444] width 99 height 26
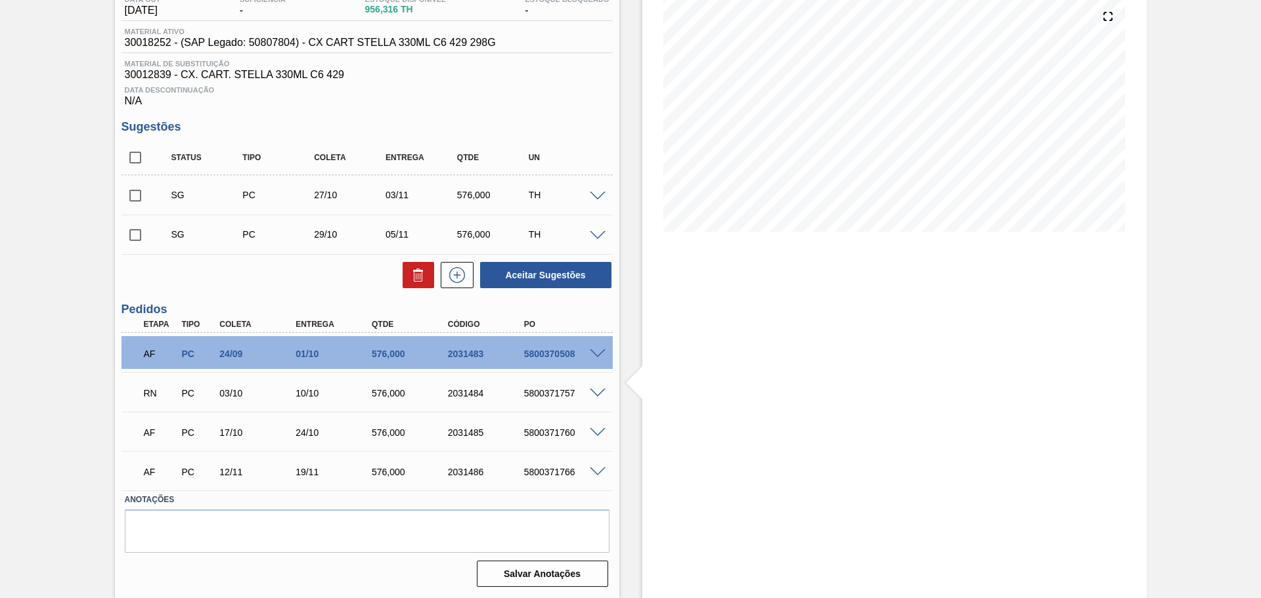
scroll to position [152, 0]
click at [602, 194] on span at bounding box center [598, 197] width 16 height 10
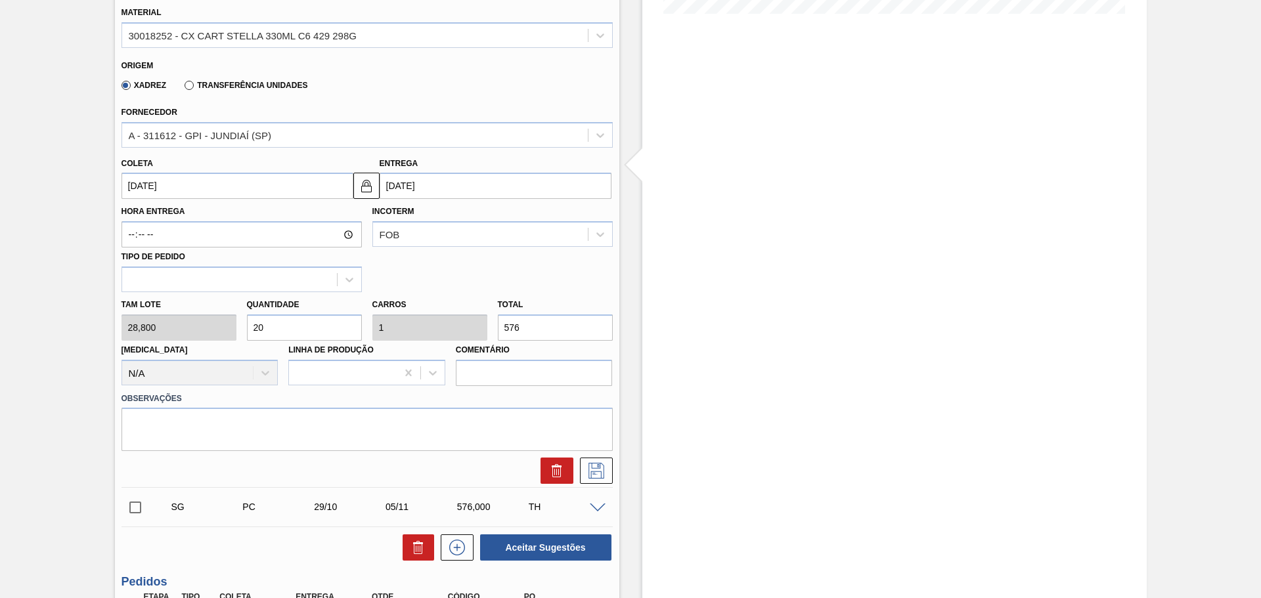
scroll to position [394, 0]
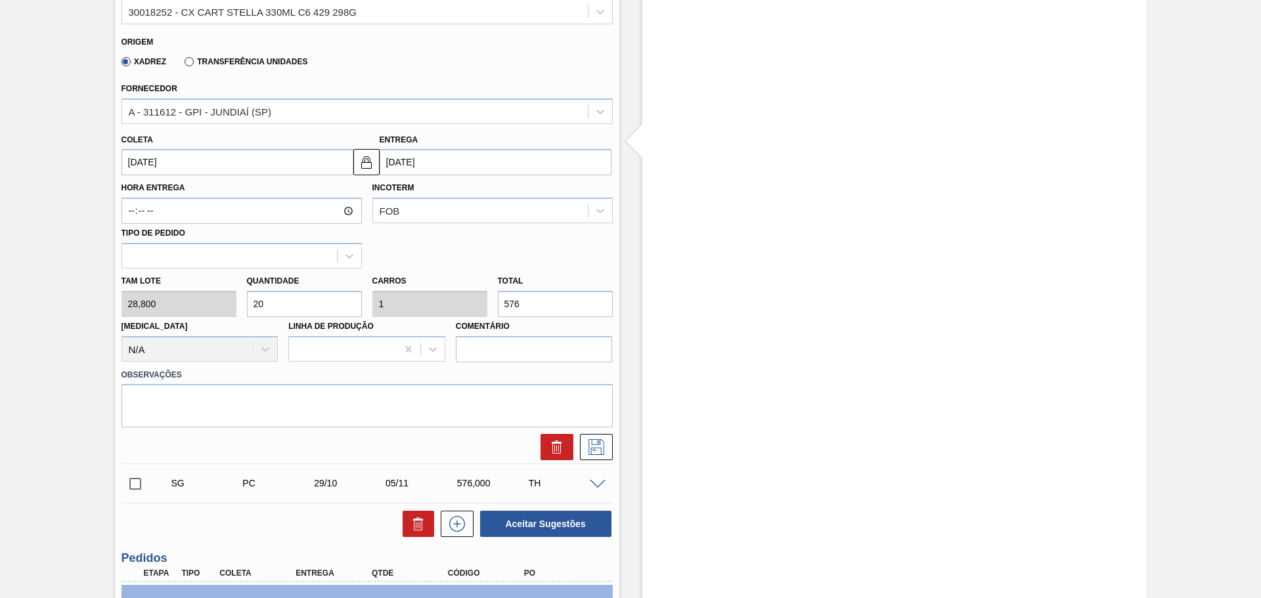
click at [429, 170] on input "03/11/2025" at bounding box center [496, 162] width 232 height 26
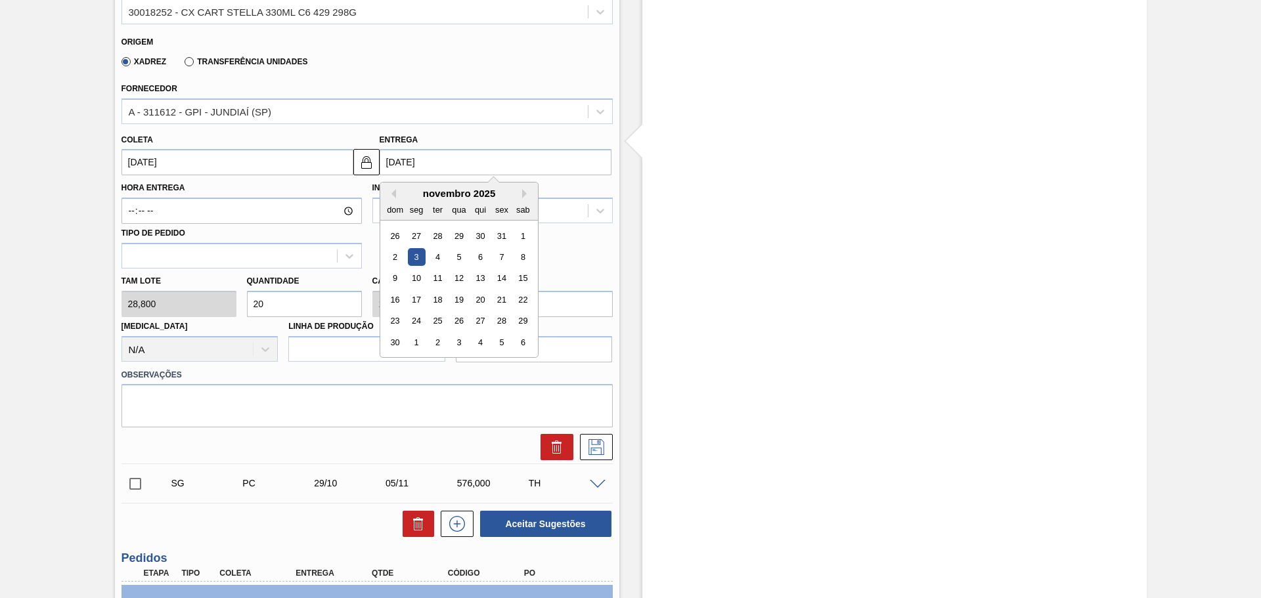
click at [395, 194] on div "novembro 2025" at bounding box center [459, 193] width 158 height 11
click at [419, 232] on div "27" at bounding box center [416, 236] width 18 height 18
type input "20/10/2025"
type input "27/10/2025"
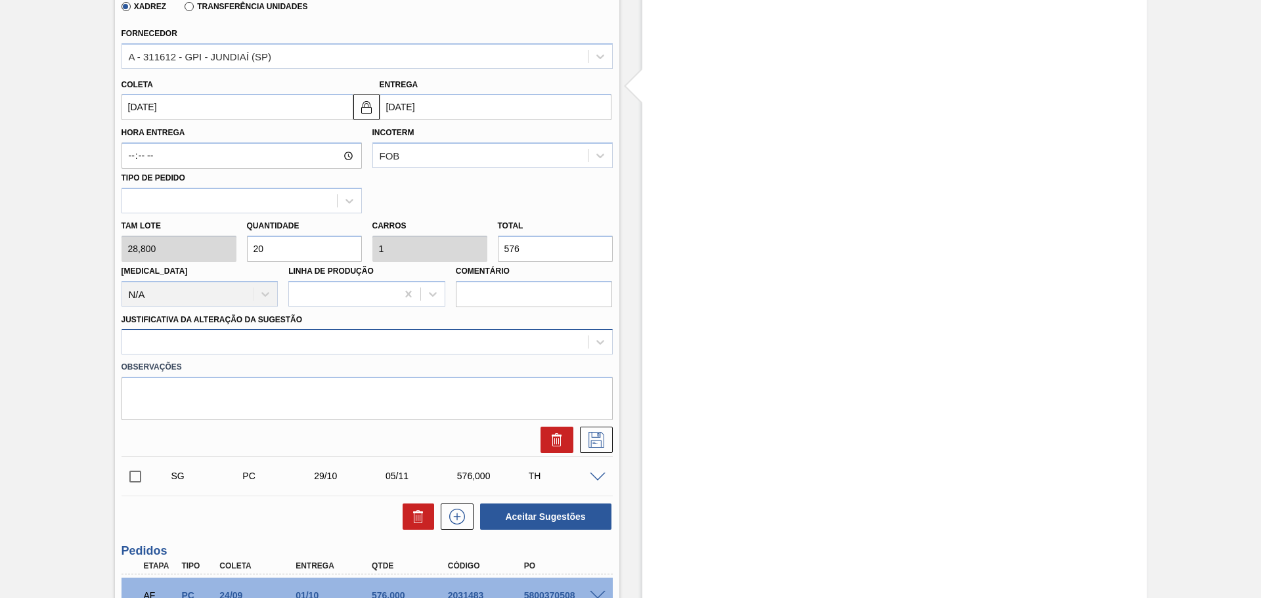
scroll to position [525, 0]
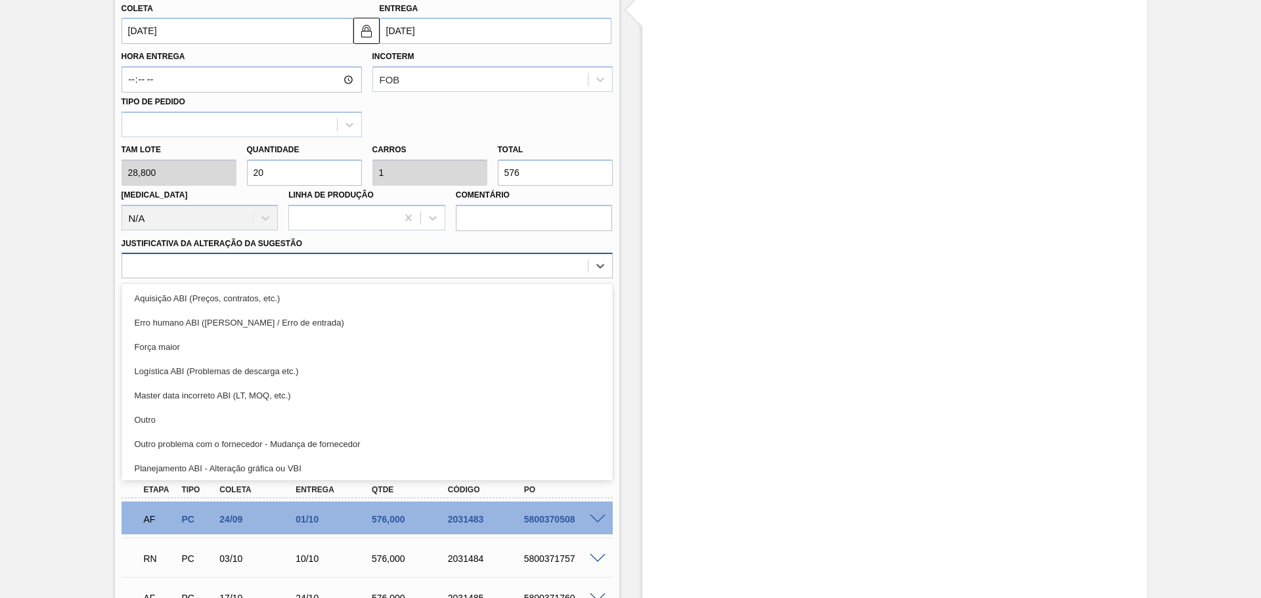
click at [351, 264] on div at bounding box center [355, 266] width 466 height 19
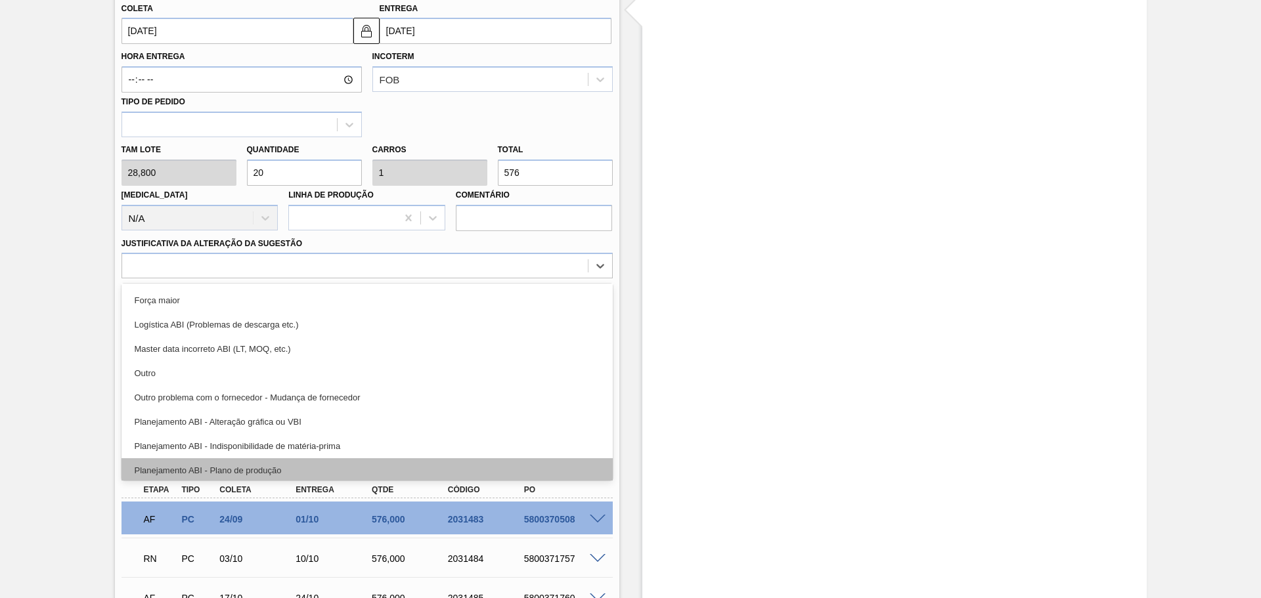
scroll to position [66, 0]
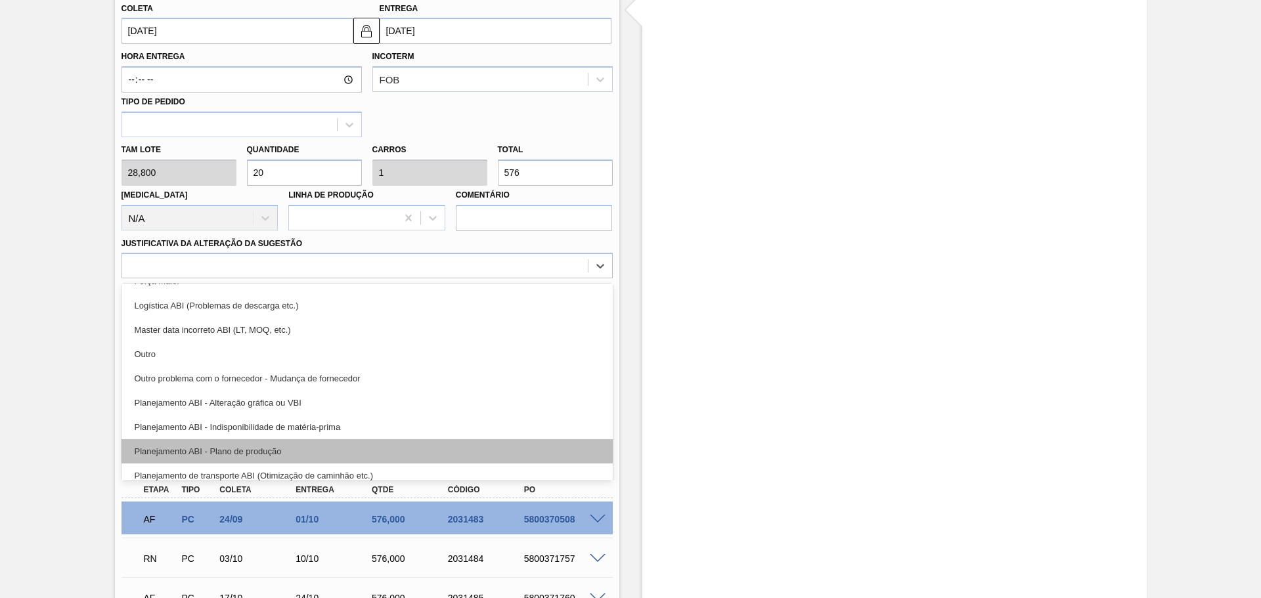
click at [326, 449] on div "Planejamento ABI - Plano de produção" at bounding box center [366, 451] width 491 height 24
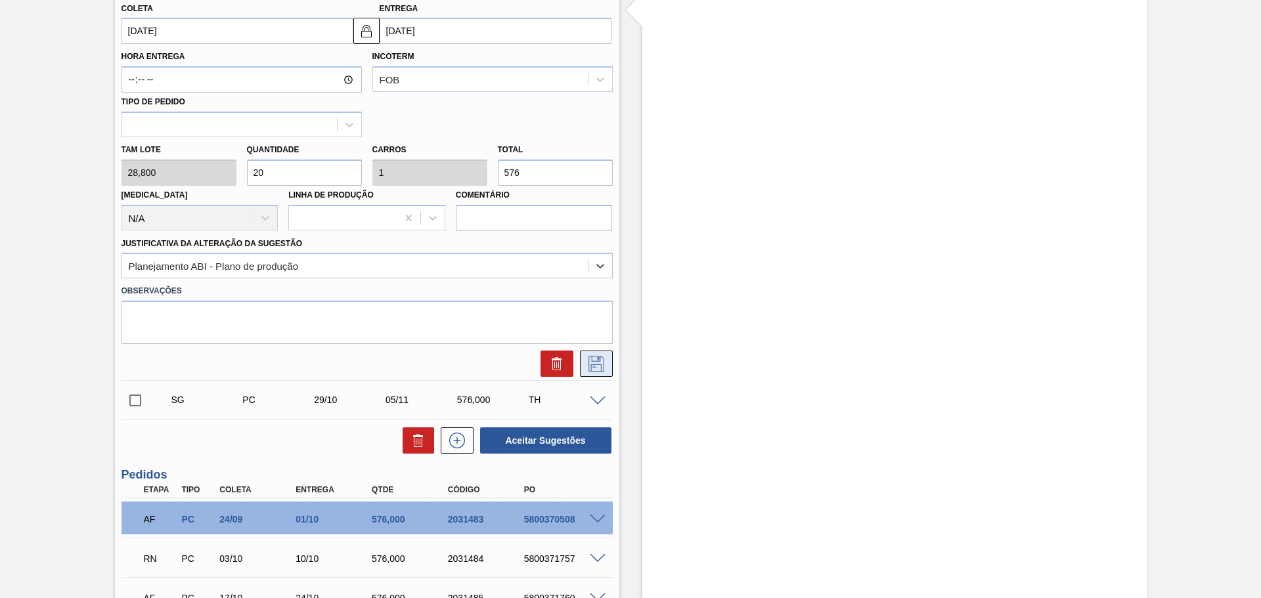
click at [588, 361] on icon at bounding box center [596, 364] width 21 height 16
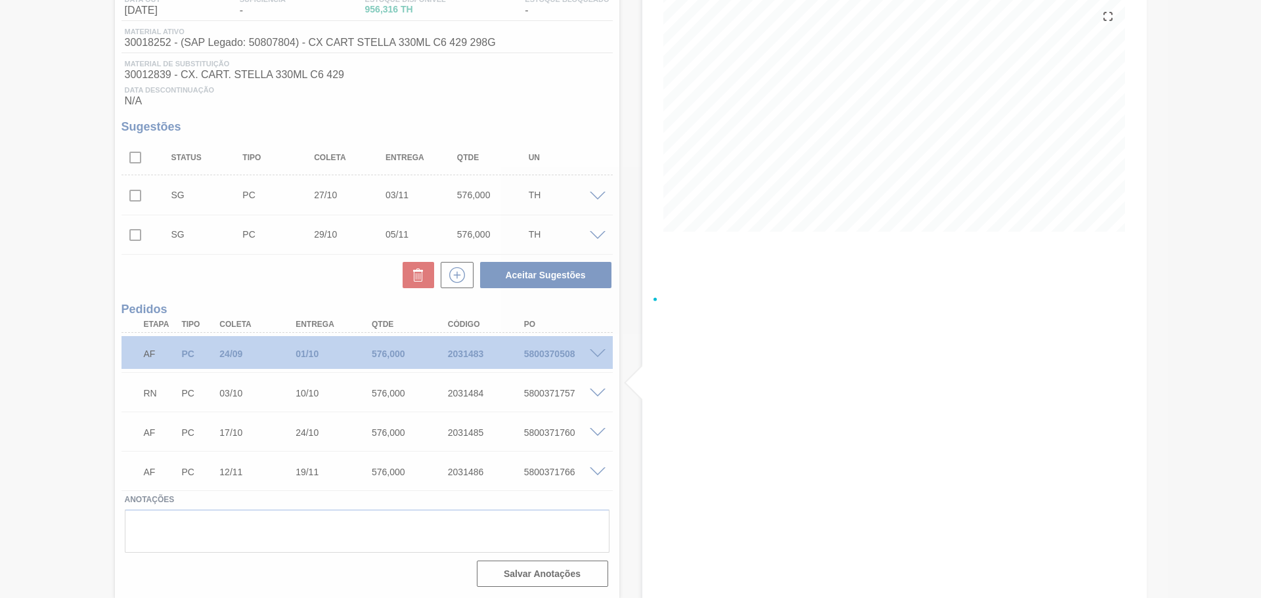
scroll to position [152, 0]
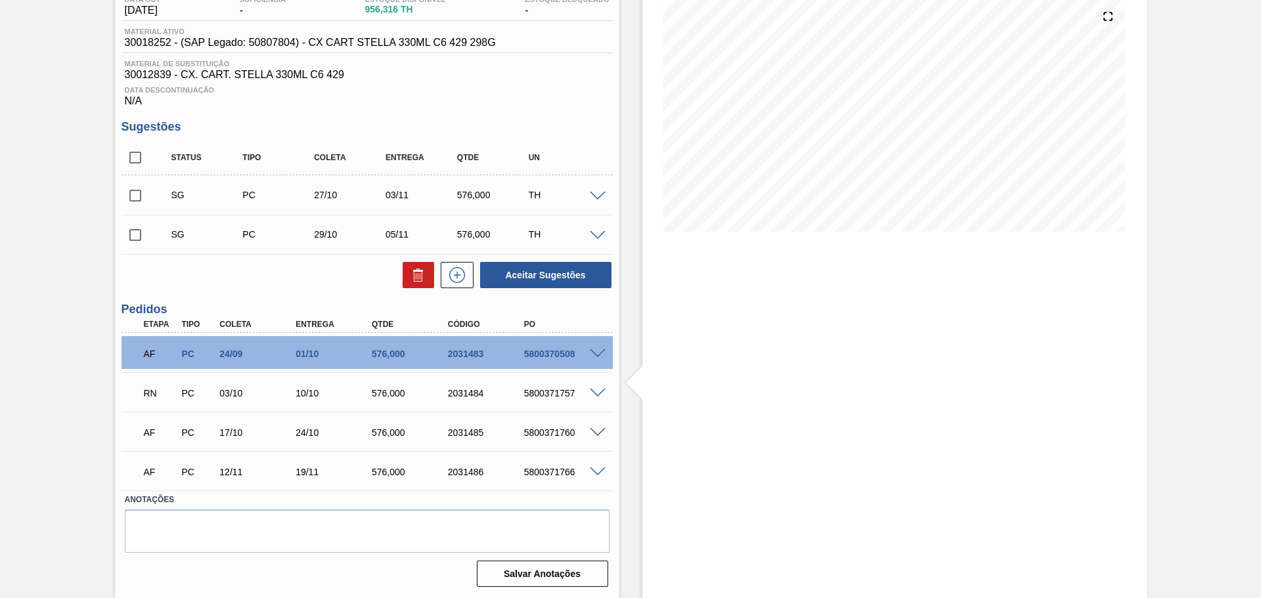
click at [595, 194] on span at bounding box center [598, 197] width 16 height 10
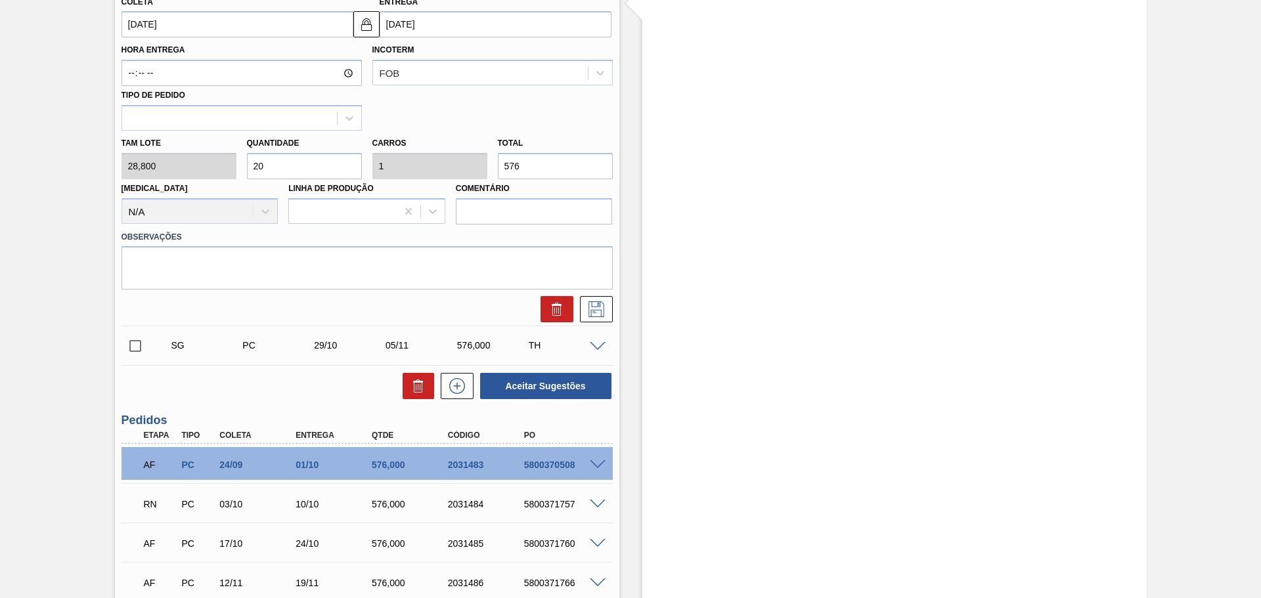
scroll to position [460, 0]
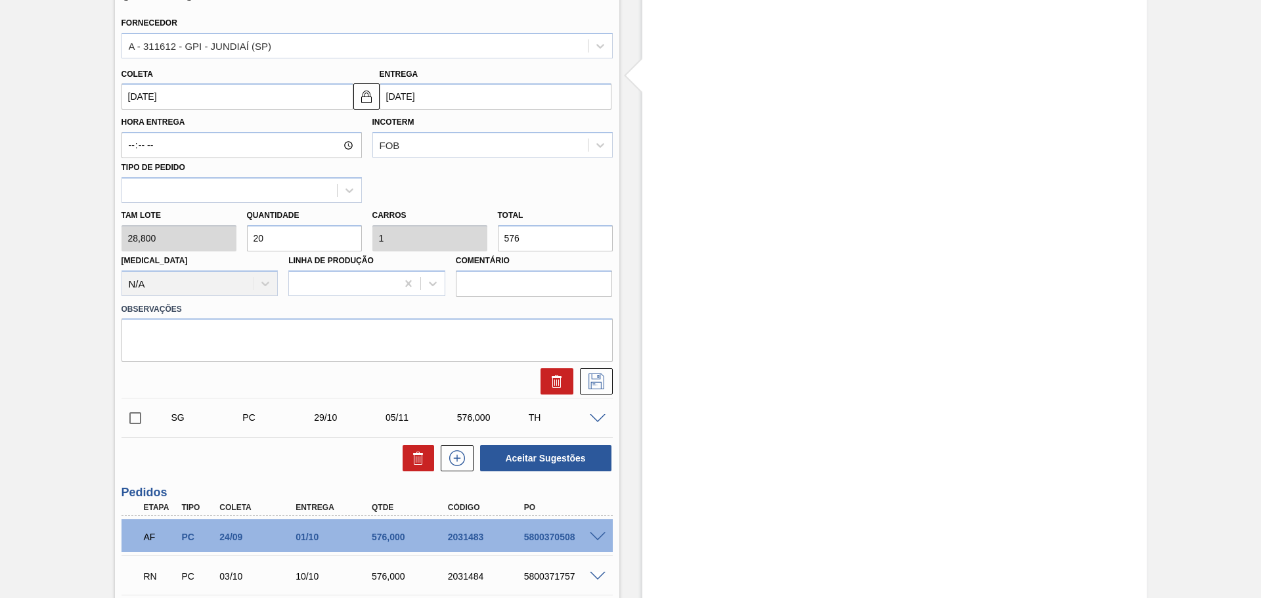
click at [403, 103] on input "03/11/2025" at bounding box center [496, 96] width 232 height 26
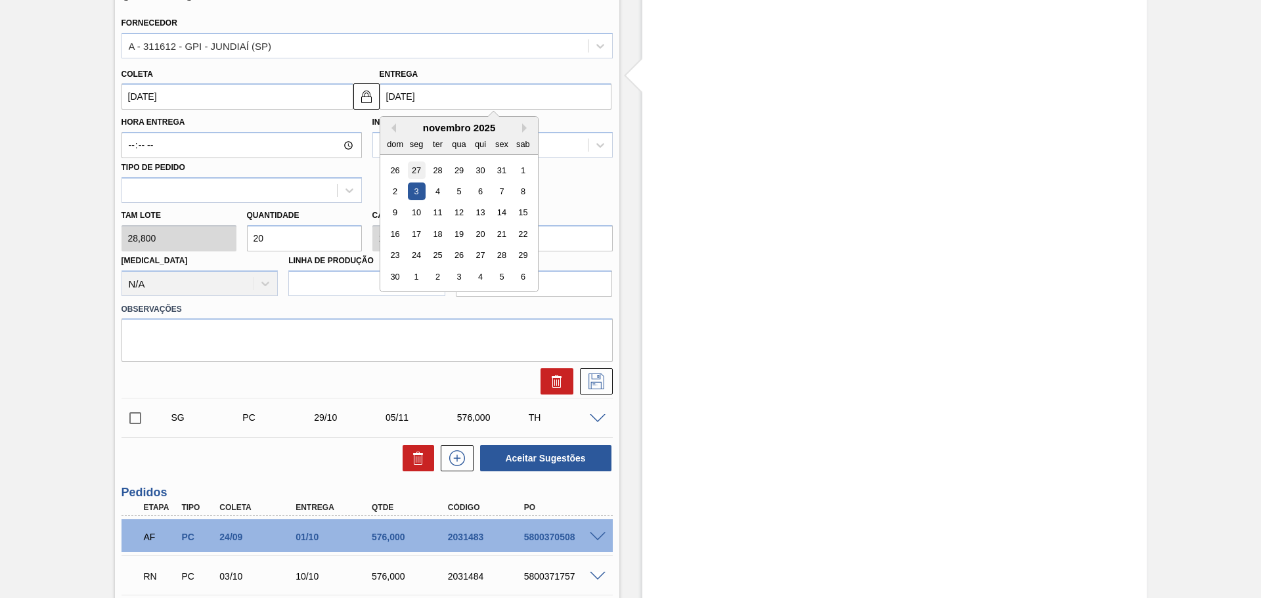
click at [412, 172] on div "27" at bounding box center [416, 171] width 18 height 18
type input "20/10/2025"
type input "27/10/2025"
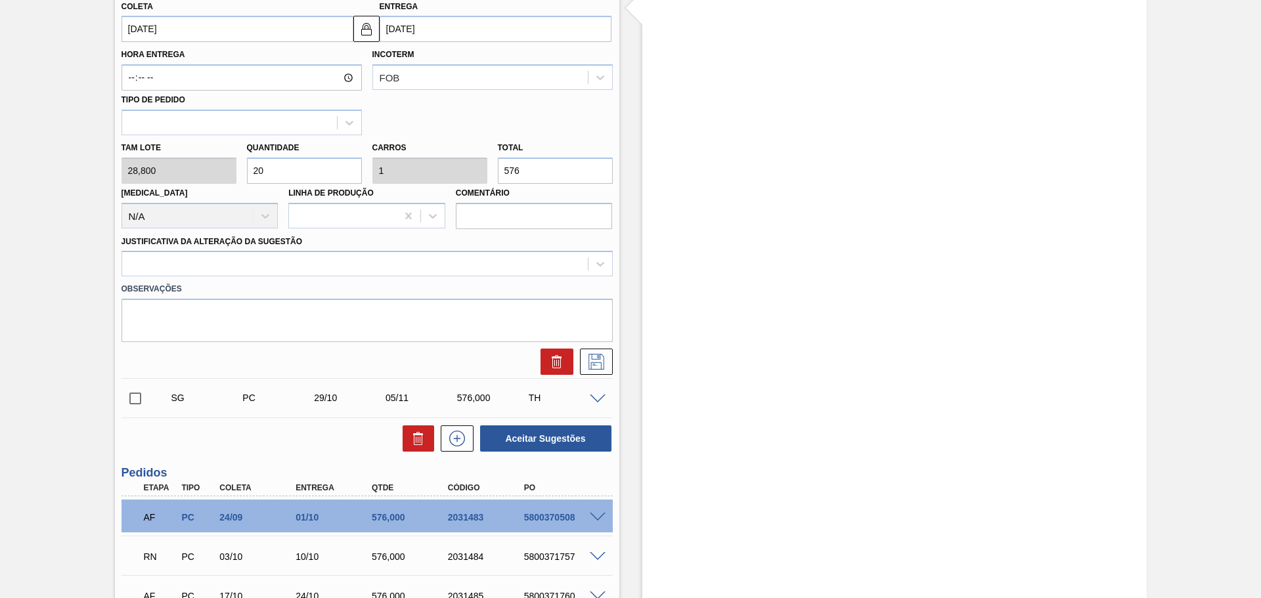
scroll to position [591, 0]
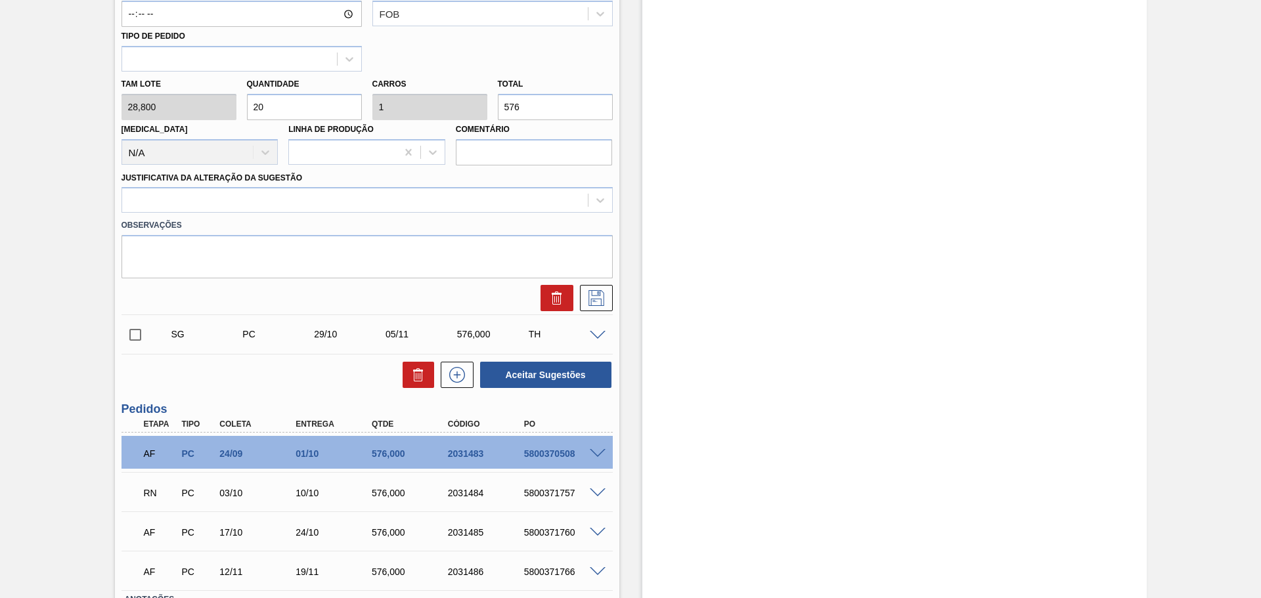
click at [509, 216] on label "Observações" at bounding box center [366, 225] width 491 height 19
click at [352, 196] on div at bounding box center [355, 200] width 466 height 19
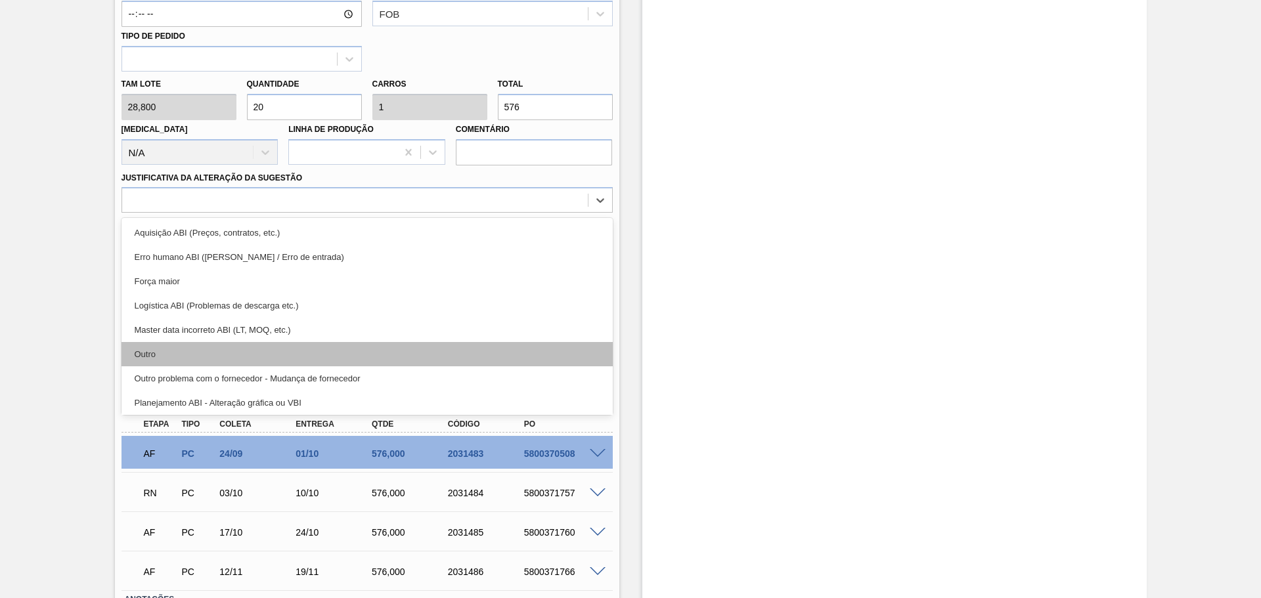
scroll to position [66, 0]
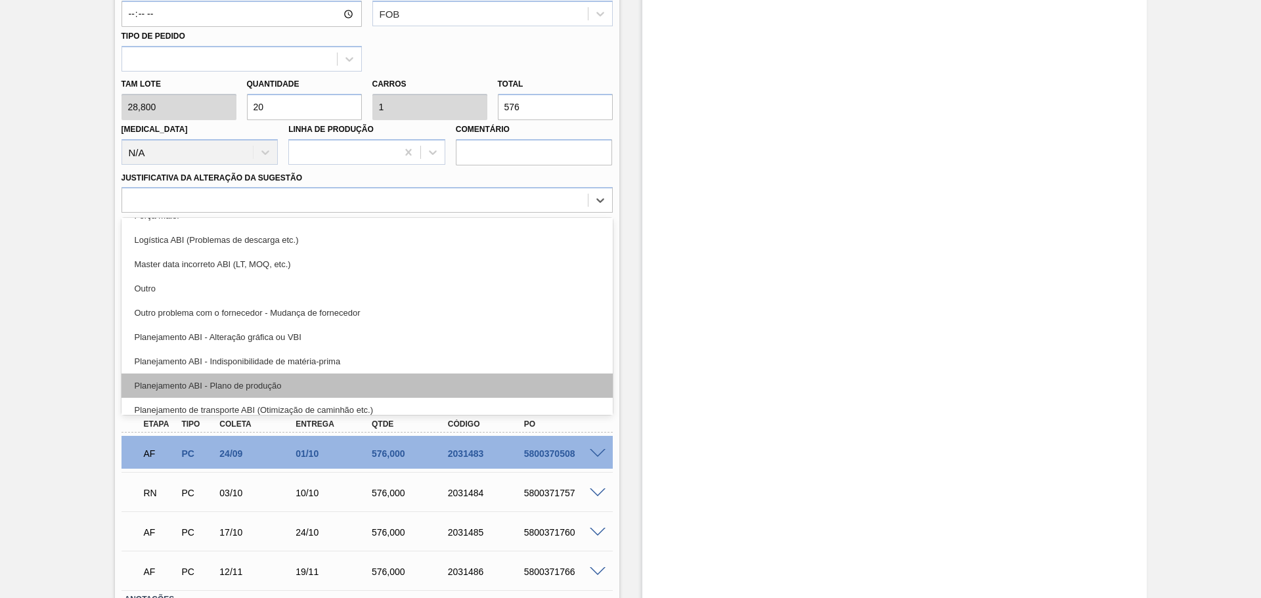
click at [341, 378] on div "Planejamento ABI - Plano de produção" at bounding box center [366, 386] width 491 height 24
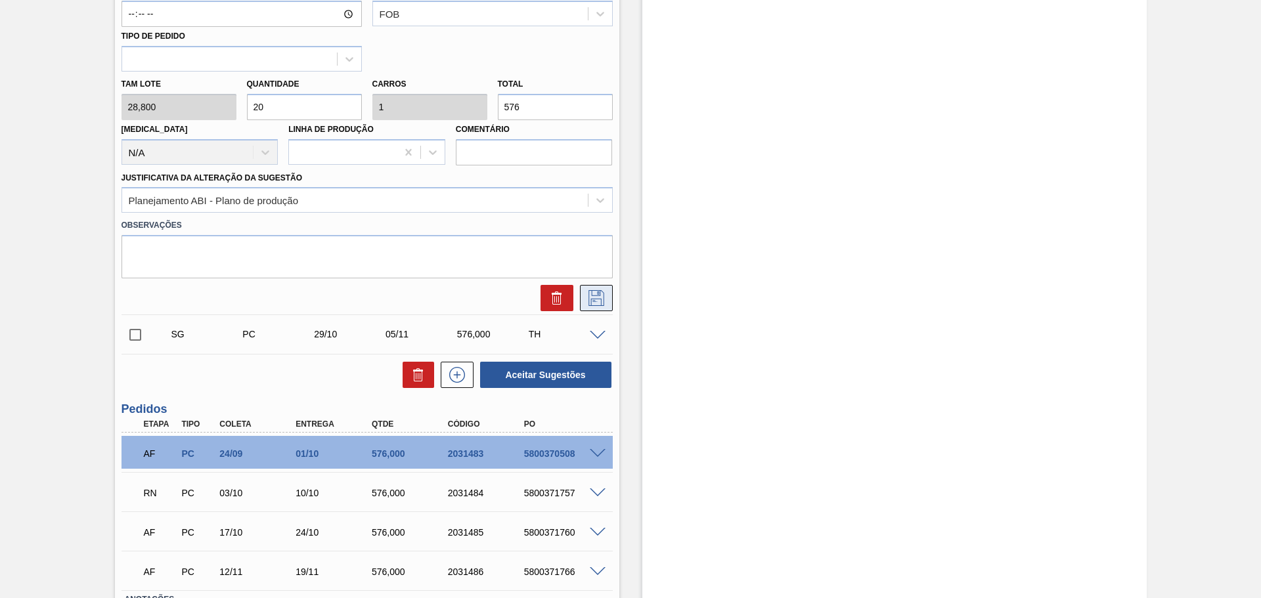
click at [594, 294] on icon at bounding box center [596, 298] width 21 height 16
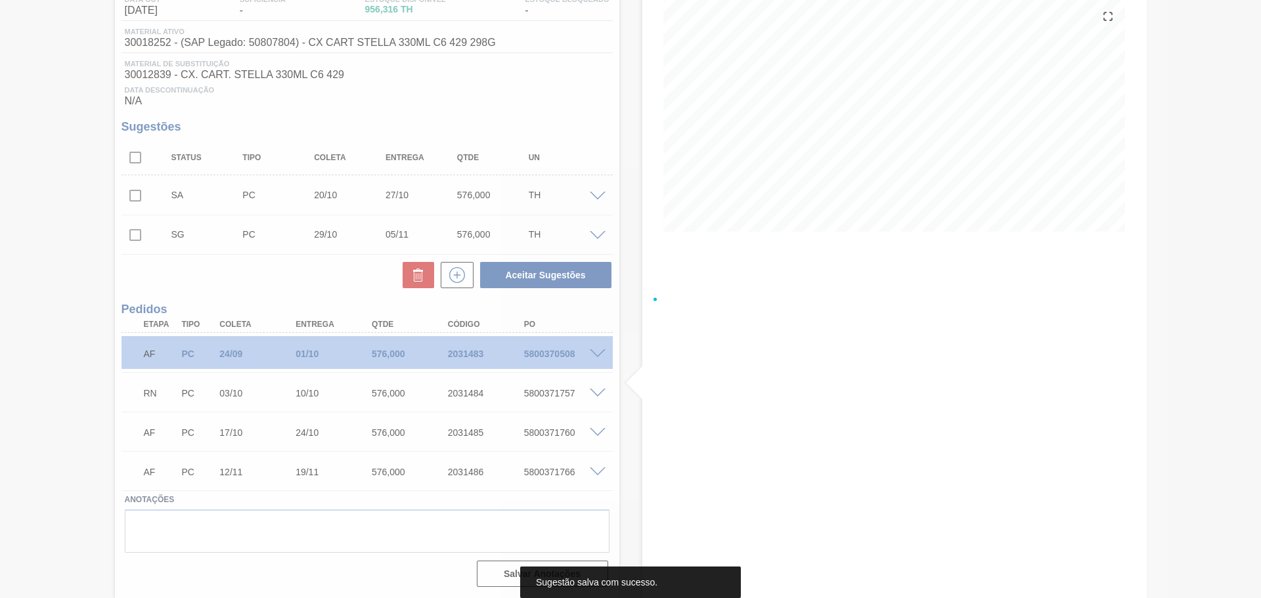
scroll to position [152, 0]
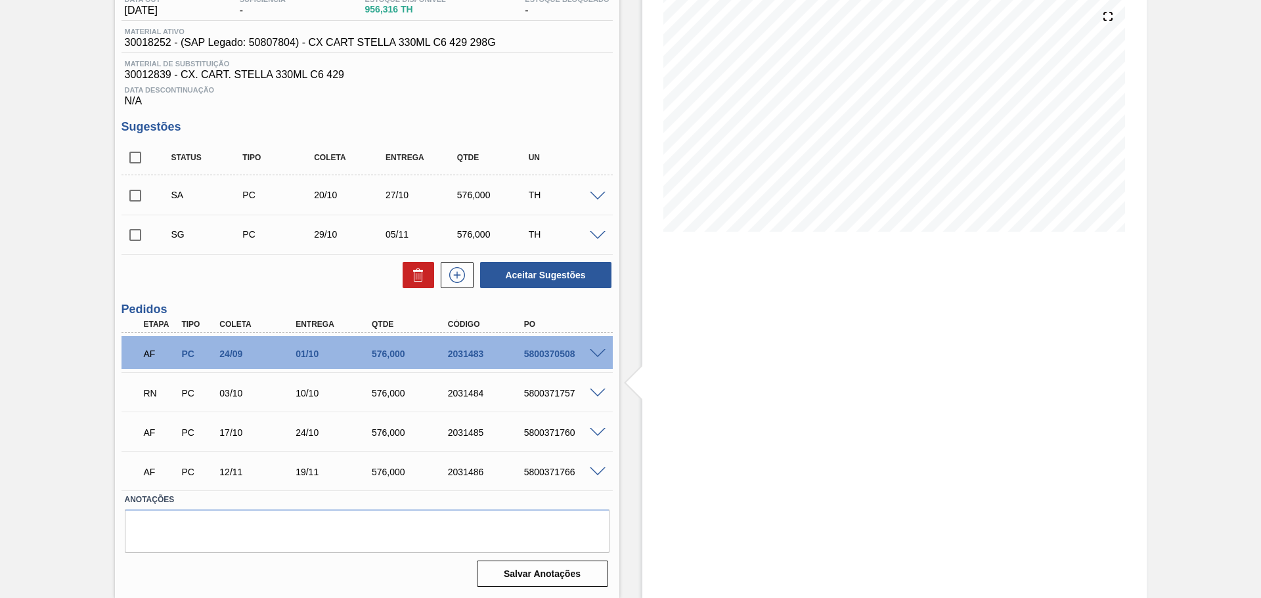
click at [596, 192] on span at bounding box center [598, 197] width 16 height 10
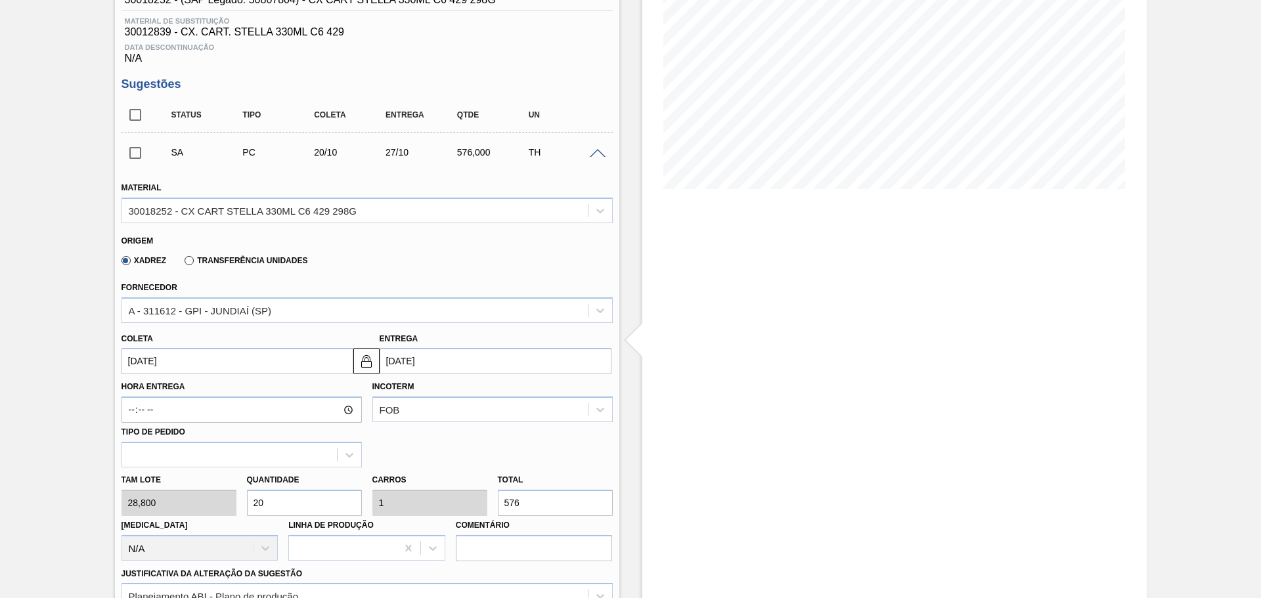
scroll to position [218, 0]
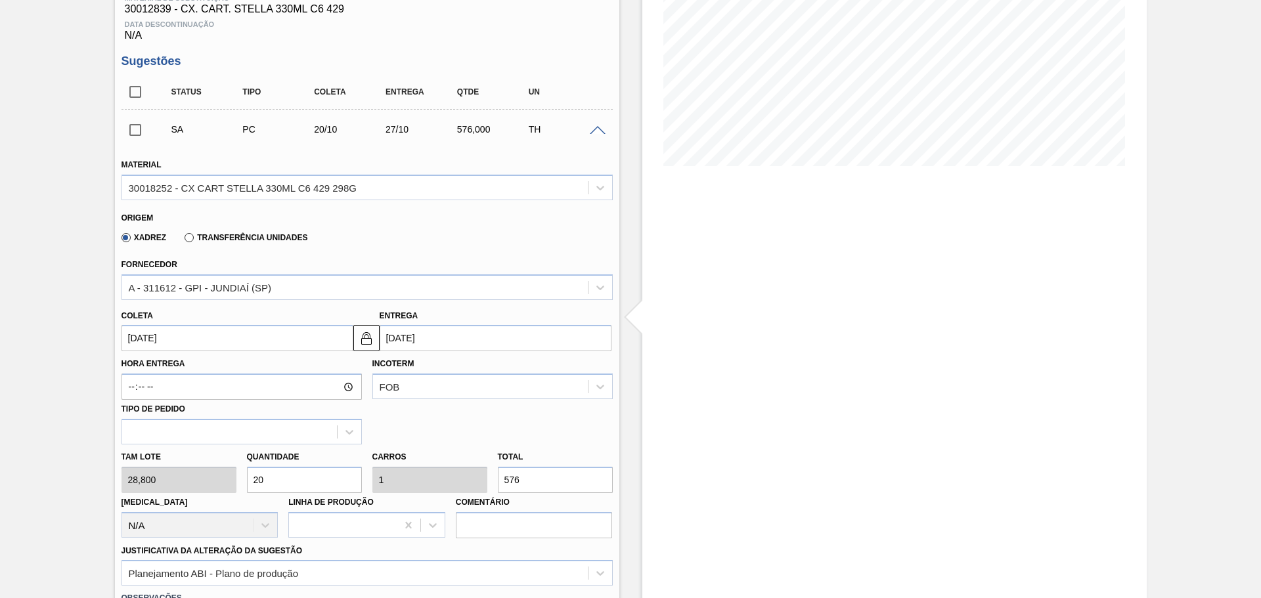
click at [458, 344] on input "27/10/2025" at bounding box center [496, 338] width 232 height 26
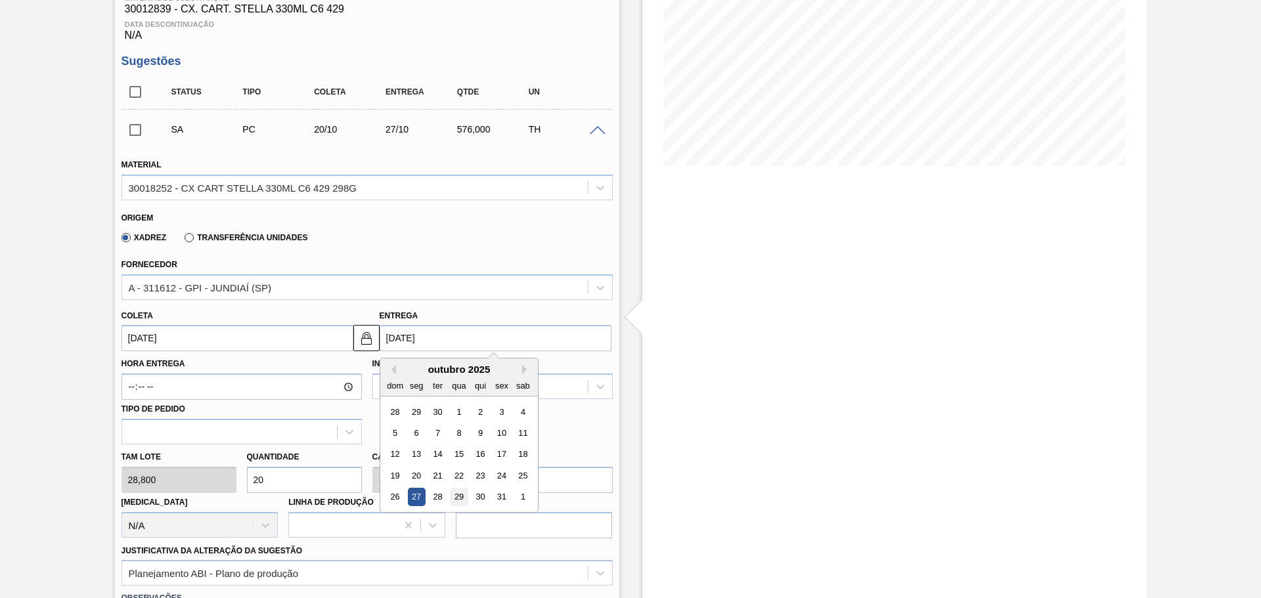
click at [465, 493] on div "29" at bounding box center [459, 498] width 18 height 18
type input "22/10/2025"
type input "29/10/2025"
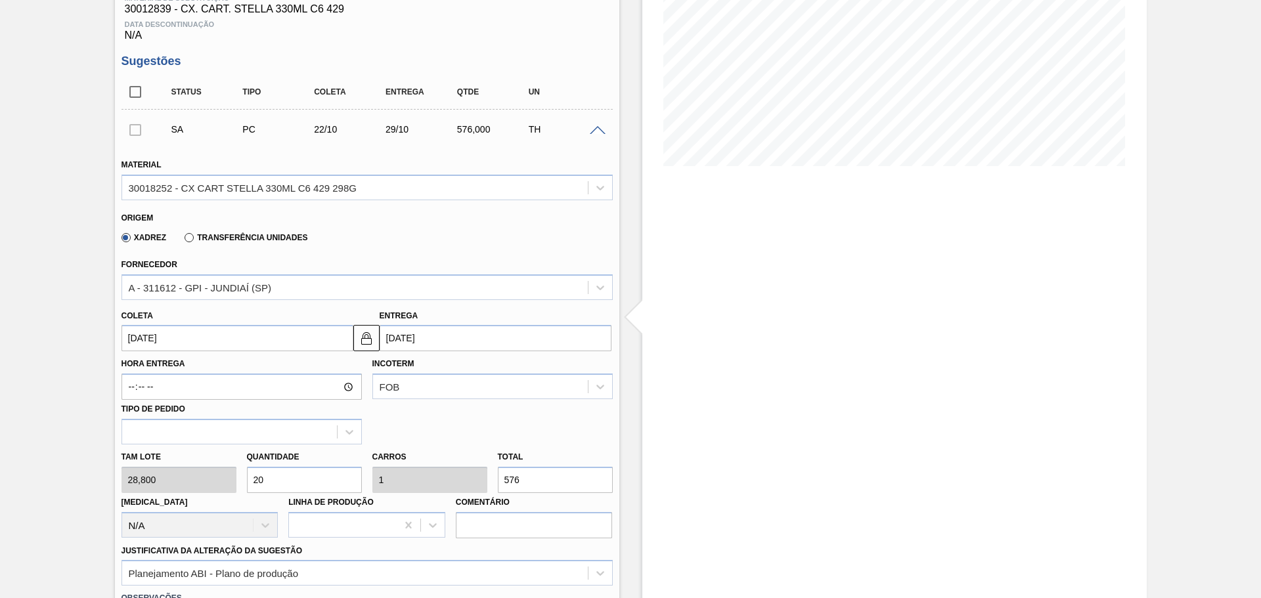
scroll to position [349, 0]
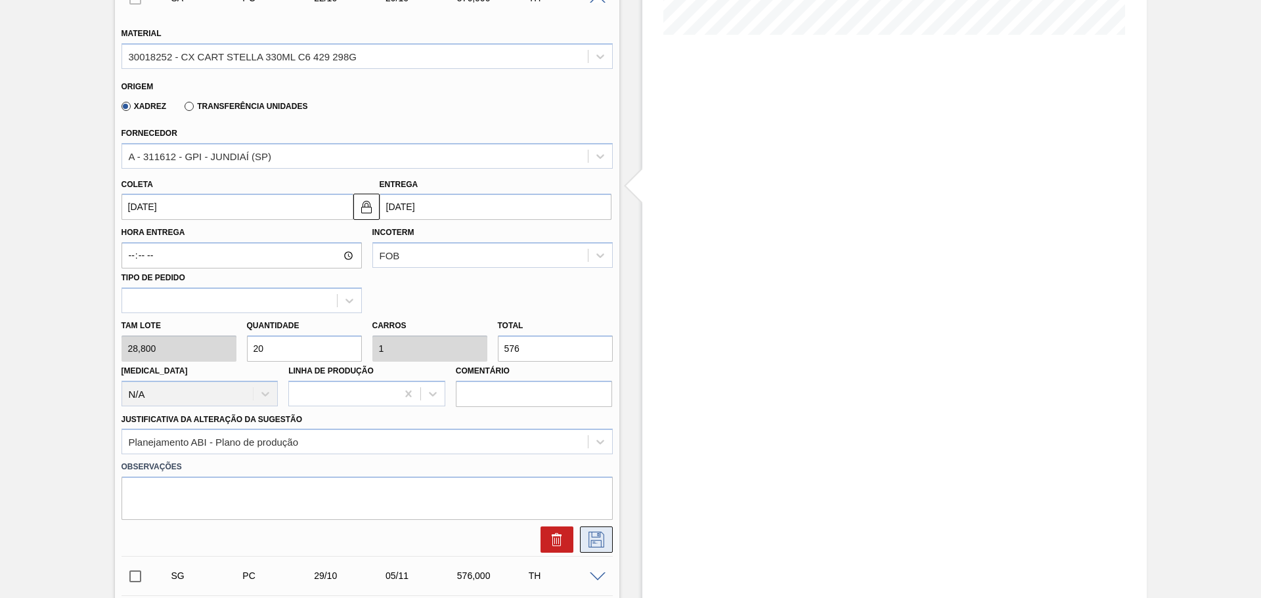
click at [596, 528] on button at bounding box center [596, 540] width 33 height 26
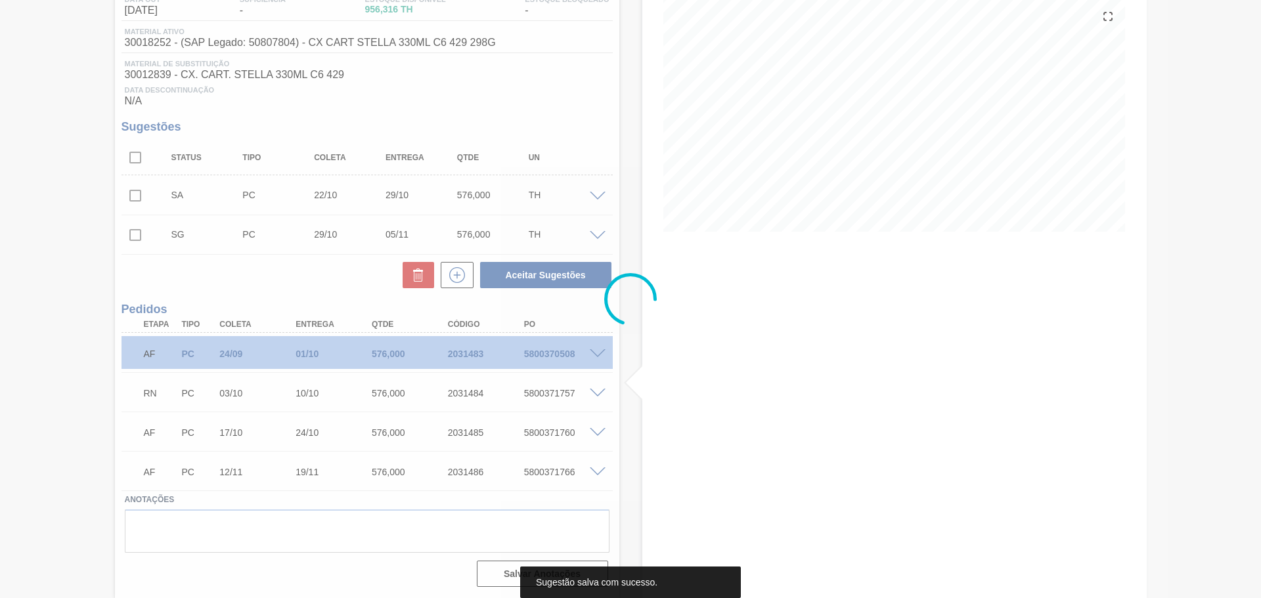
scroll to position [152, 0]
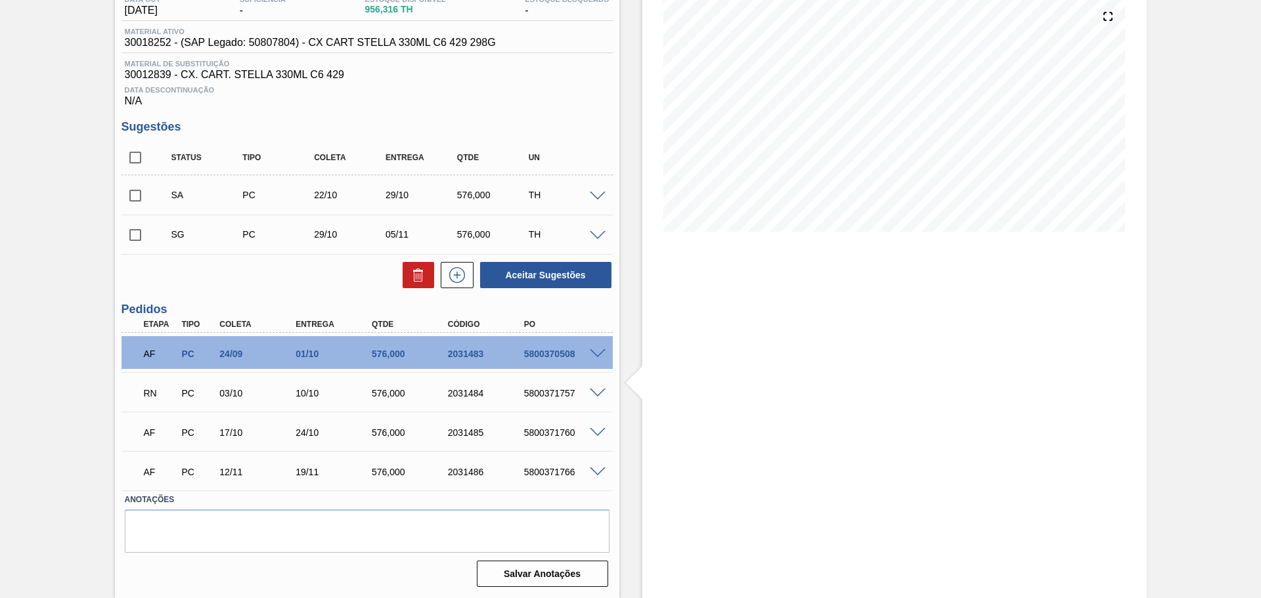
click at [136, 190] on input "checkbox" at bounding box center [135, 196] width 28 height 28
click at [566, 267] on button "Aceitar Sugestões" at bounding box center [545, 275] width 131 height 26
checkbox input "false"
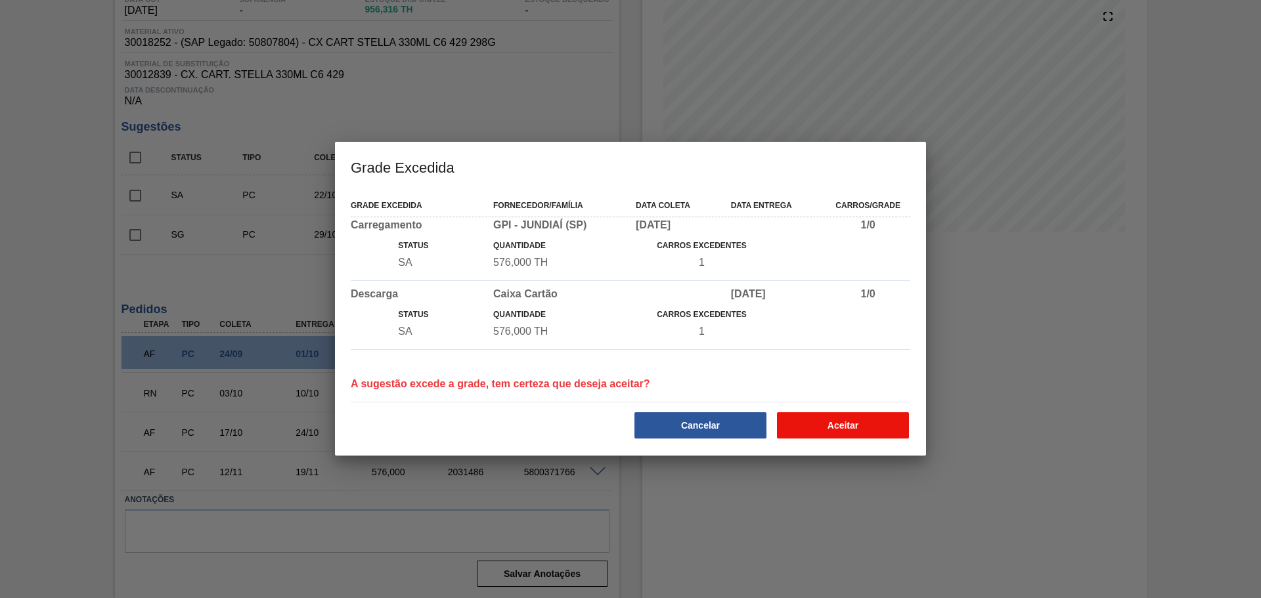
click at [819, 424] on button "Aceitar" at bounding box center [843, 425] width 132 height 26
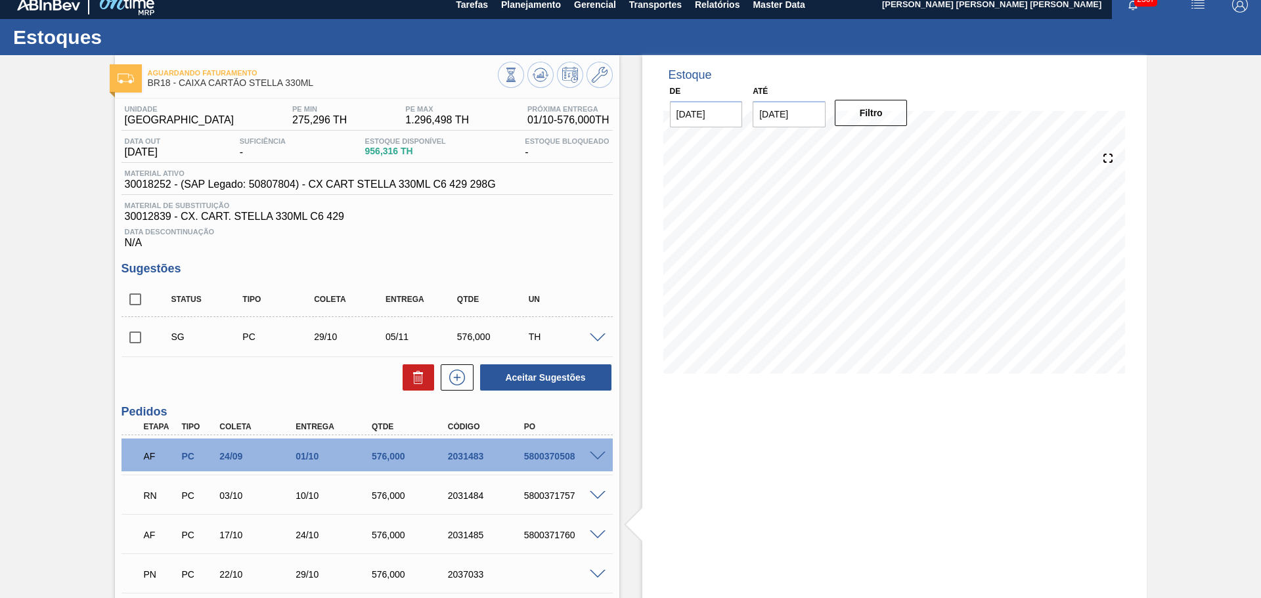
scroll to position [0, 0]
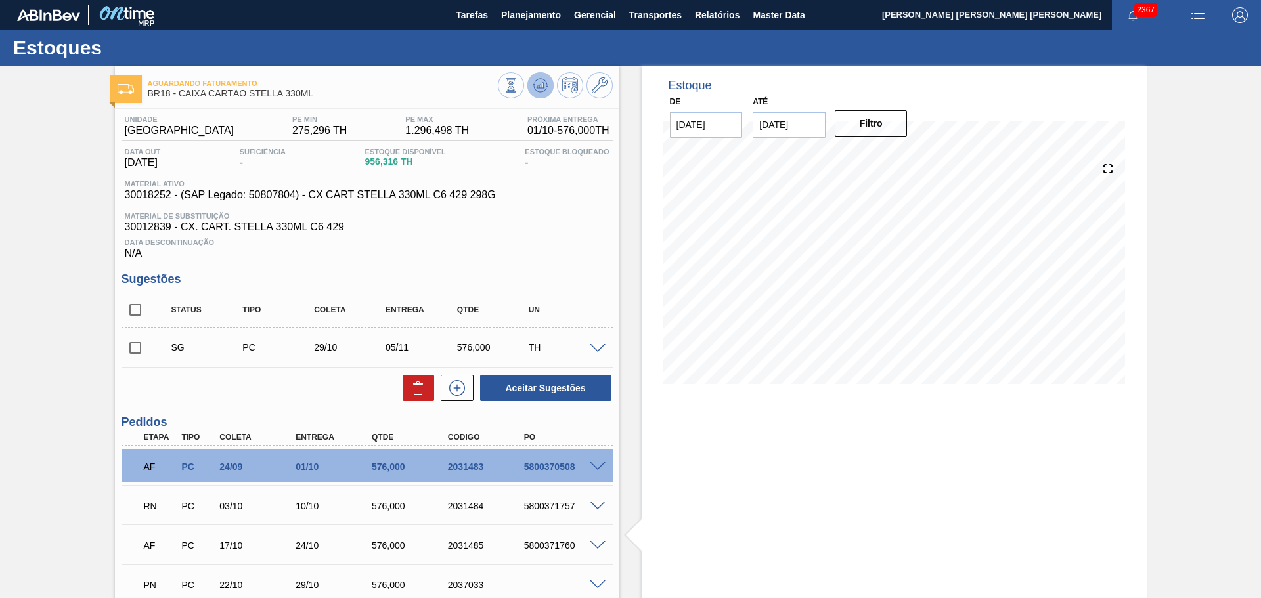
click at [542, 87] on icon at bounding box center [540, 85] width 9 height 6
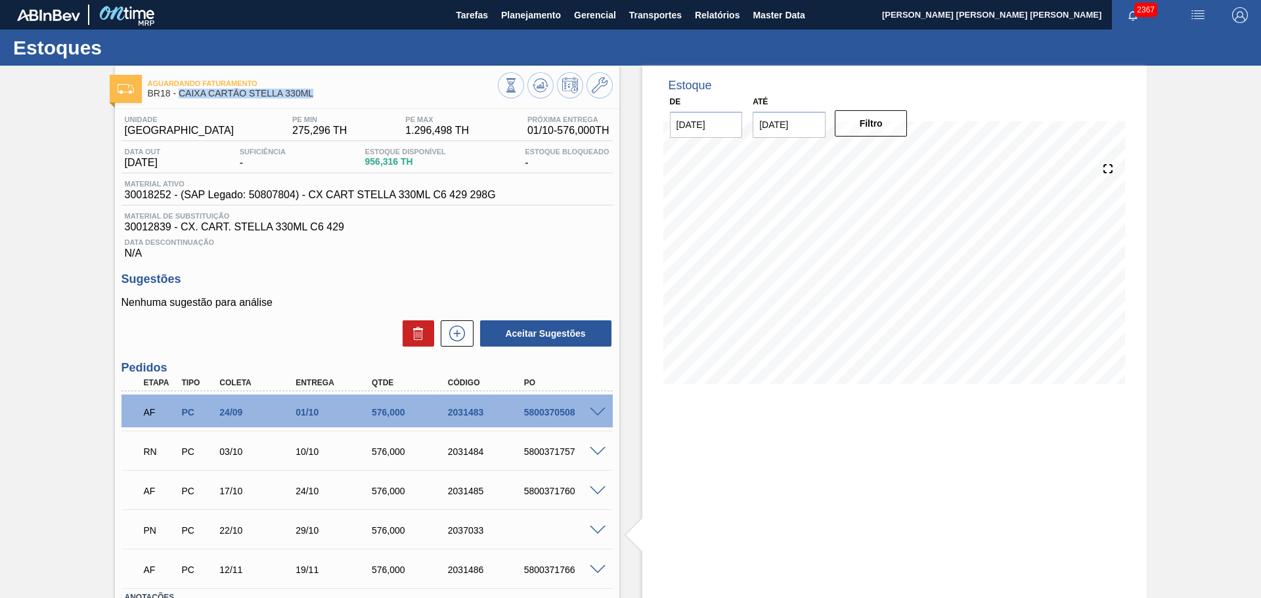
drag, startPoint x: 320, startPoint y: 97, endPoint x: 179, endPoint y: 97, distance: 140.5
click at [179, 97] on span "BR18 - CAIXA CARTÃO STELLA 330ML" at bounding box center [323, 94] width 350 height 10
copy span "CAIXA CARTÃO STELLA 330ML"
click at [592, 405] on div "AF PC 24/09 01/10 576,000 2031483 5800370508" at bounding box center [366, 411] width 491 height 33
click at [597, 412] on span at bounding box center [598, 413] width 16 height 10
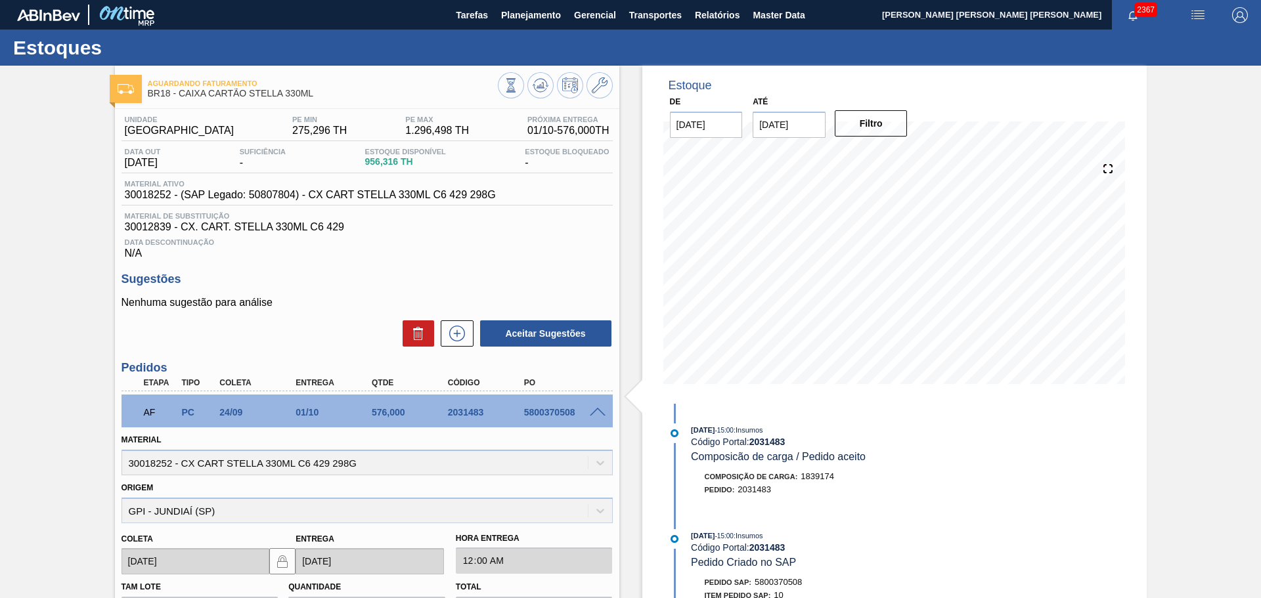
click at [598, 408] on span at bounding box center [598, 413] width 16 height 10
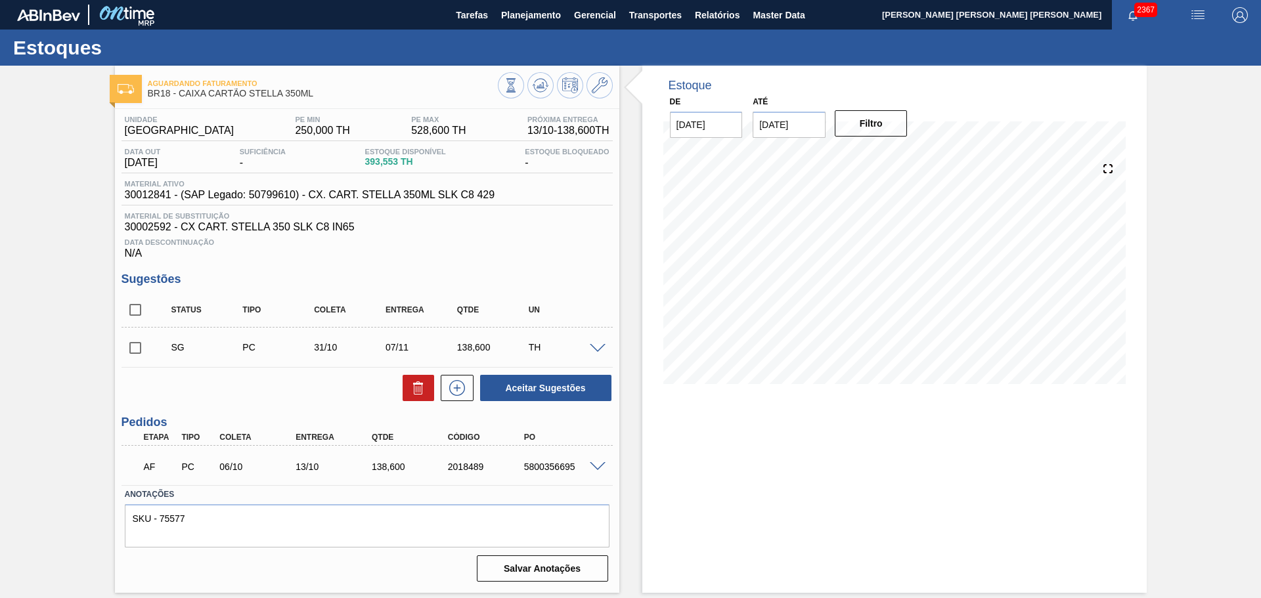
click at [142, 314] on input "checkbox" at bounding box center [135, 310] width 28 height 28
checkbox input "true"
click at [538, 379] on button "Aceitar Sugestões" at bounding box center [545, 388] width 131 height 26
checkbox input "false"
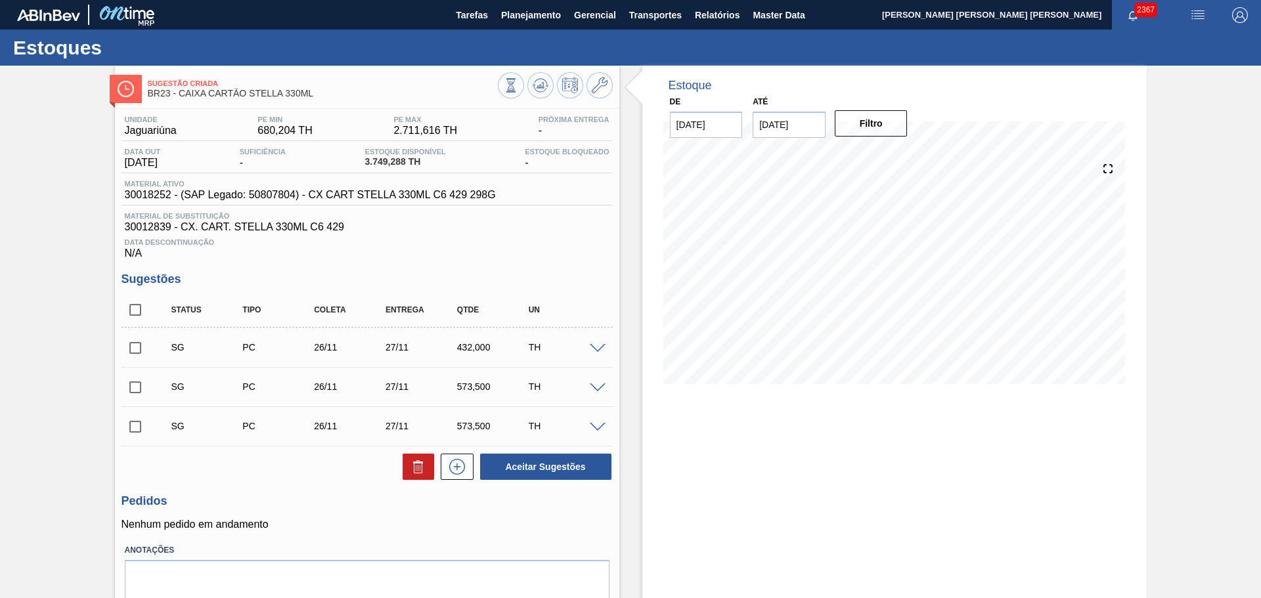
click at [140, 314] on input "checkbox" at bounding box center [135, 310] width 28 height 28
checkbox input "true"
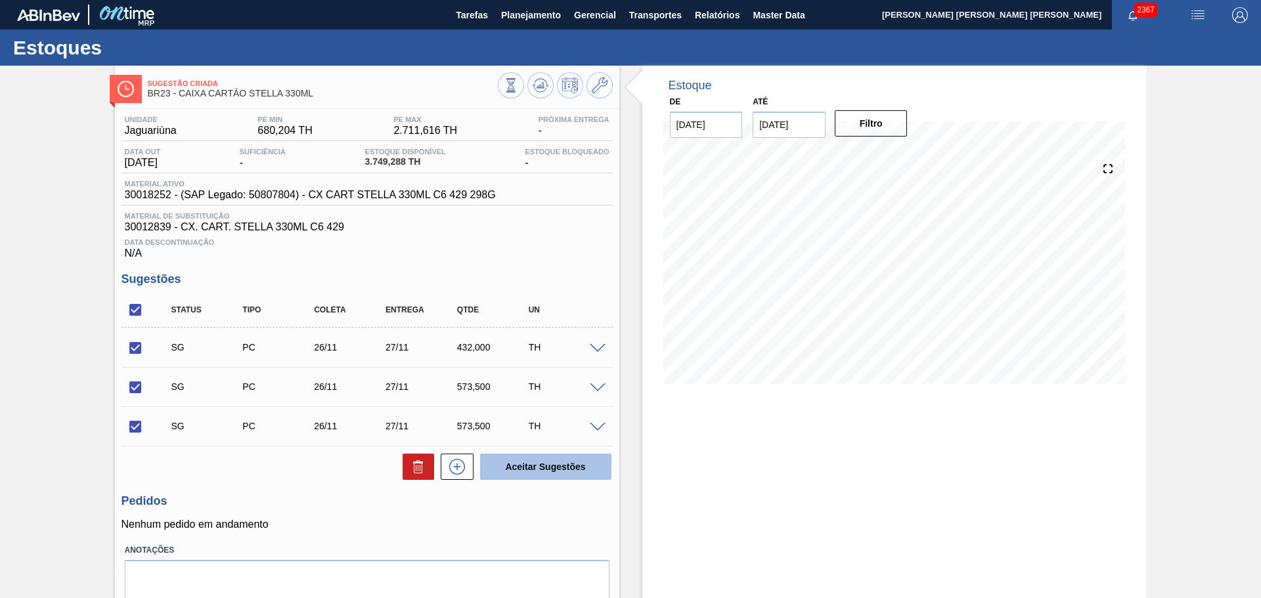
click at [552, 463] on button "Aceitar Sugestões" at bounding box center [545, 467] width 131 height 26
checkbox input "false"
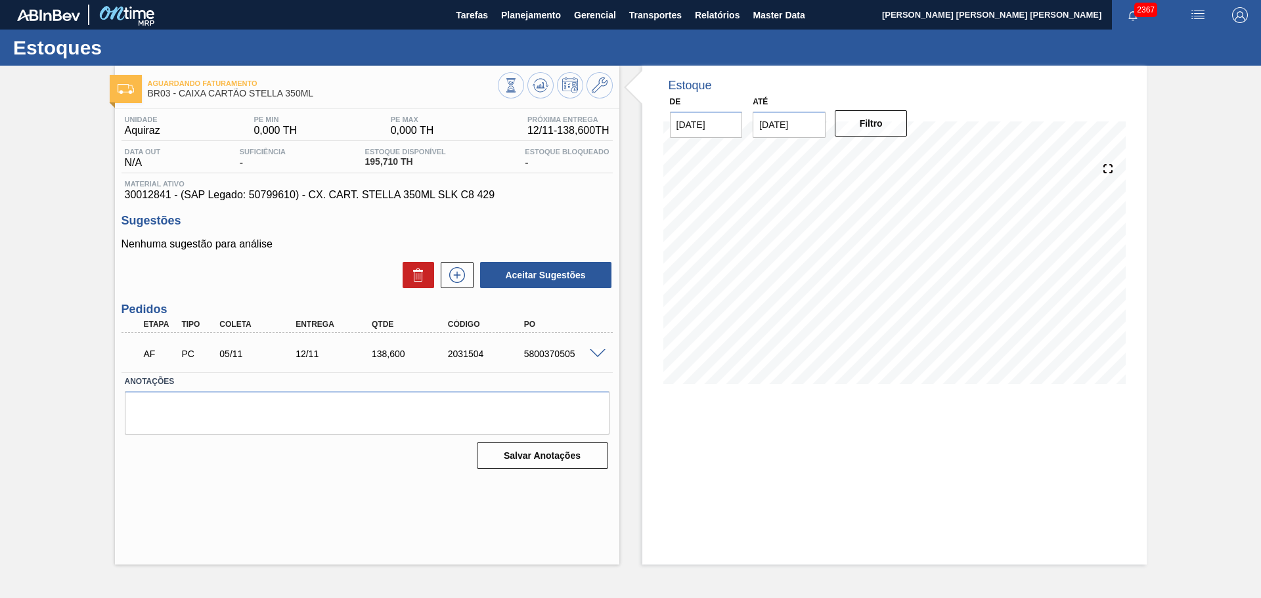
click at [594, 356] on span at bounding box center [598, 354] width 16 height 10
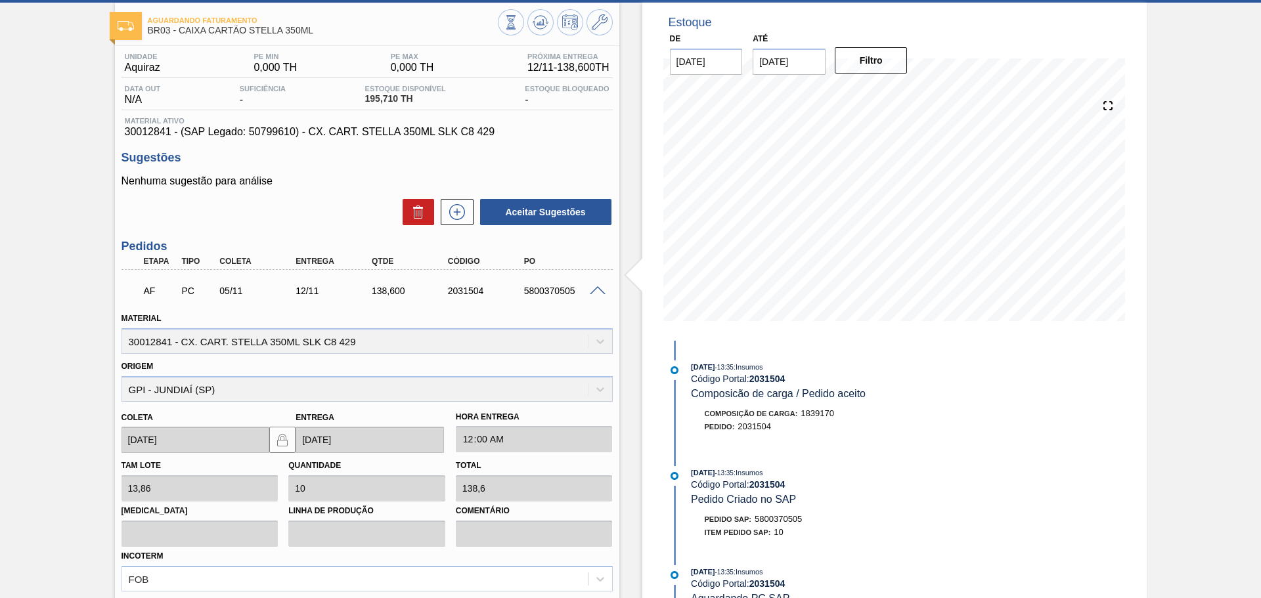
scroll to position [131, 0]
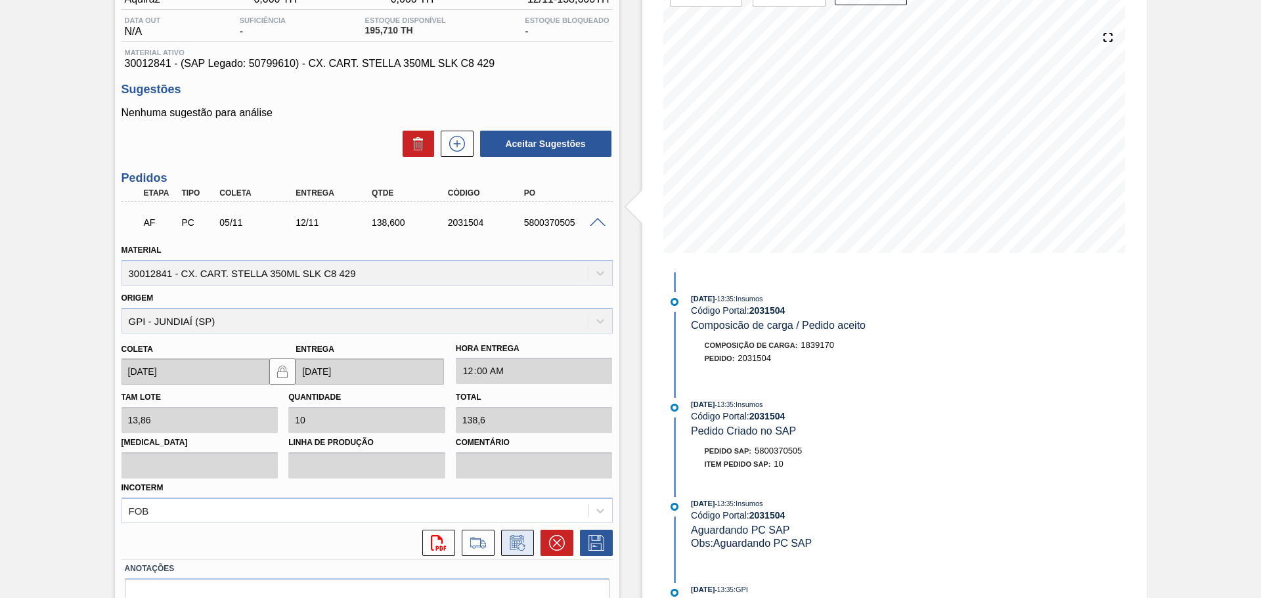
click at [520, 550] on icon at bounding box center [520, 547] width 7 height 7
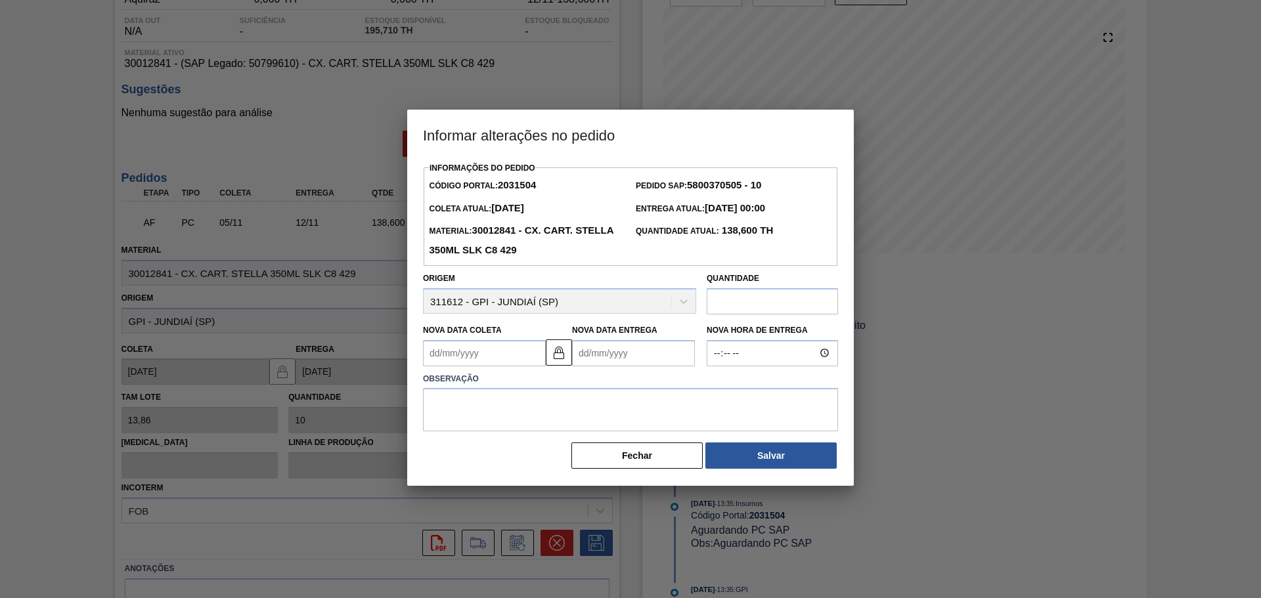
click at [595, 355] on Entrega2031504 "Nova Data Entrega" at bounding box center [633, 353] width 123 height 26
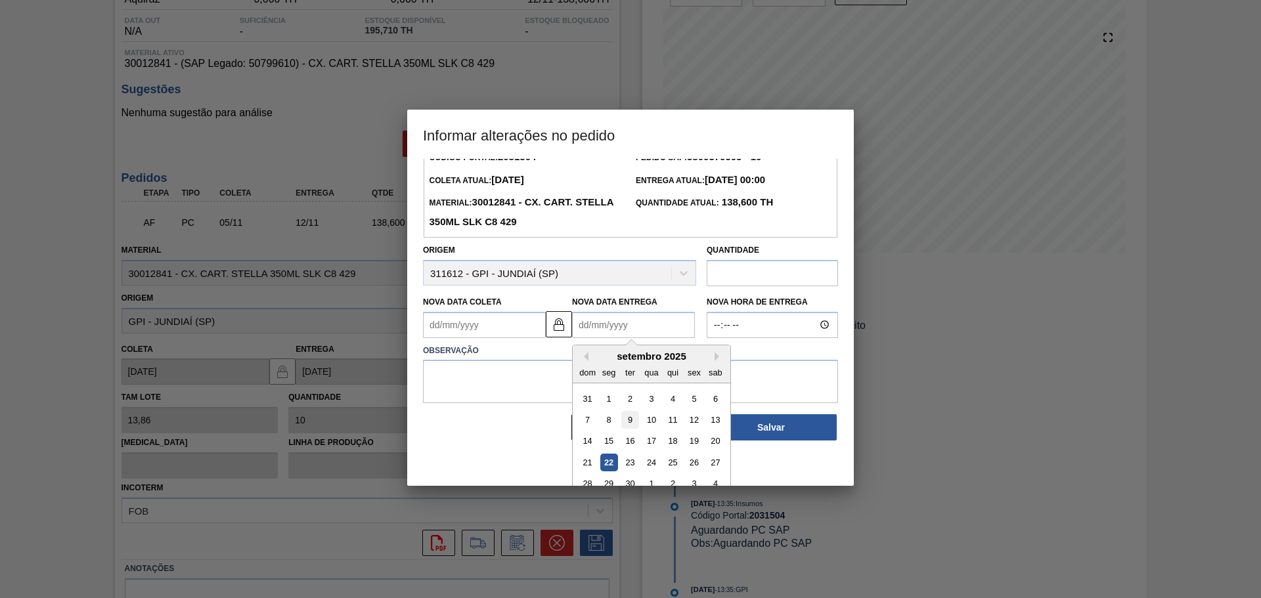
scroll to position [44, 0]
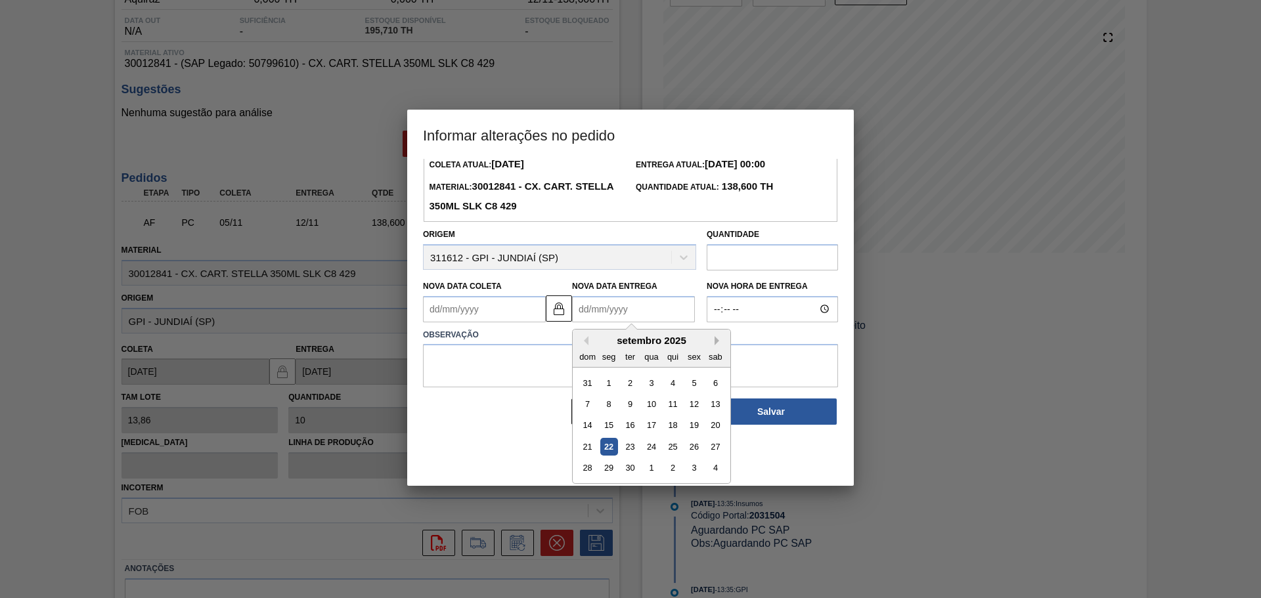
click at [716, 343] on button "Next Month" at bounding box center [718, 340] width 9 height 9
click at [700, 468] on div "31" at bounding box center [694, 468] width 18 height 18
type Coleta2031504 "[DATE]"
type Entrega2031504 "[DATE]"
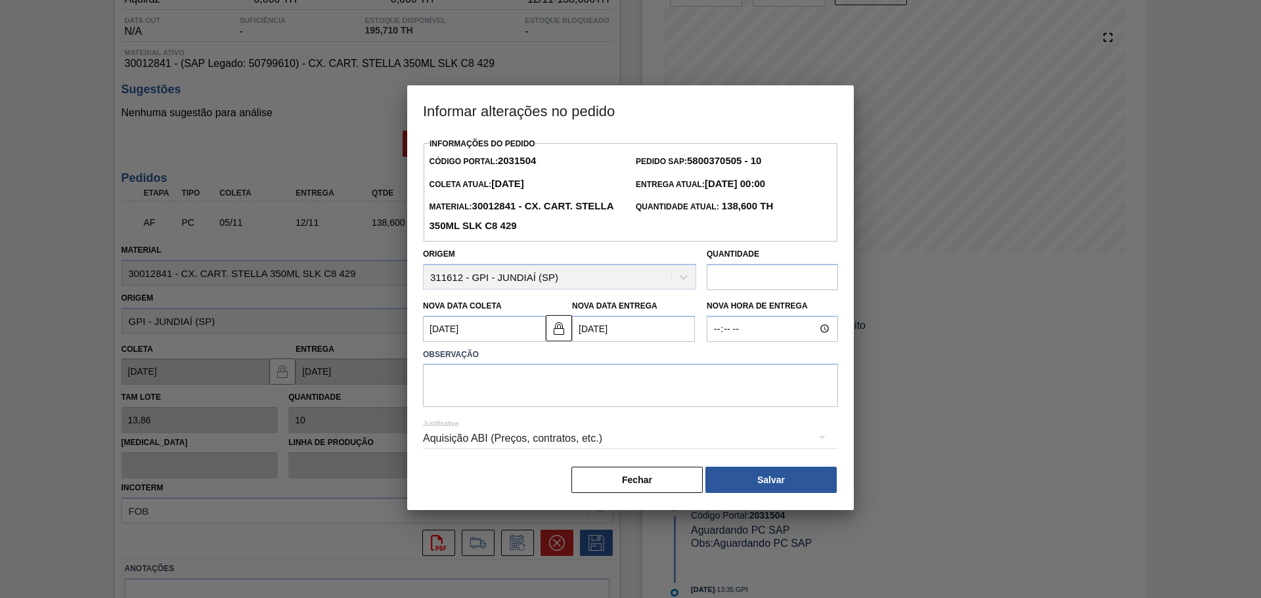
scroll to position [0, 0]
click at [602, 387] on textarea at bounding box center [630, 385] width 415 height 43
type textarea "AJUSTE DATA"
click at [763, 472] on button "Salvar" at bounding box center [770, 480] width 131 height 26
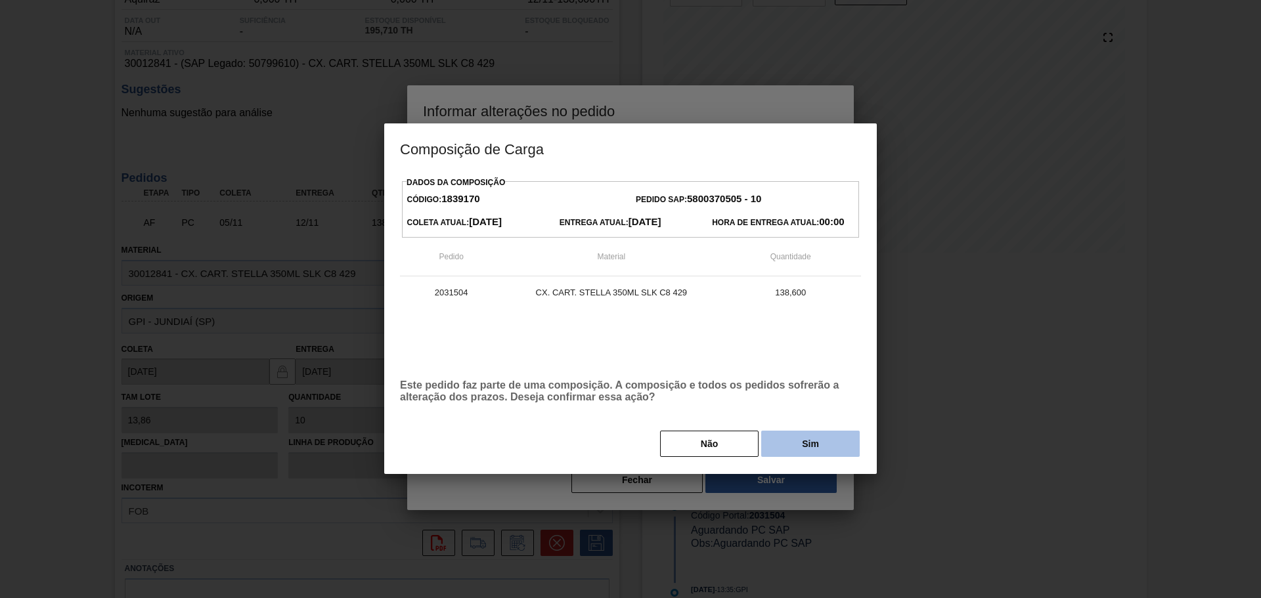
click at [794, 446] on button "Sim" at bounding box center [810, 444] width 99 height 26
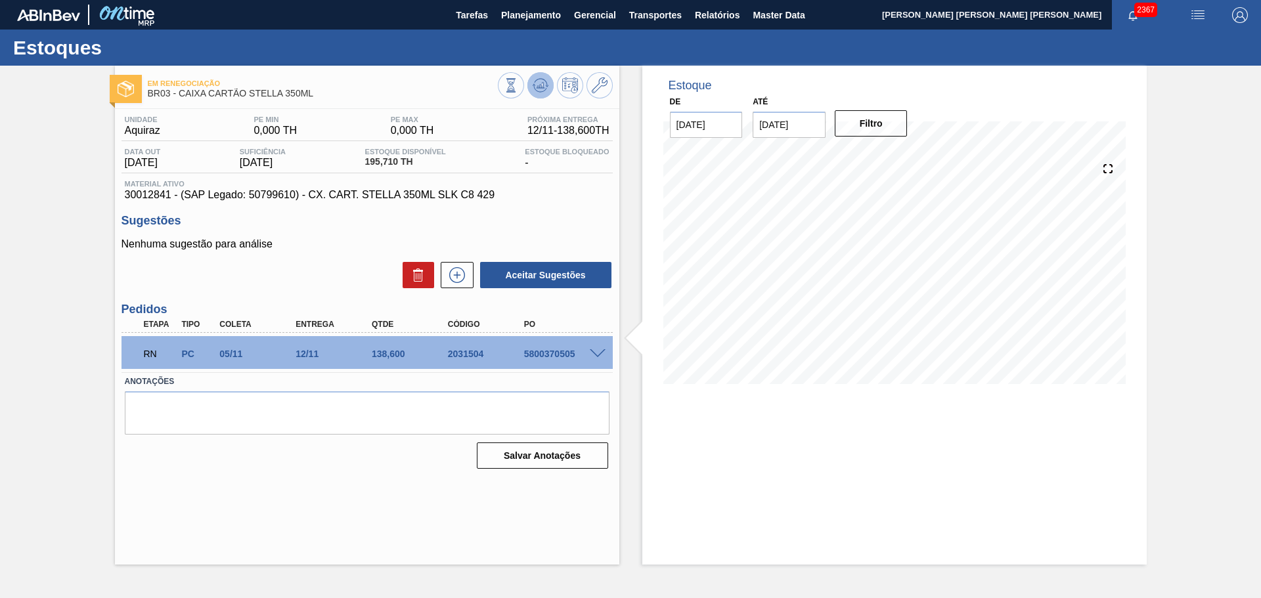
click at [535, 78] on icon at bounding box center [541, 85] width 16 height 16
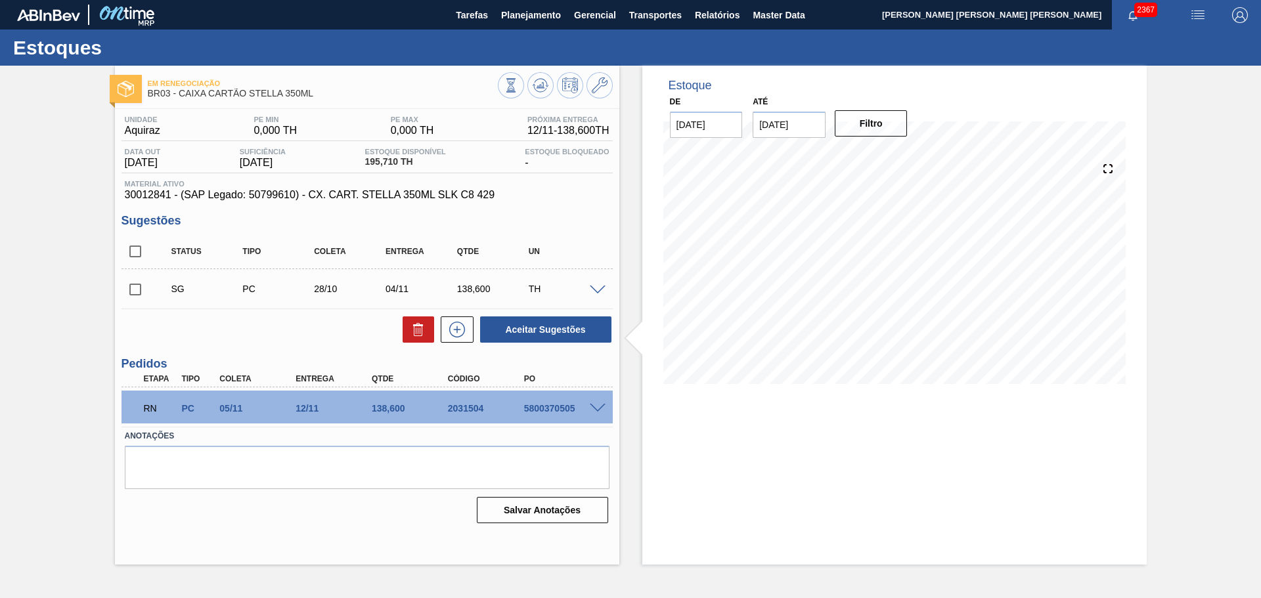
click at [595, 288] on span at bounding box center [598, 291] width 16 height 10
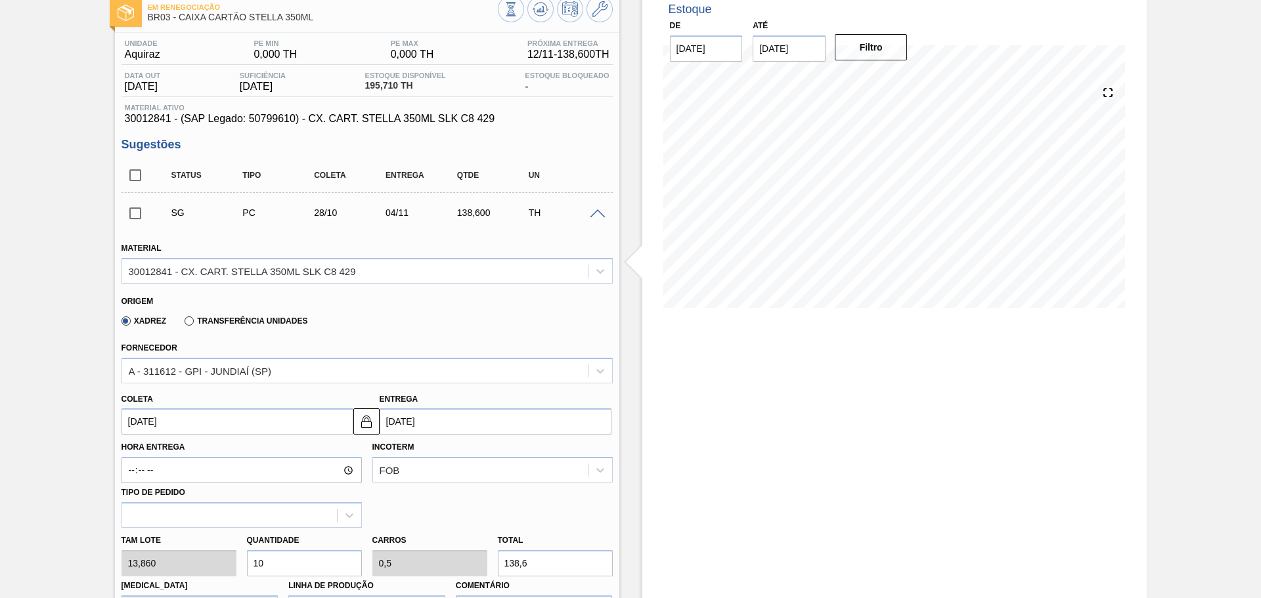
scroll to position [197, 0]
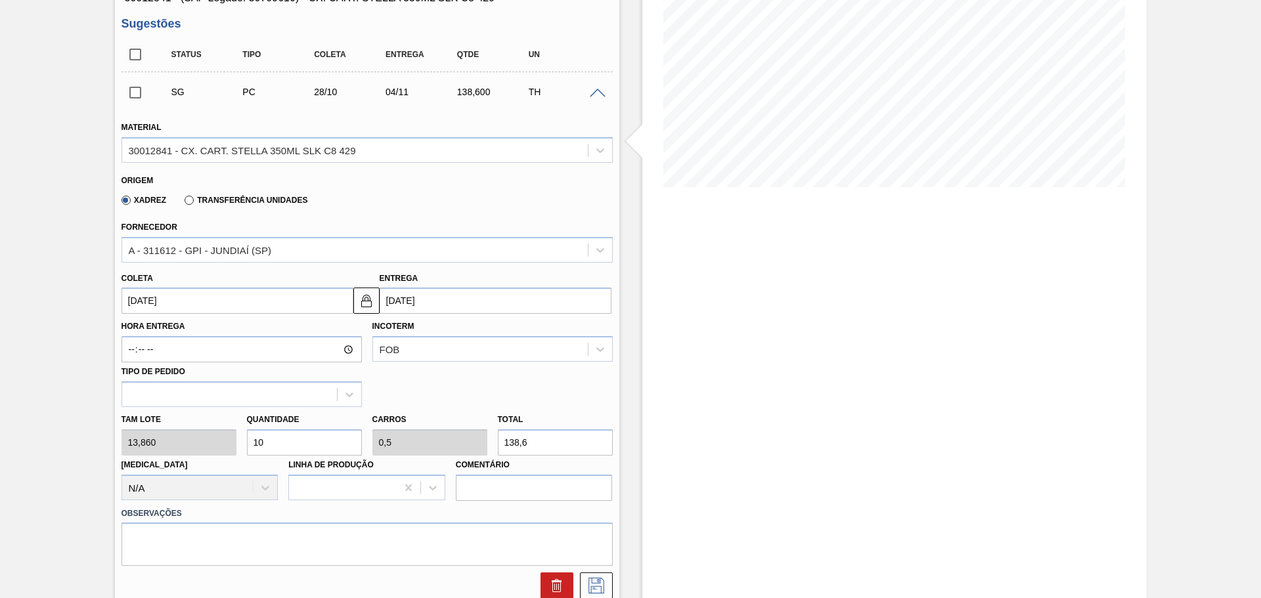
click at [462, 307] on input "04/11/2025" at bounding box center [496, 301] width 232 height 26
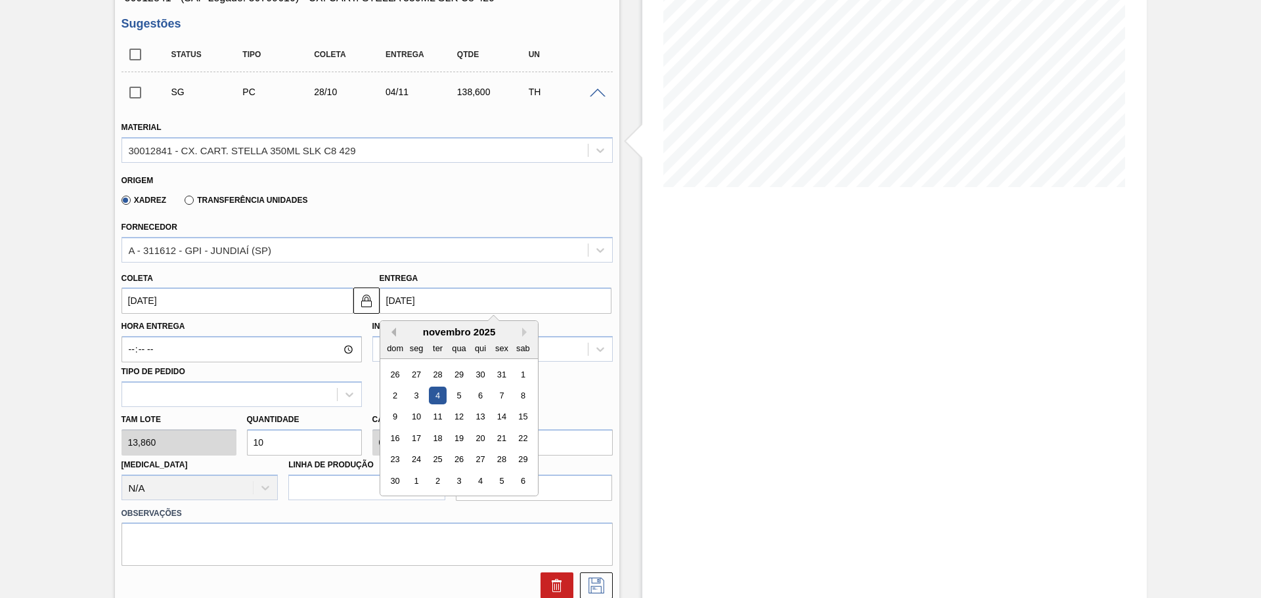
click at [392, 329] on button "Previous Month" at bounding box center [391, 332] width 9 height 9
click at [501, 432] on div "24" at bounding box center [502, 438] width 18 height 18
type input "17/10/2025"
type input "24/10/2025"
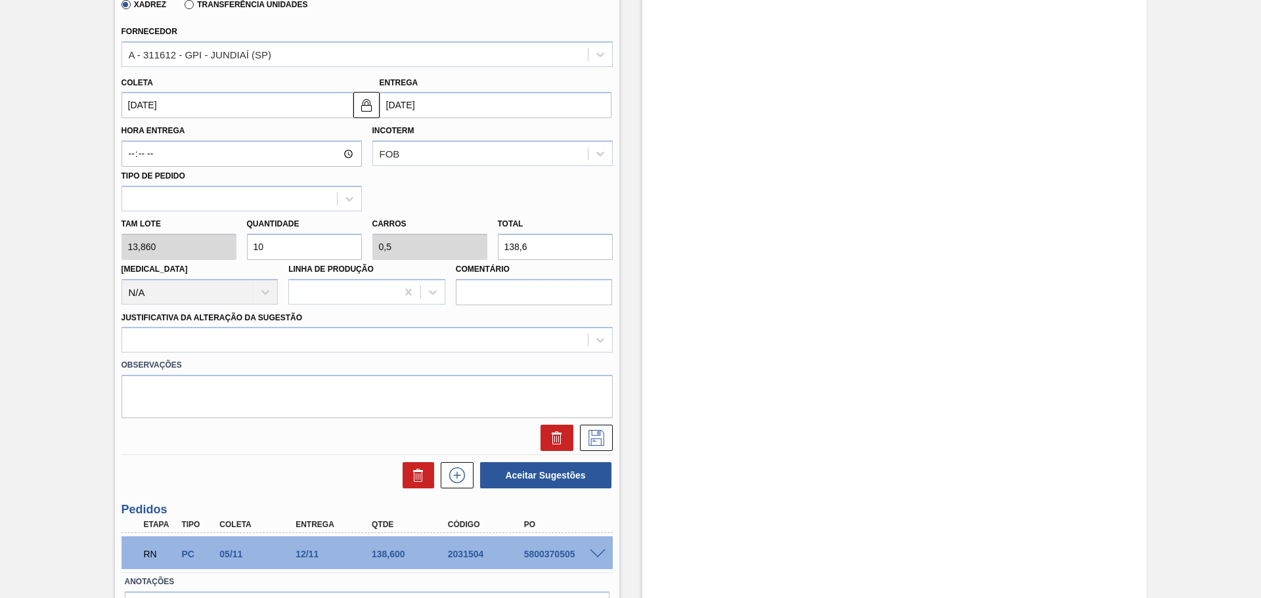
scroll to position [394, 0]
click at [362, 346] on div at bounding box center [355, 339] width 466 height 19
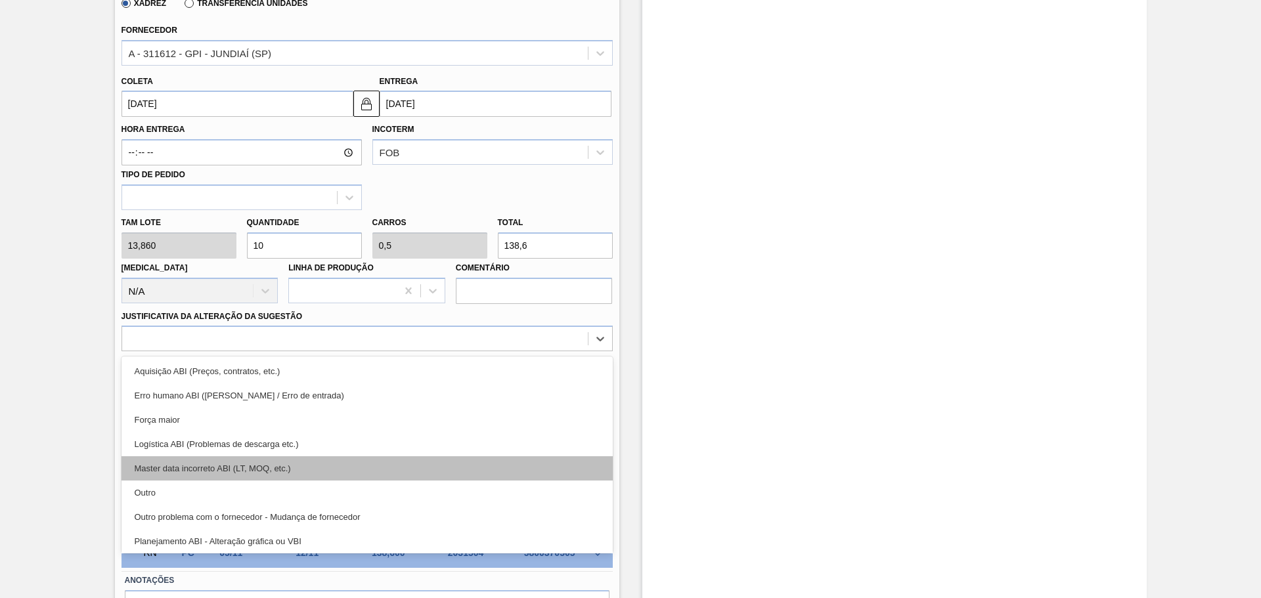
scroll to position [131, 0]
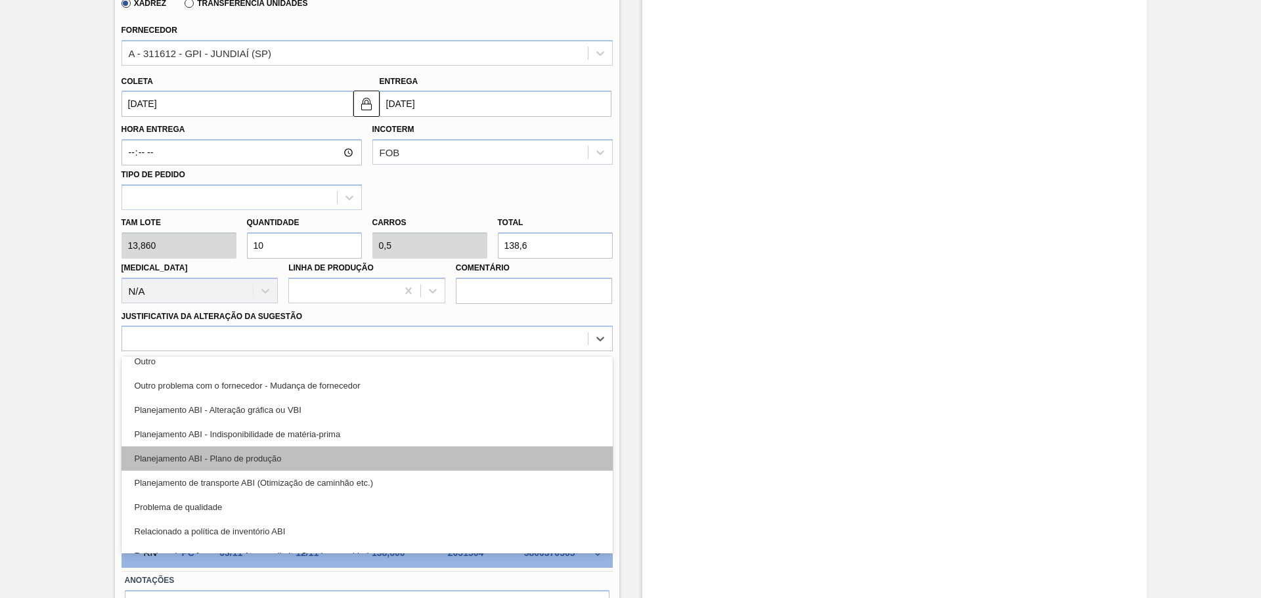
click at [340, 458] on div "Planejamento ABI - Plano de produção" at bounding box center [366, 459] width 491 height 24
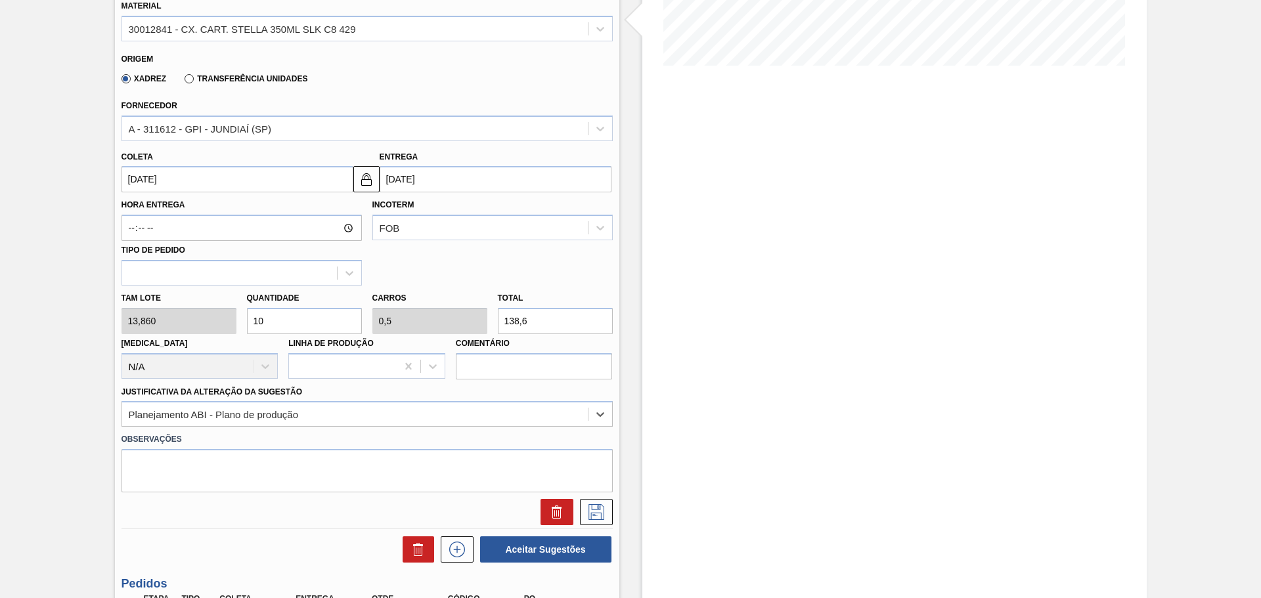
scroll to position [328, 0]
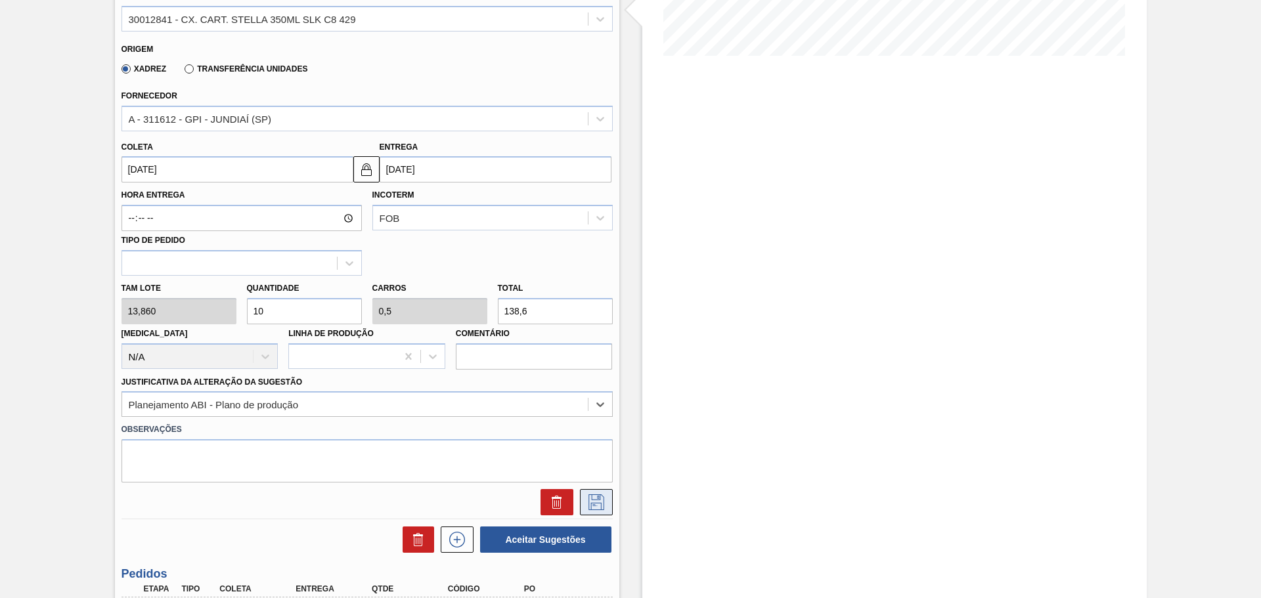
click at [597, 496] on icon at bounding box center [595, 501] width 7 height 11
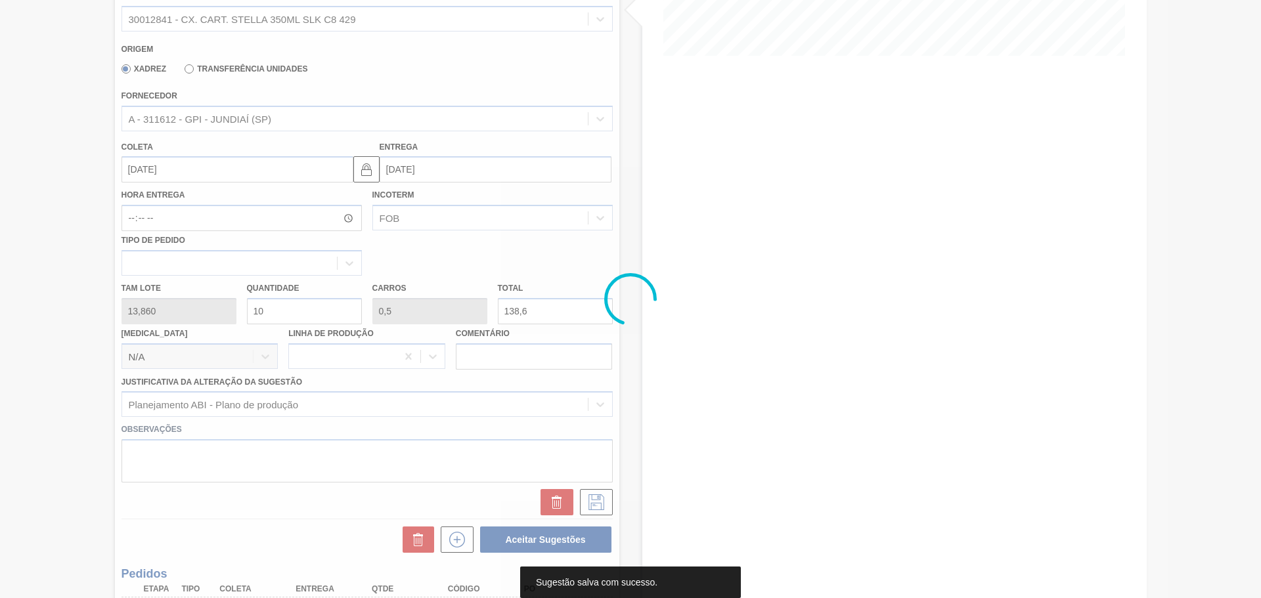
scroll to position [0, 0]
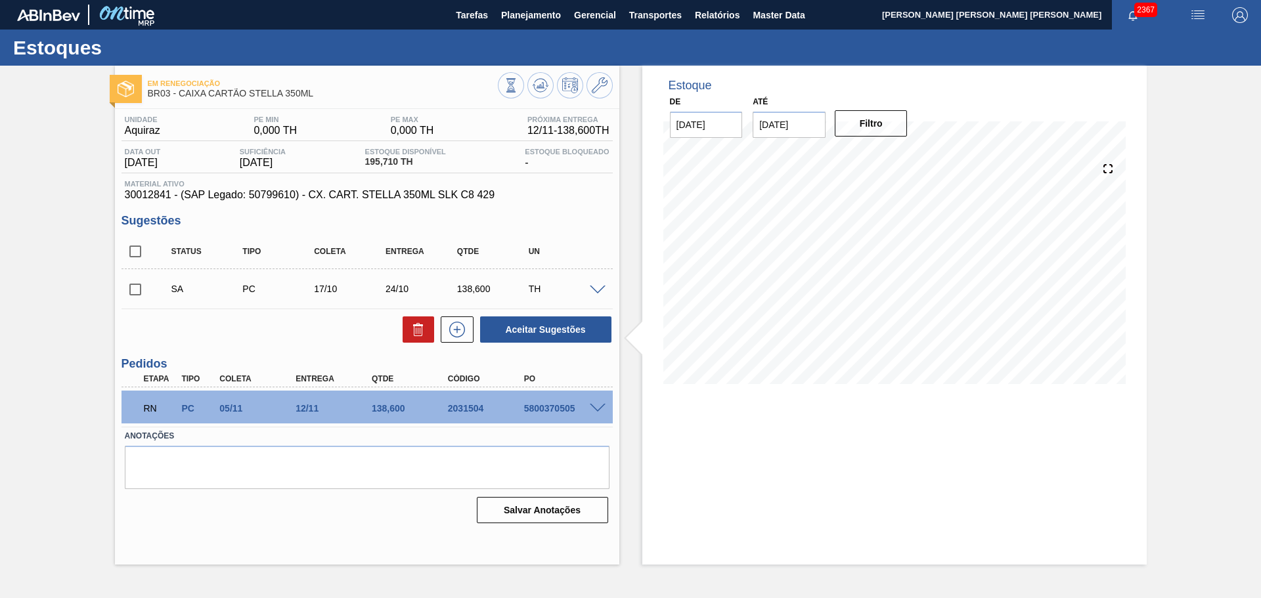
click at [131, 258] on input "checkbox" at bounding box center [135, 252] width 28 height 28
checkbox input "true"
click at [532, 334] on button "Aceitar Sugestões" at bounding box center [545, 330] width 131 height 26
checkbox input "false"
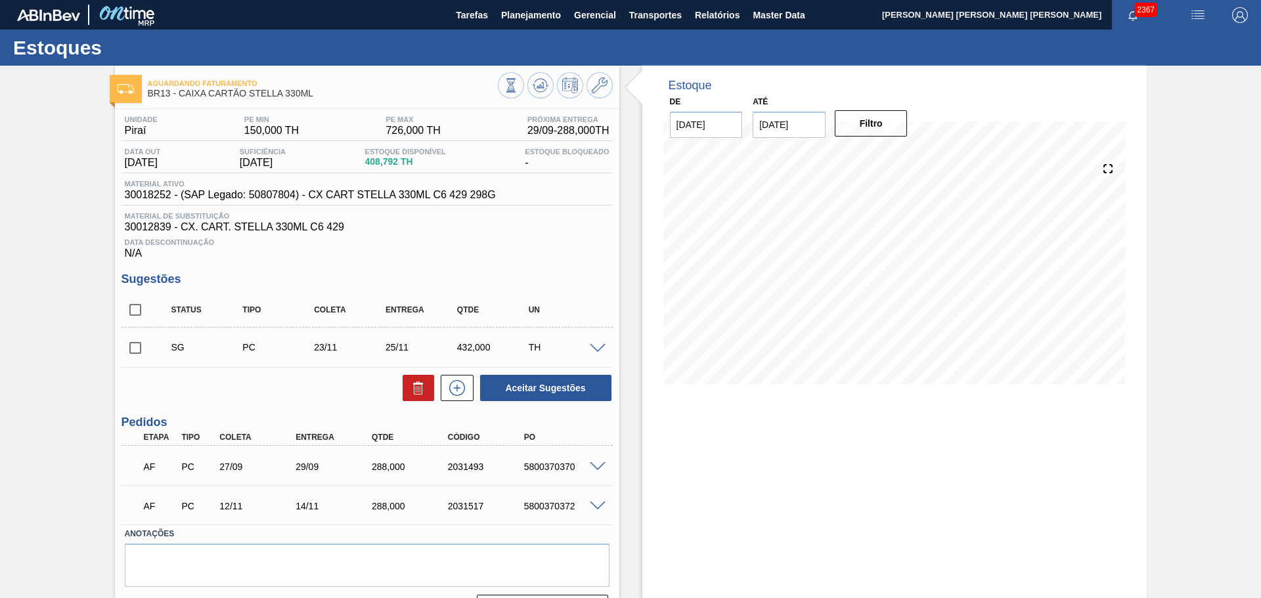
click at [599, 346] on span at bounding box center [598, 349] width 16 height 10
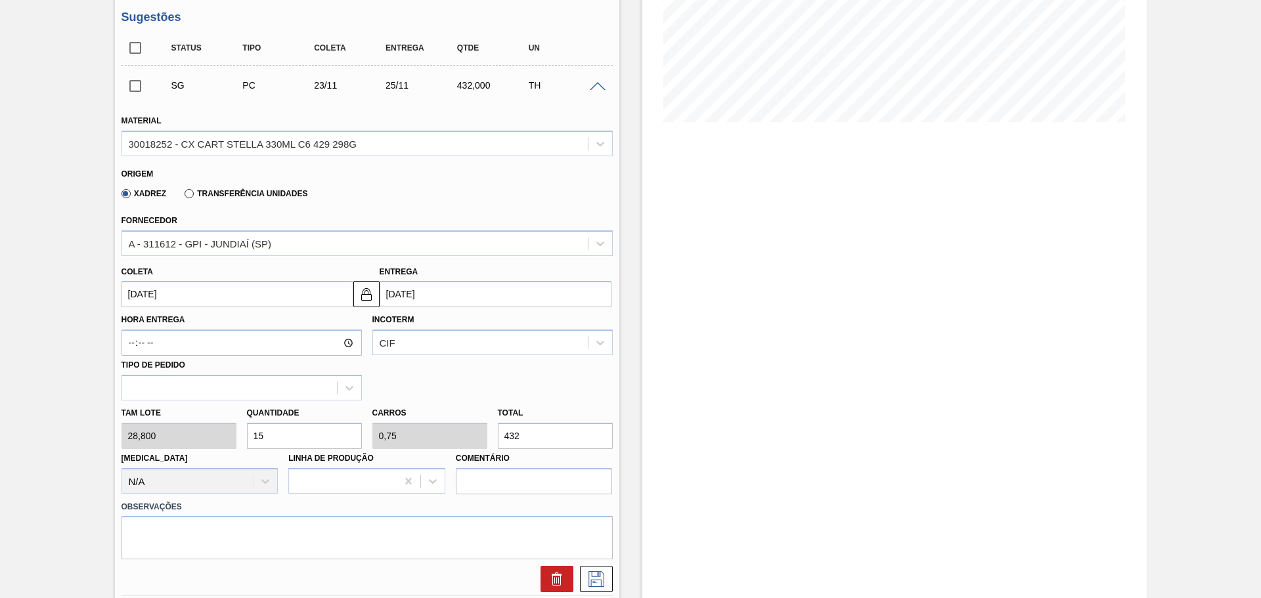
scroll to position [263, 0]
click at [549, 438] on input "432" at bounding box center [555, 435] width 115 height 26
type input "0,069"
type input "0,003"
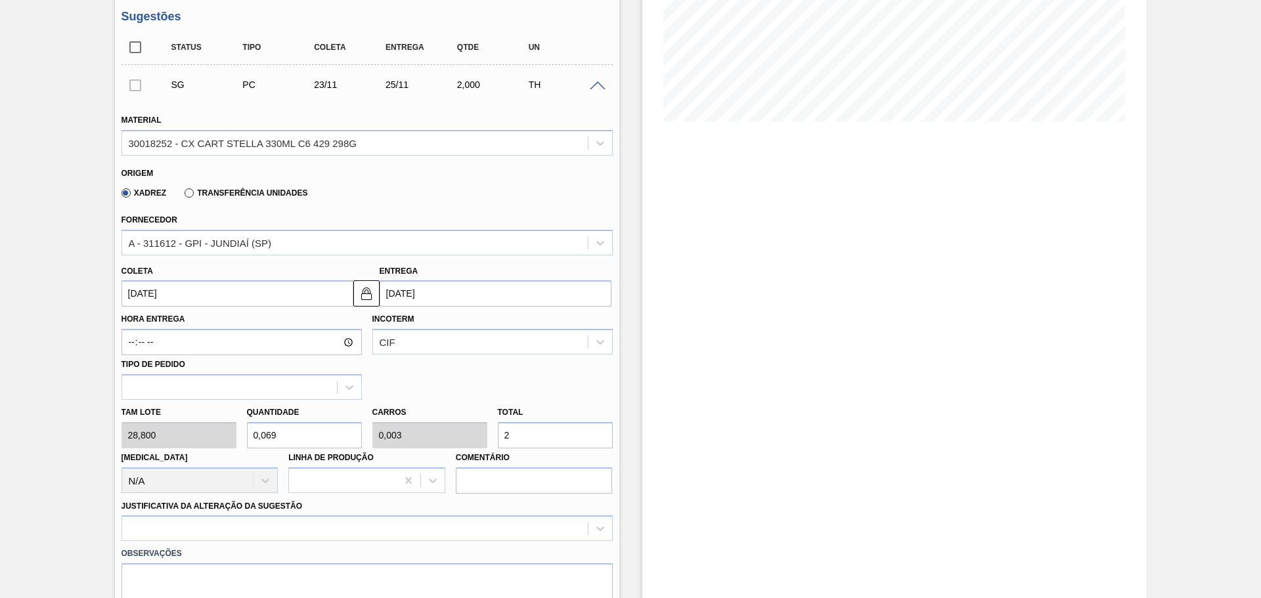
type input "2"
type input "0,972"
type input "0,049"
type input "28"
type input "10"
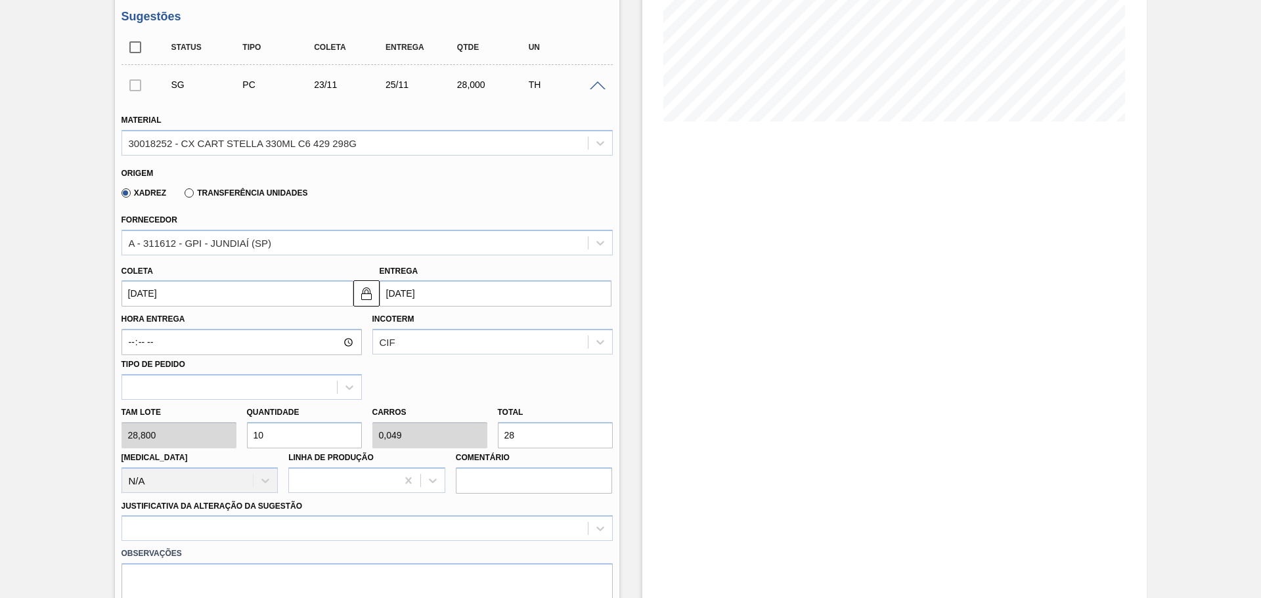
type input "0,5"
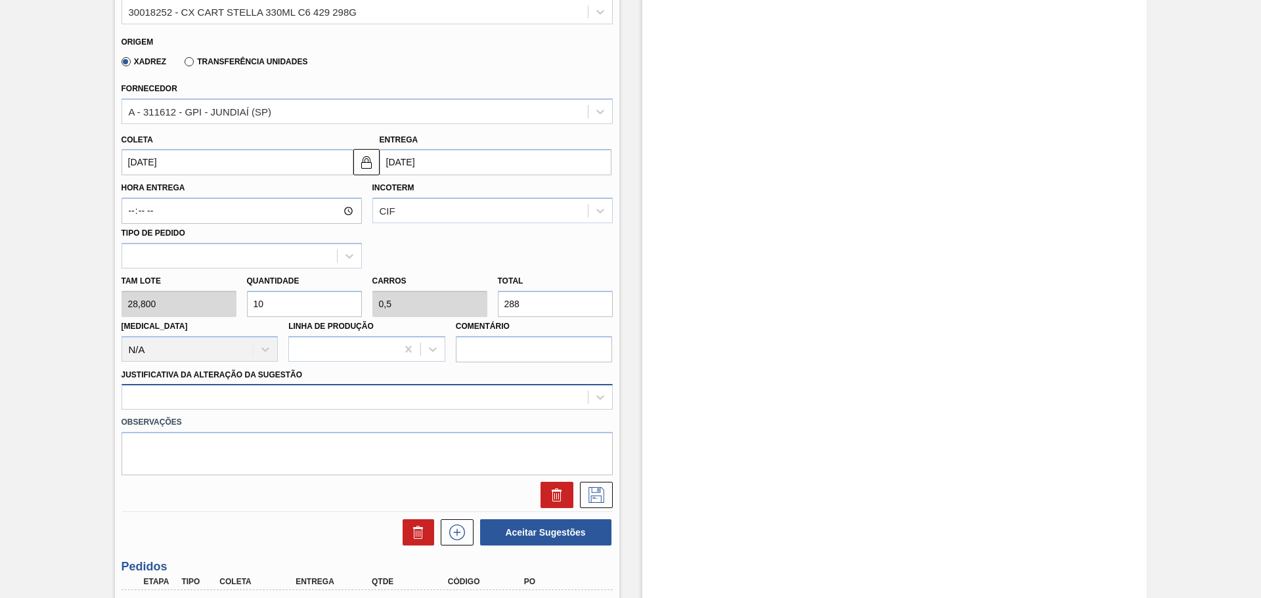
type input "288"
click at [494, 397] on div at bounding box center [366, 397] width 491 height 26
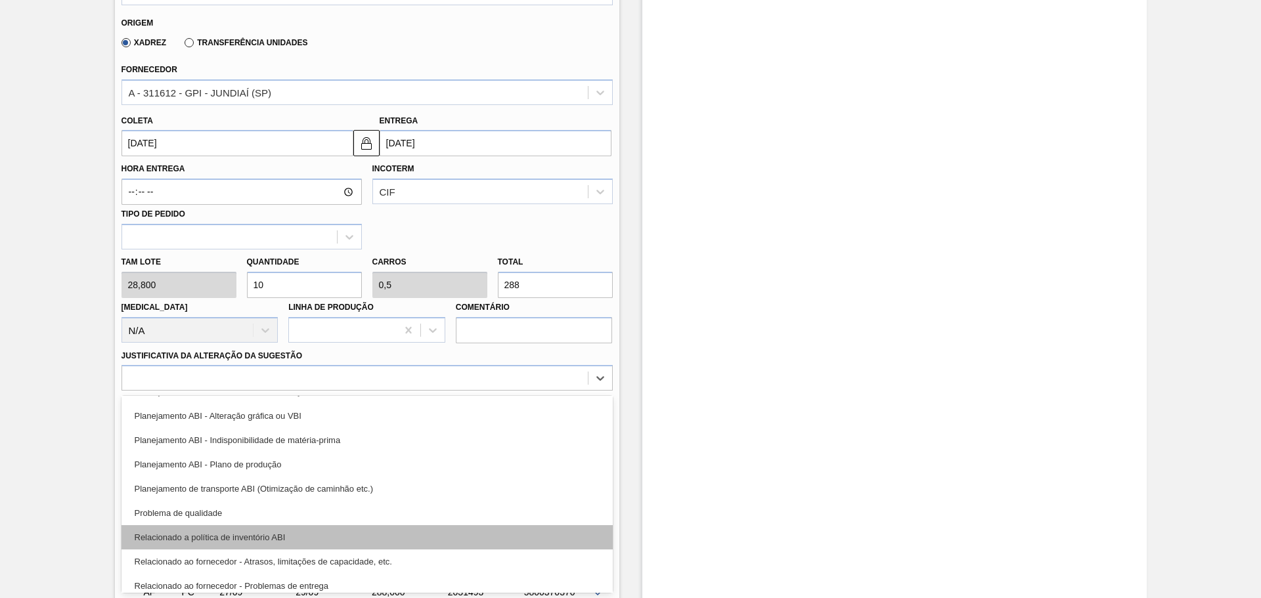
scroll to position [197, 0]
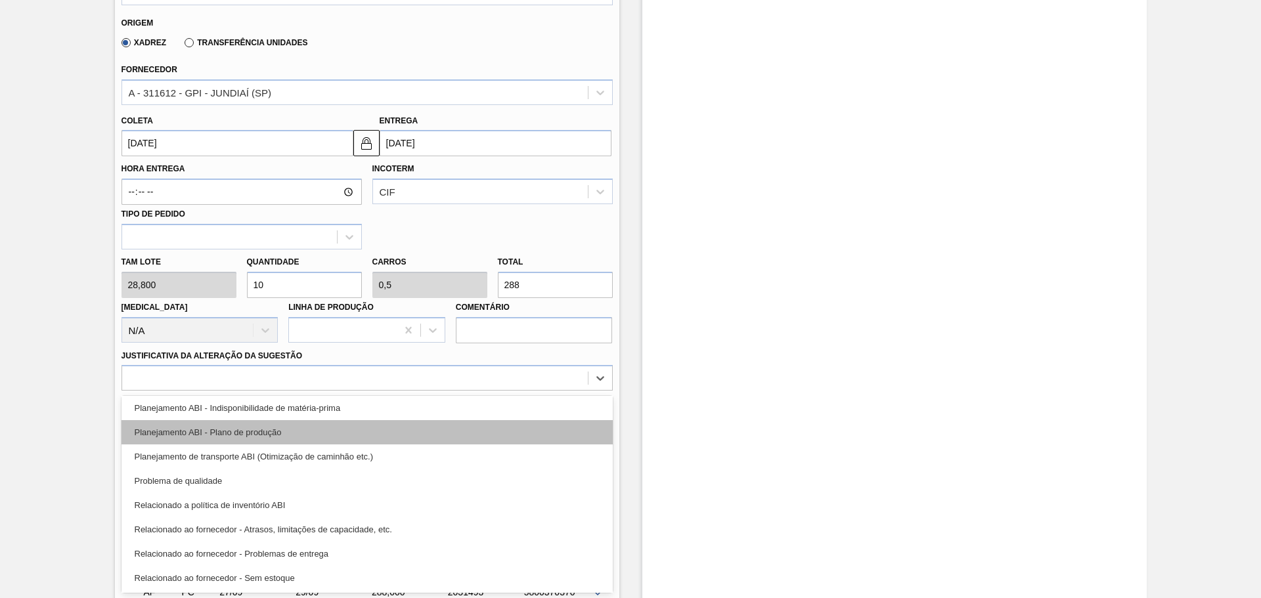
click at [345, 434] on div "Planejamento ABI - Plano de produção" at bounding box center [366, 432] width 491 height 24
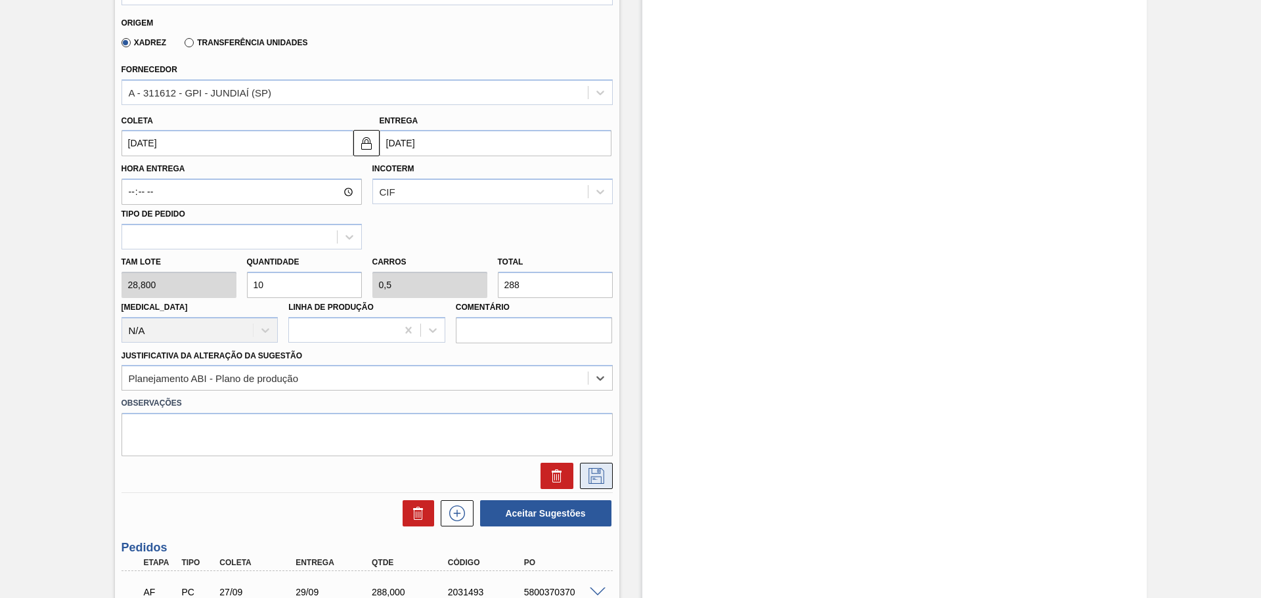
click at [599, 475] on icon at bounding box center [596, 476] width 21 height 16
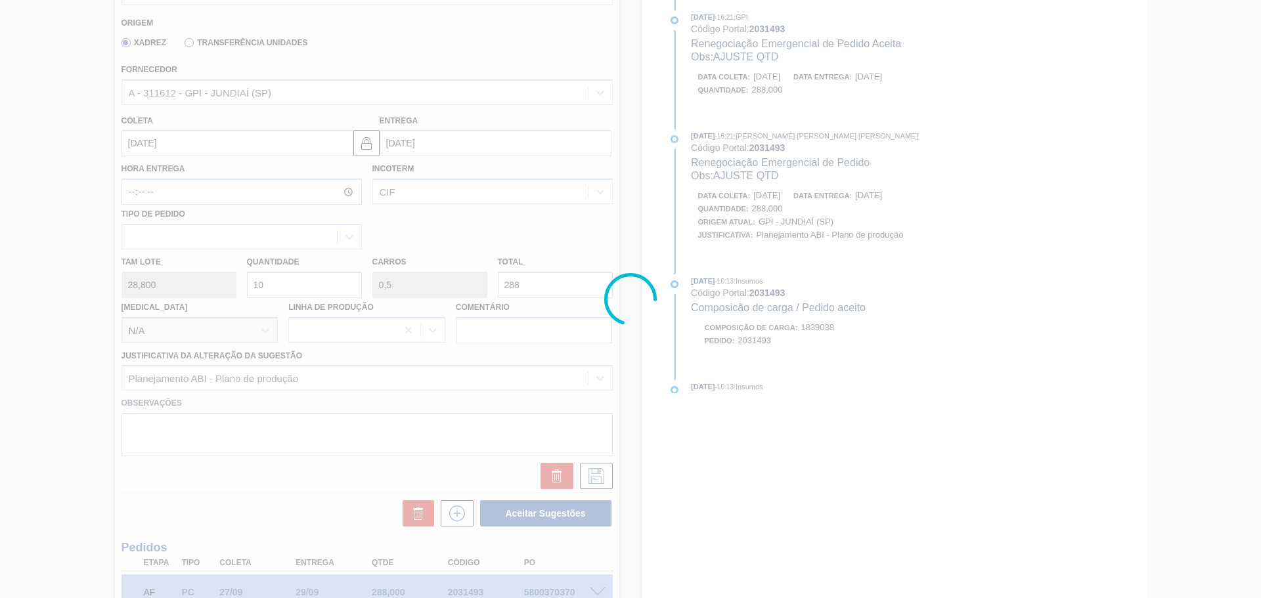
scroll to position [34, 0]
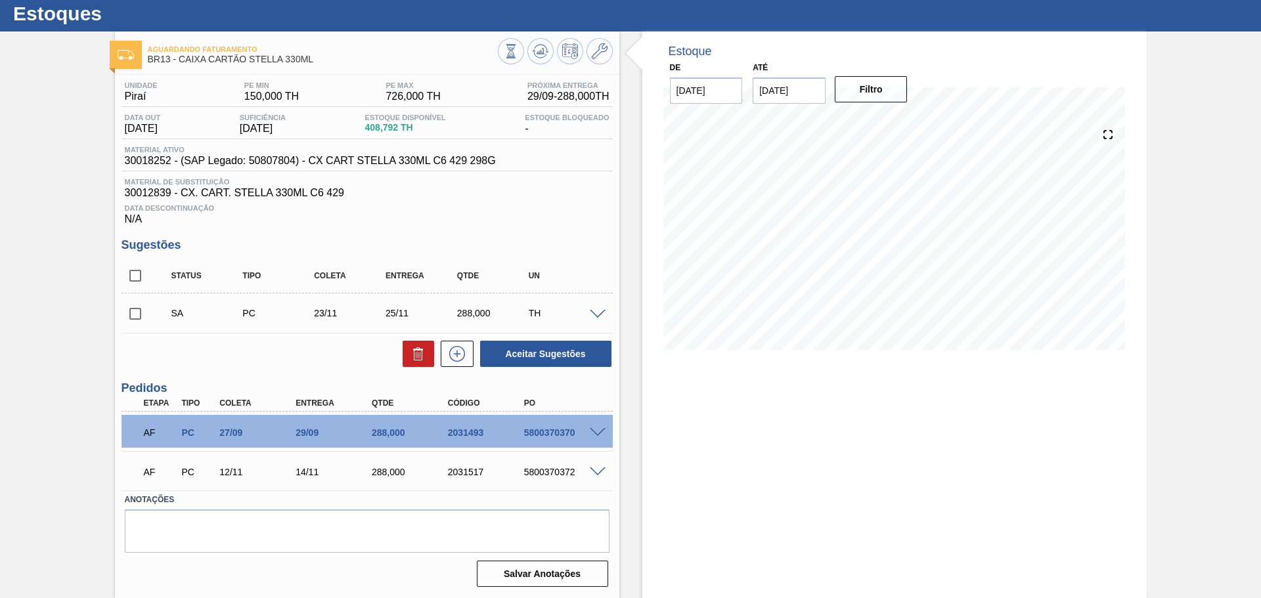
click at [124, 278] on input "checkbox" at bounding box center [135, 276] width 28 height 28
checkbox input "true"
click at [552, 364] on button "Aceitar Sugestões" at bounding box center [545, 354] width 131 height 26
checkbox input "false"
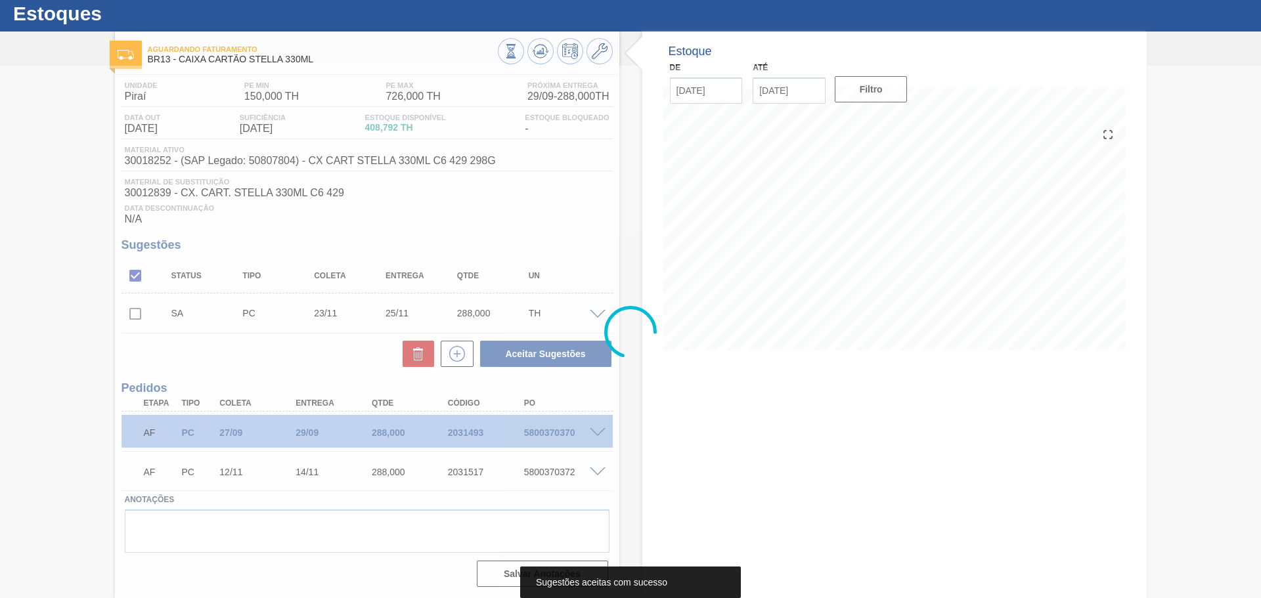
scroll to position [19, 0]
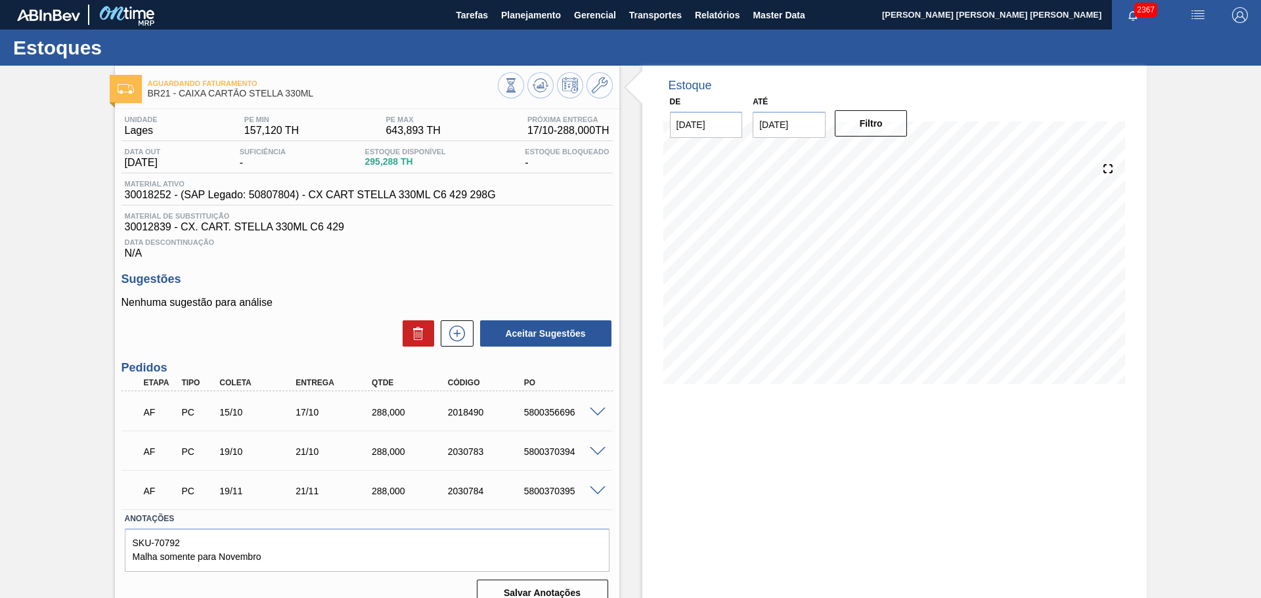
click at [600, 408] on span at bounding box center [598, 413] width 16 height 10
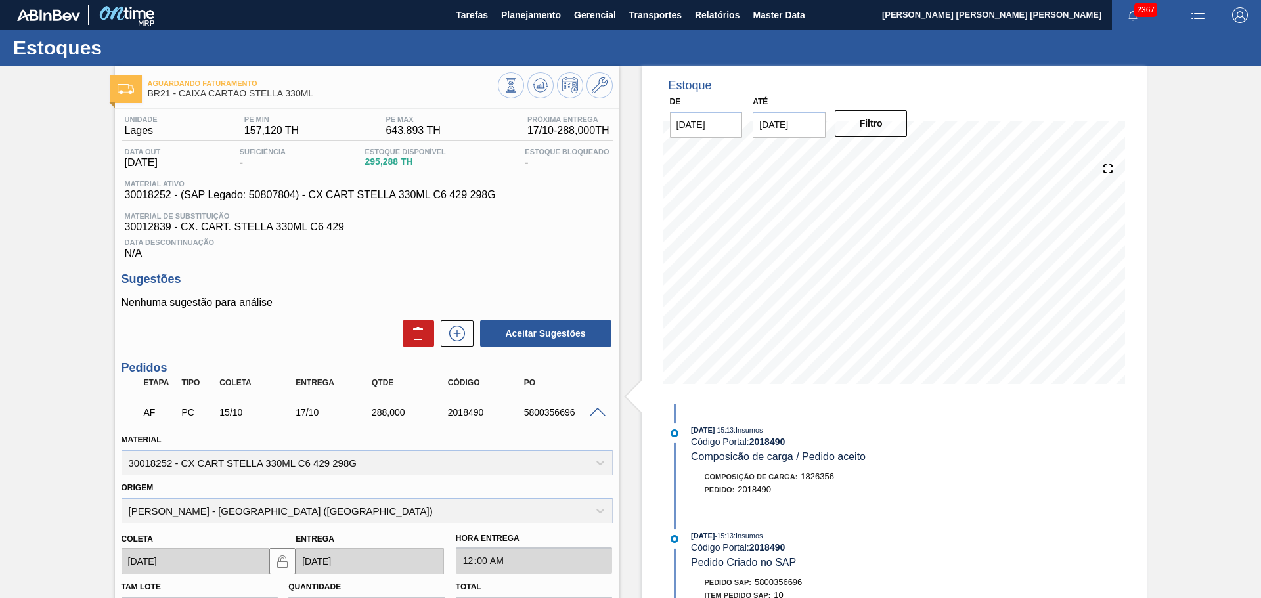
click at [600, 408] on span at bounding box center [598, 413] width 16 height 10
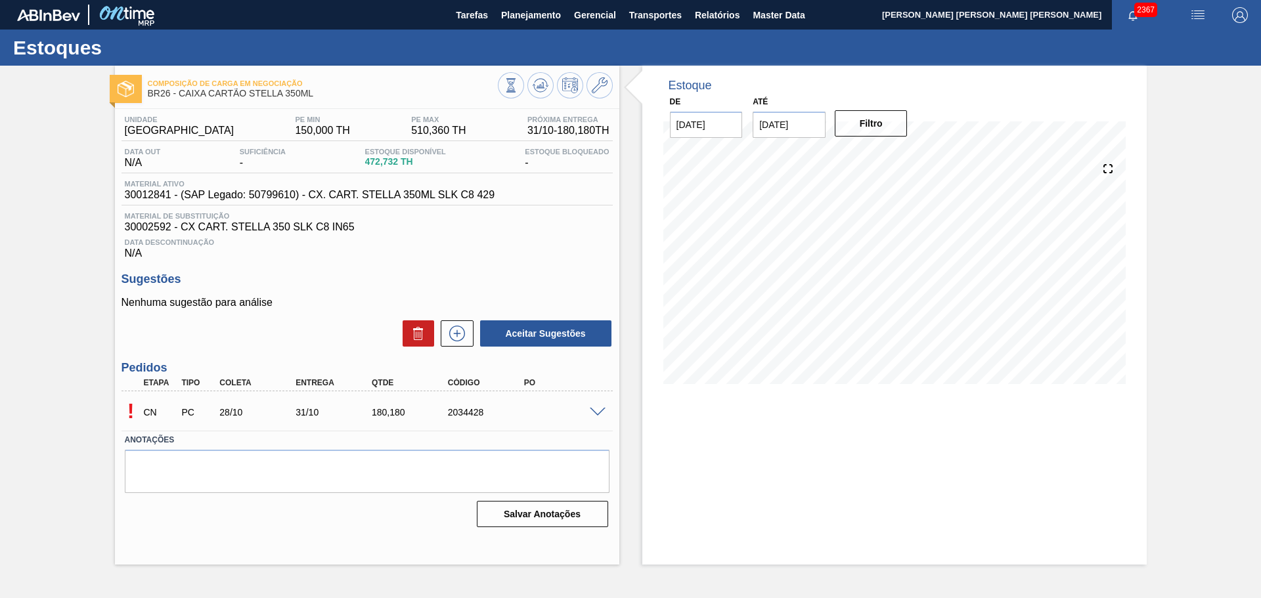
click at [603, 411] on span at bounding box center [598, 413] width 16 height 10
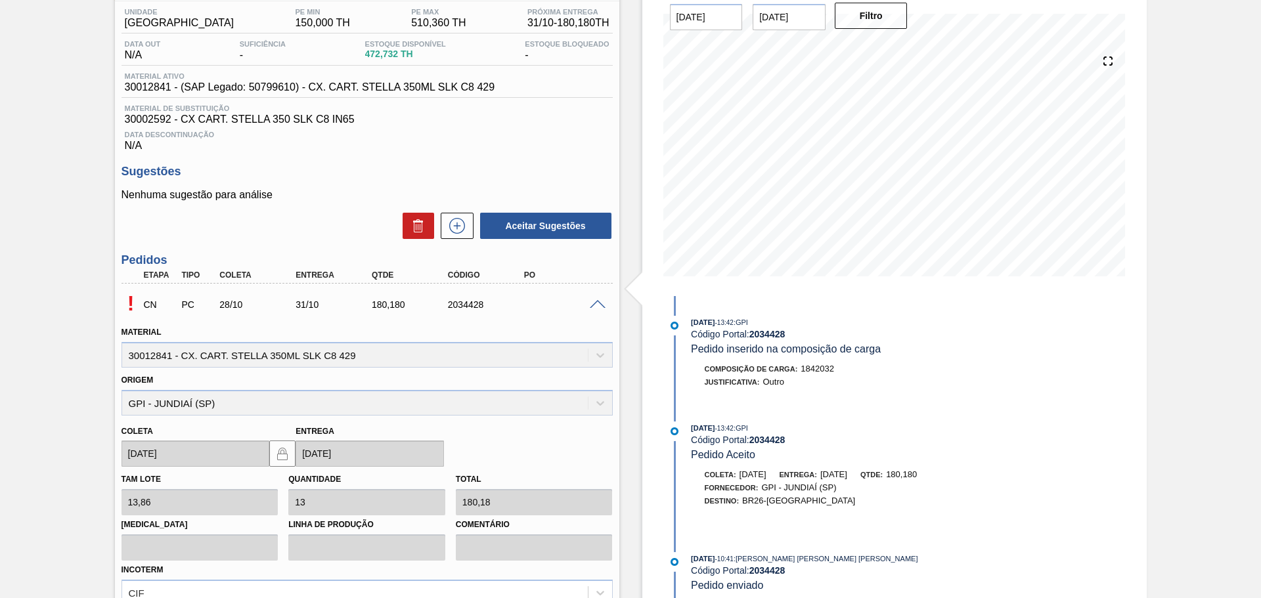
scroll to position [197, 0]
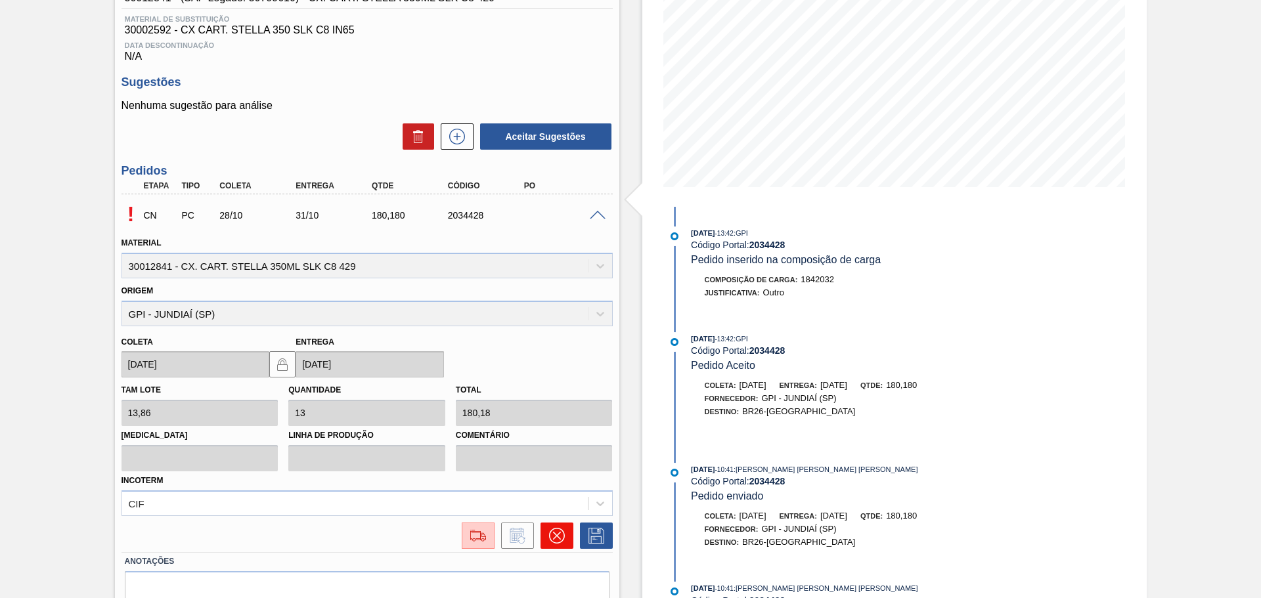
click at [555, 546] on button at bounding box center [556, 536] width 33 height 26
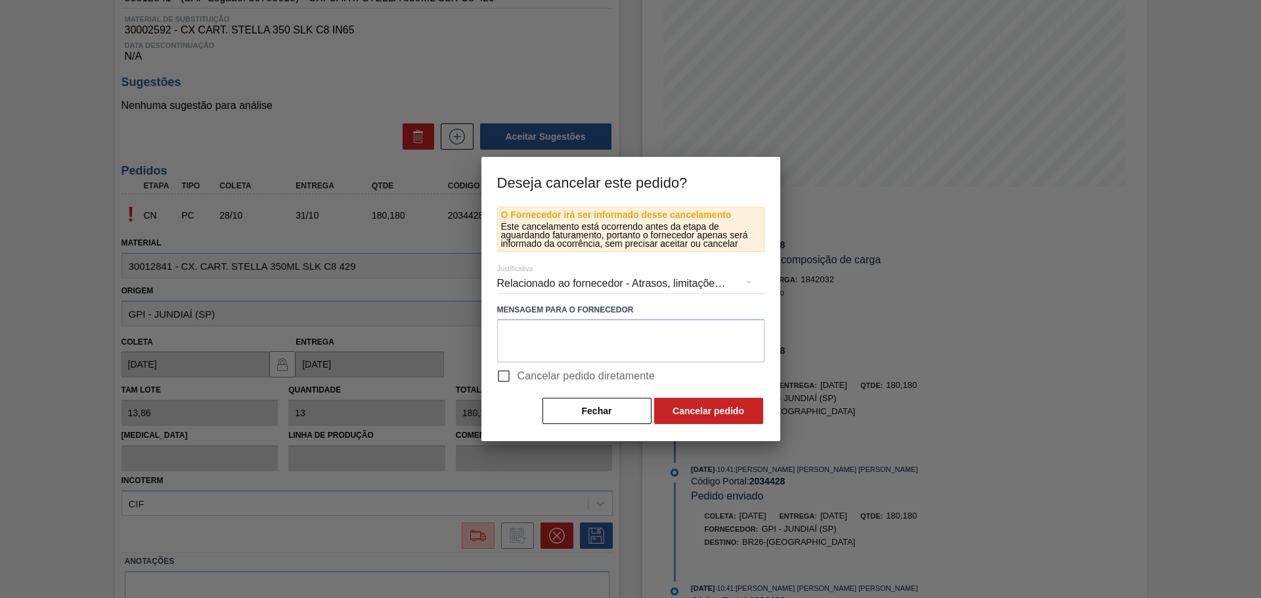
click at [542, 387] on label "Cancelar pedido diretamente" at bounding box center [572, 376] width 165 height 28
click at [517, 387] on input "Cancelar pedido diretamente" at bounding box center [504, 376] width 28 height 28
checkbox input "true"
click at [722, 414] on button "Cancelar pedido" at bounding box center [708, 411] width 109 height 26
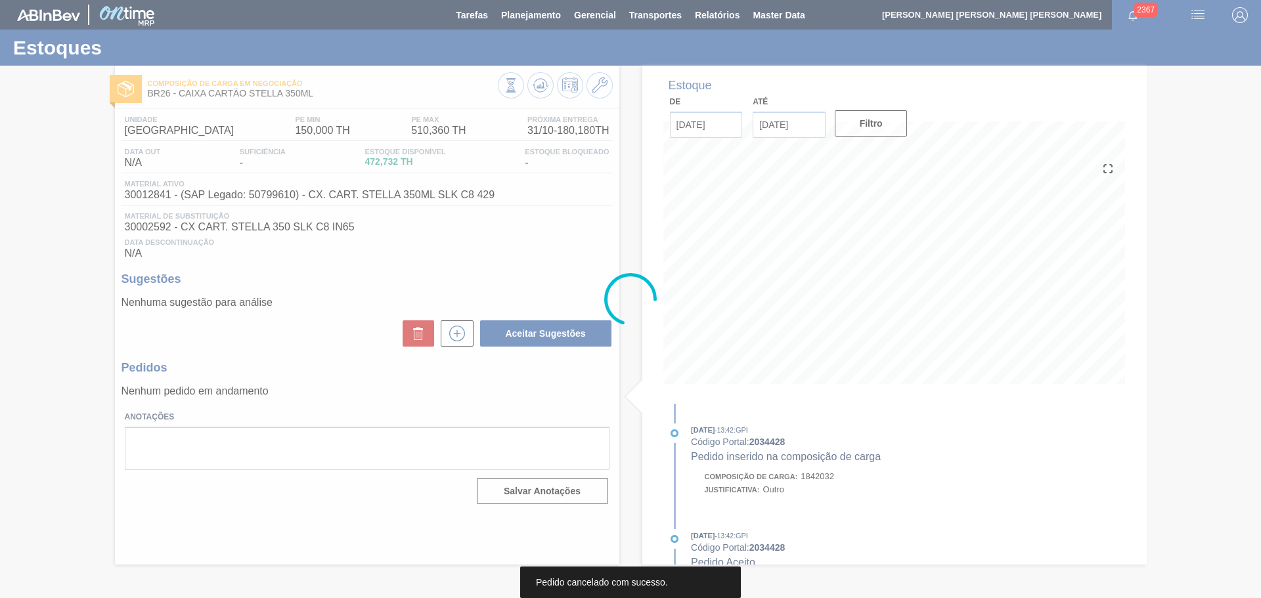
scroll to position [0, 0]
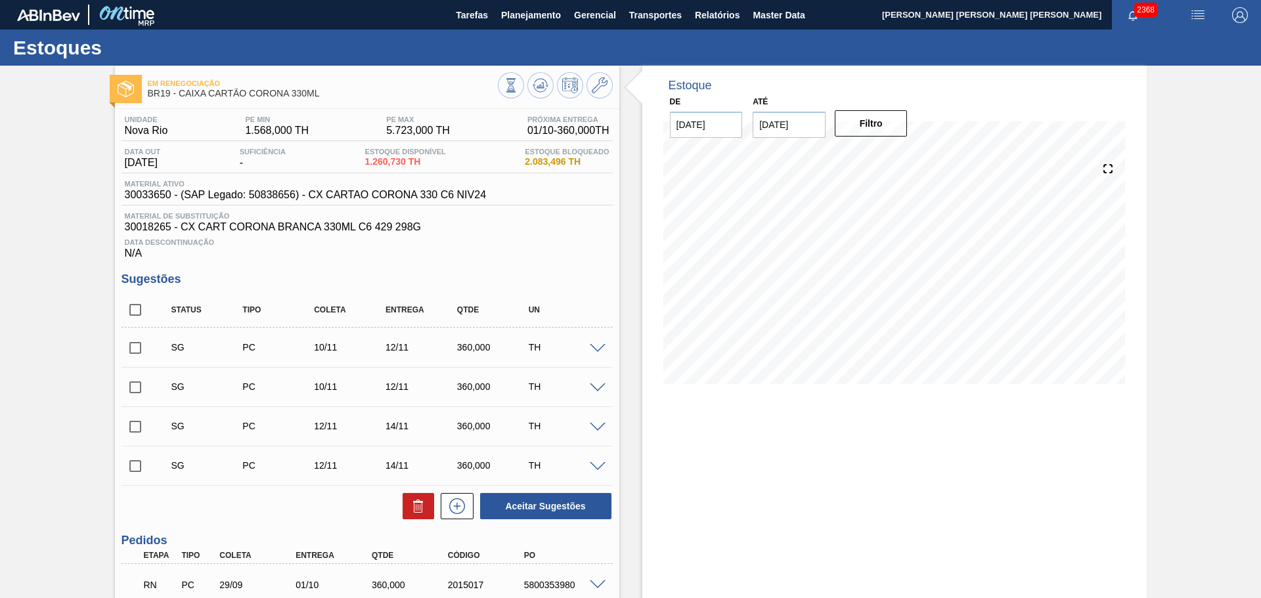
scroll to position [66, 0]
